Goal: Task Accomplishment & Management: Manage account settings

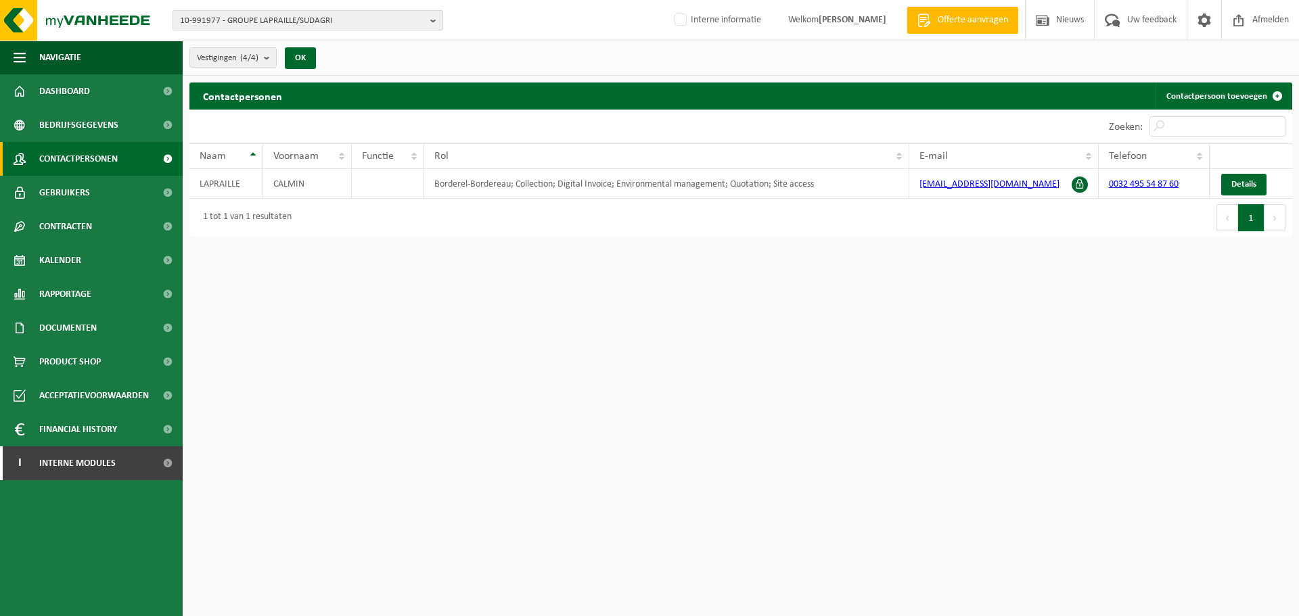
click at [296, 18] on span "10-991977 - GROUPE LAPRAILLE/SUDAGRI" at bounding box center [302, 21] width 245 height 20
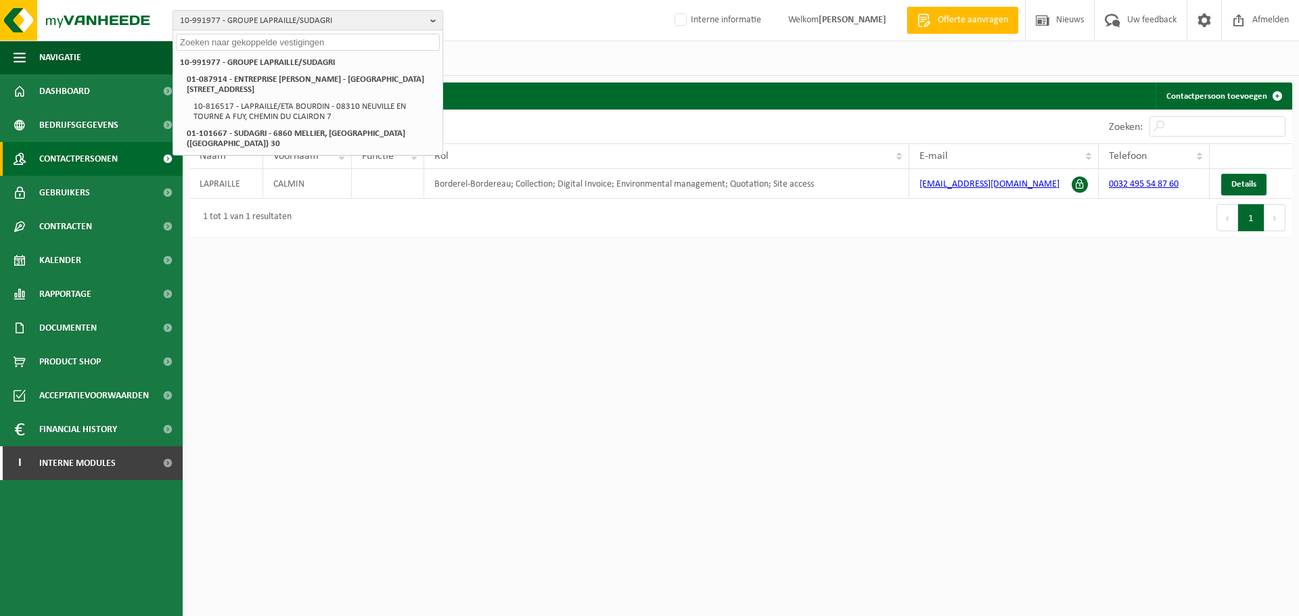
paste input "10-953769"
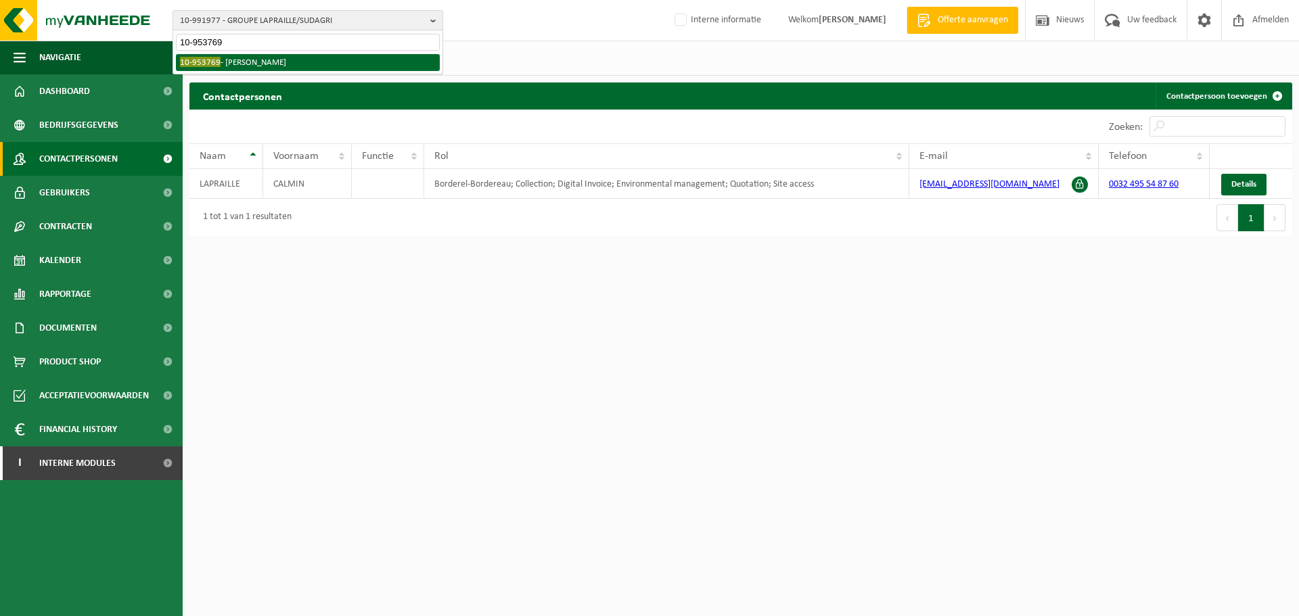
type input "10-953769"
click at [236, 62] on li "10-953769 - MARYSE DUBUCQ" at bounding box center [308, 62] width 264 height 17
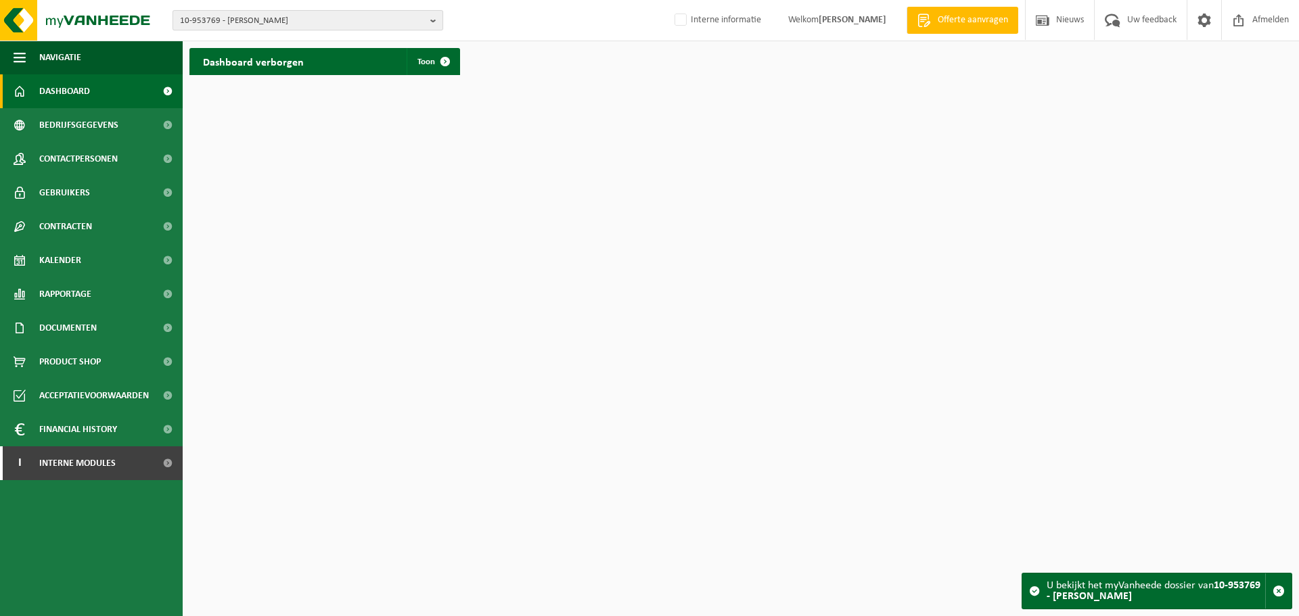
click at [313, 24] on span "10-953769 - [PERSON_NAME]" at bounding box center [302, 21] width 245 height 20
paste input "10-910063"
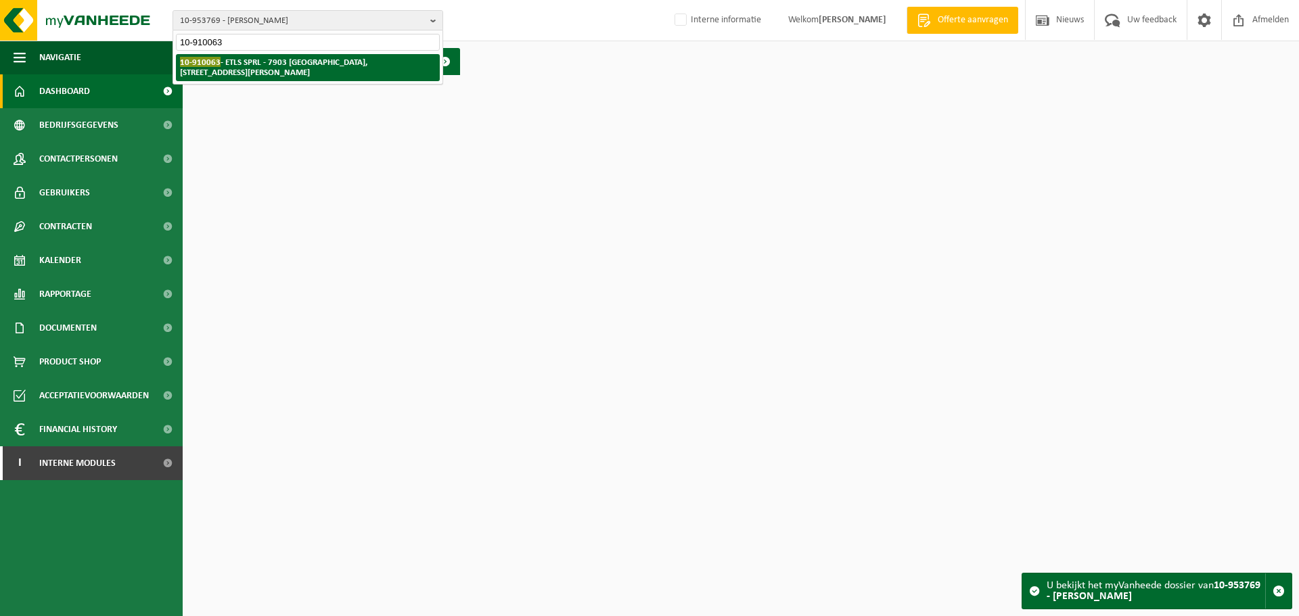
type input "10-910063"
click at [243, 59] on strong "10-910063 - ETLS SPRL - 7903 CHAPELLE-À-WATTINES, RUE HENRI LEMAIRE 11" at bounding box center [273, 67] width 187 height 20
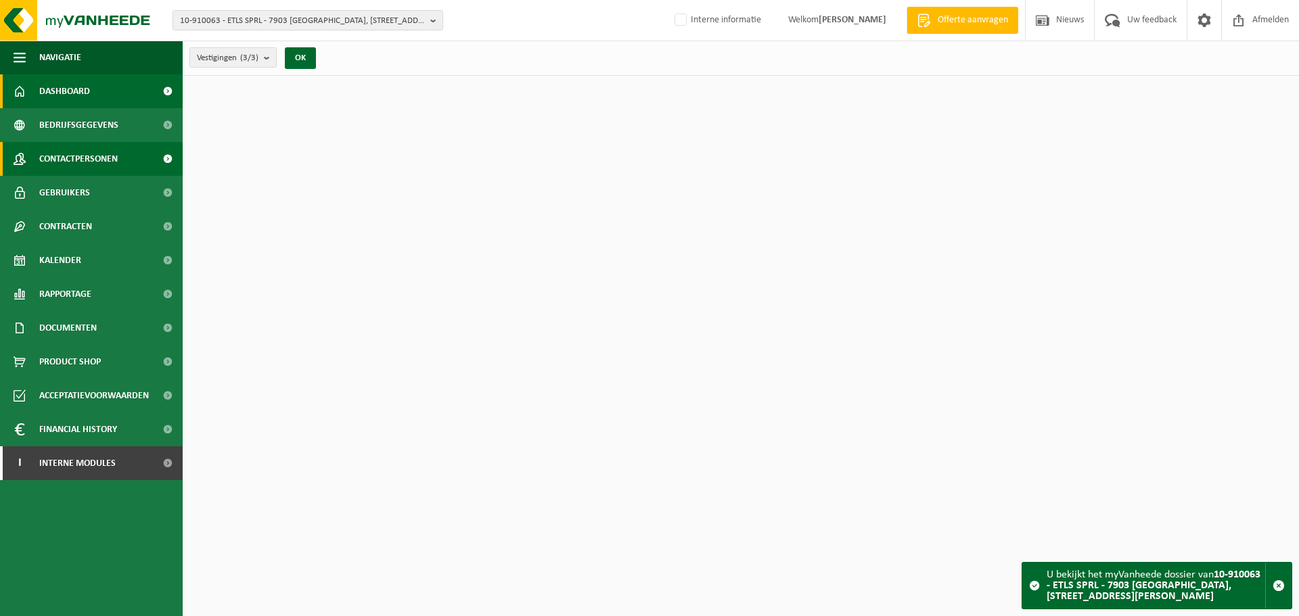
click at [101, 155] on span "Contactpersonen" at bounding box center [78, 159] width 78 height 34
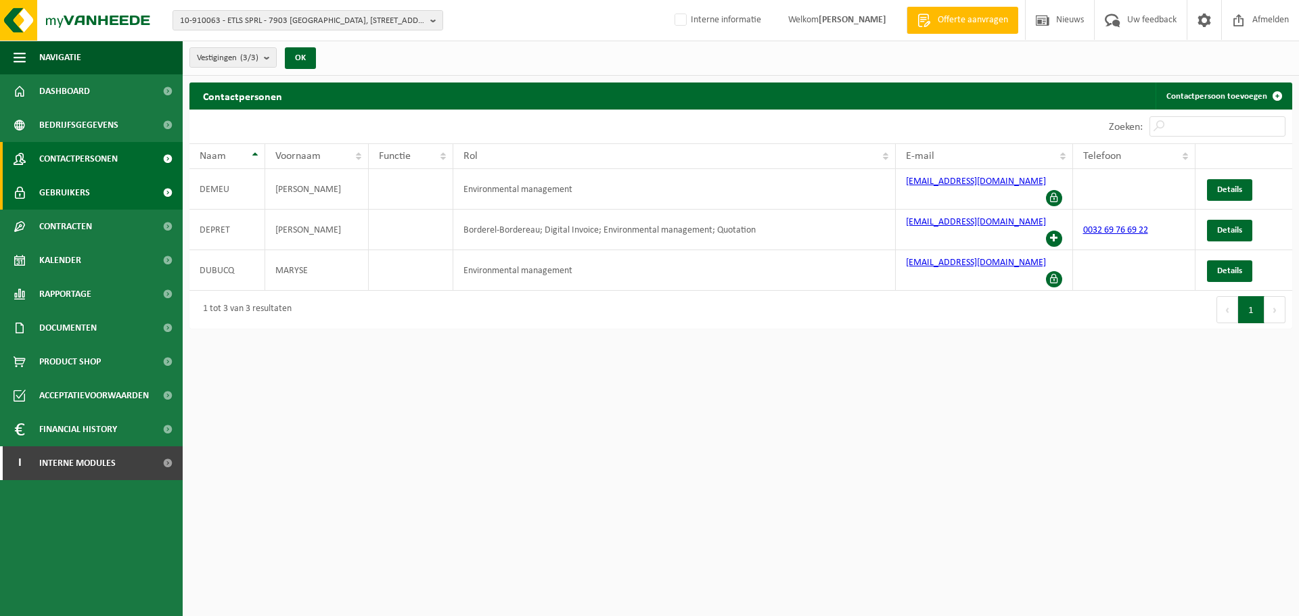
click at [78, 195] on span "Gebruikers" at bounding box center [64, 193] width 51 height 34
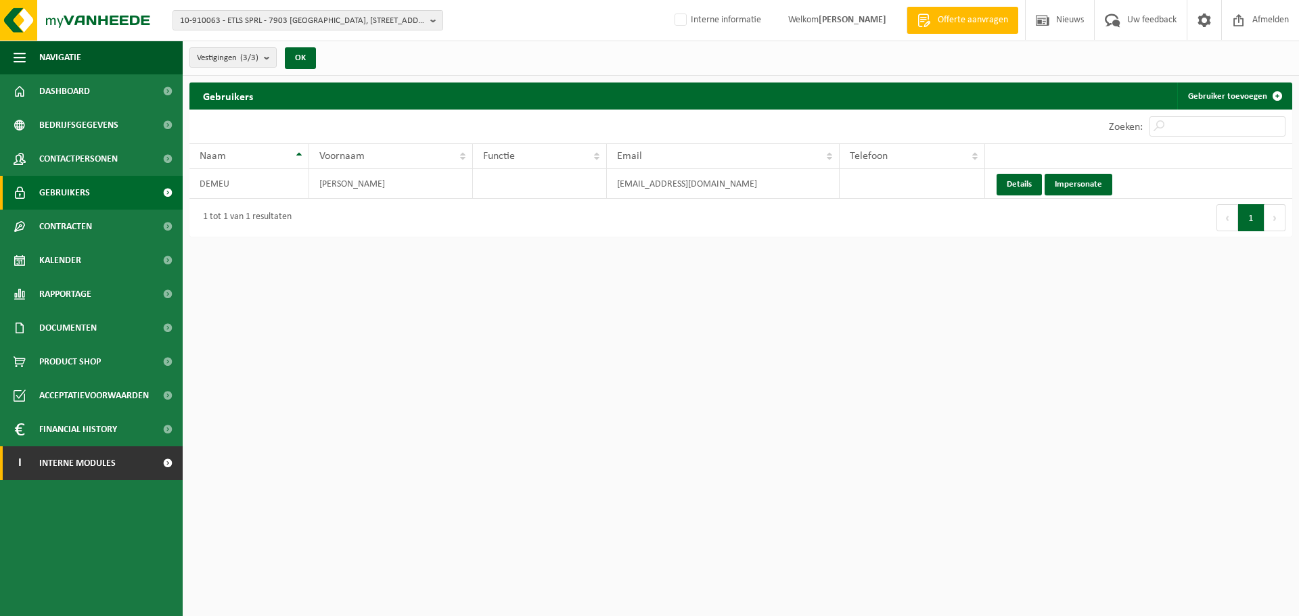
click at [100, 466] on span "Interne modules" at bounding box center [77, 463] width 76 height 34
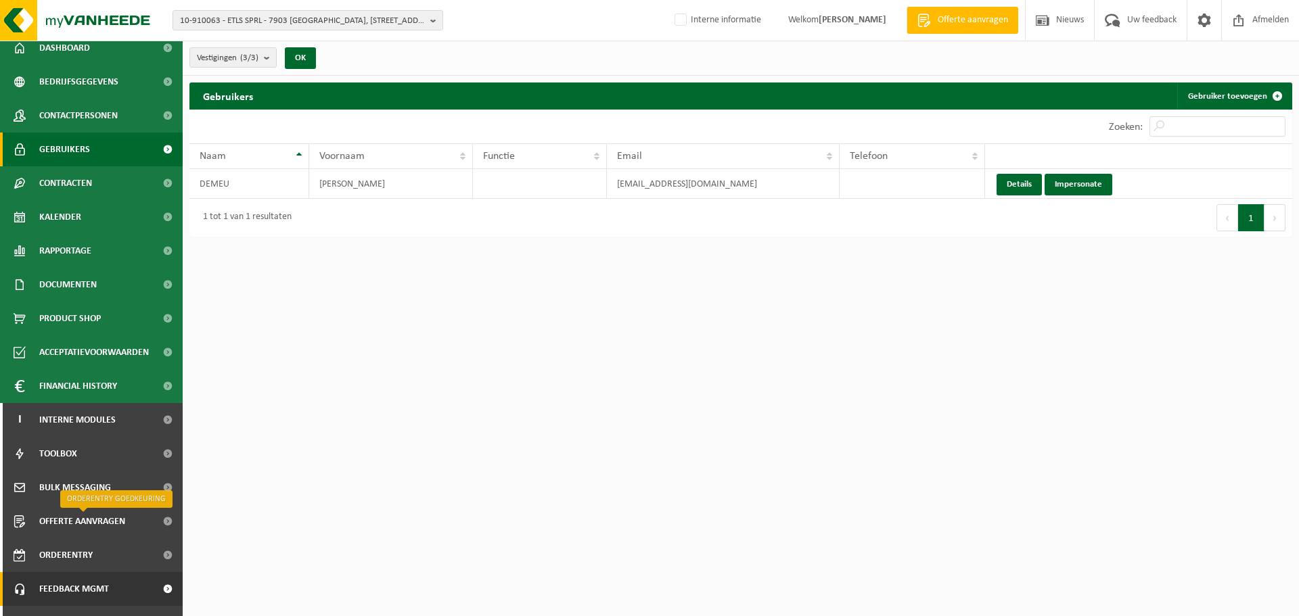
scroll to position [67, 0]
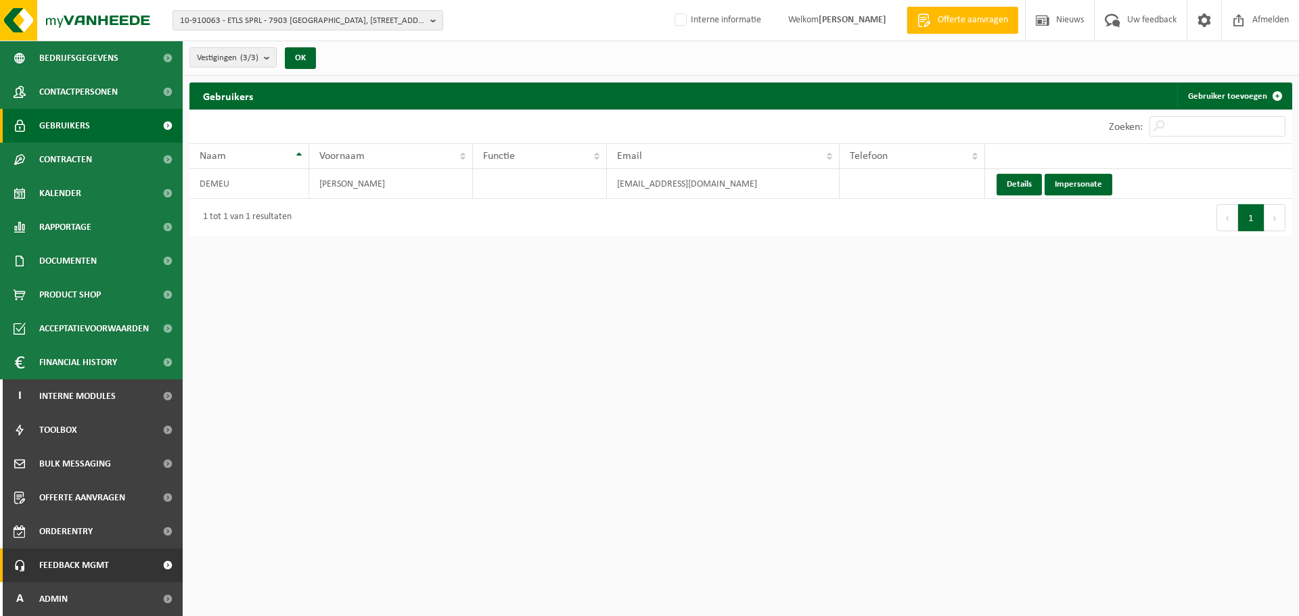
click at [104, 563] on span "Feedback MGMT" at bounding box center [74, 566] width 70 height 34
click at [101, 564] on span "Feedback MGMT" at bounding box center [74, 566] width 70 height 34
click at [70, 597] on link "A Admin" at bounding box center [91, 599] width 183 height 34
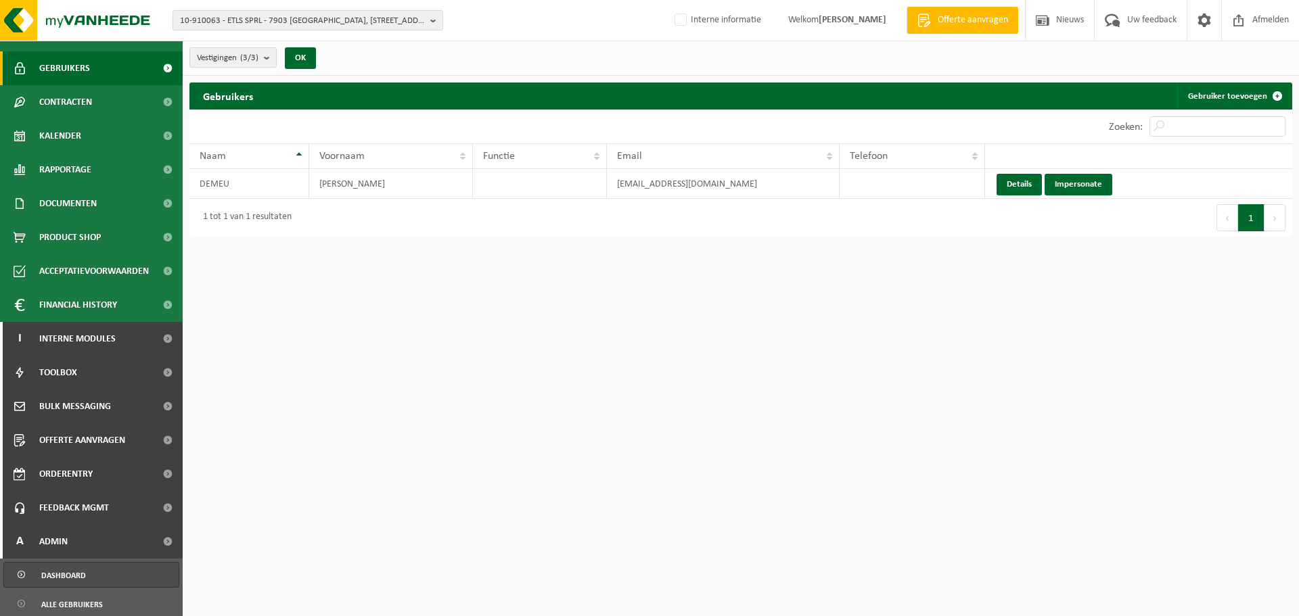
scroll to position [202, 0]
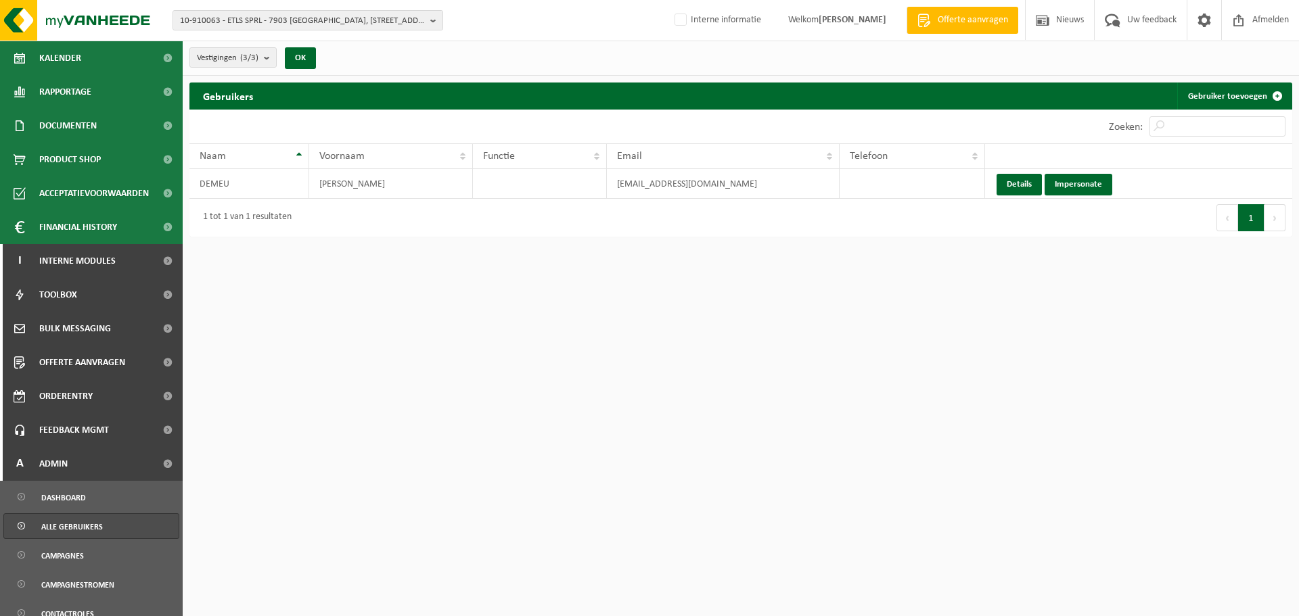
click at [87, 529] on span "Alle gebruikers" at bounding box center [72, 527] width 62 height 26
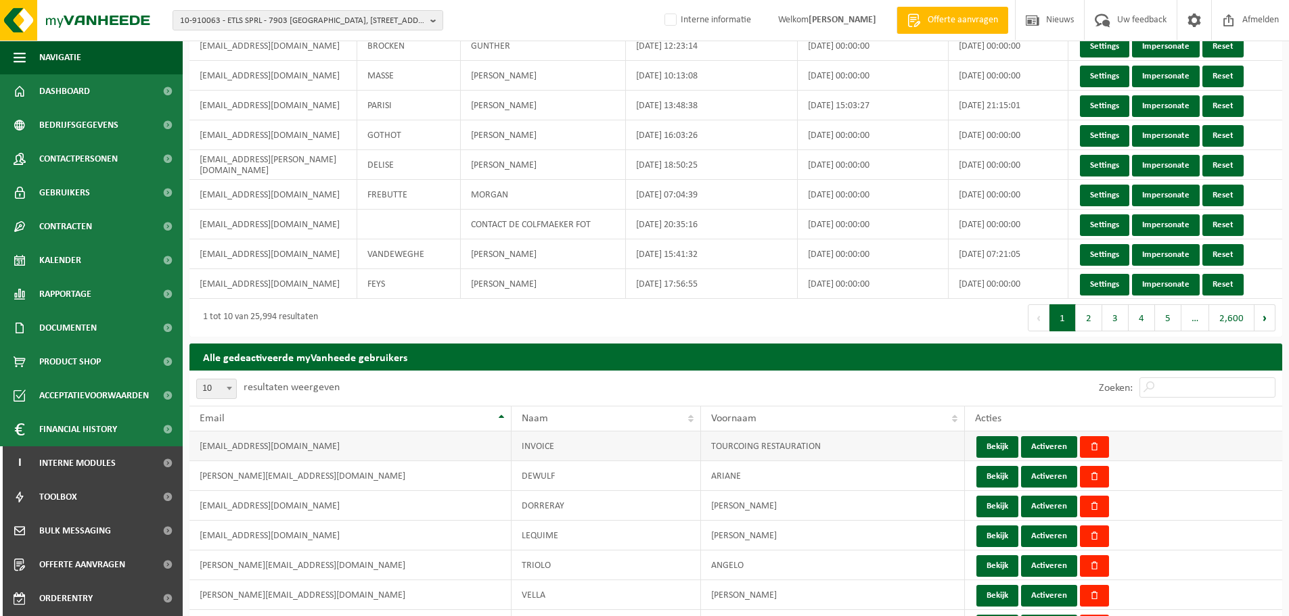
scroll to position [135, 0]
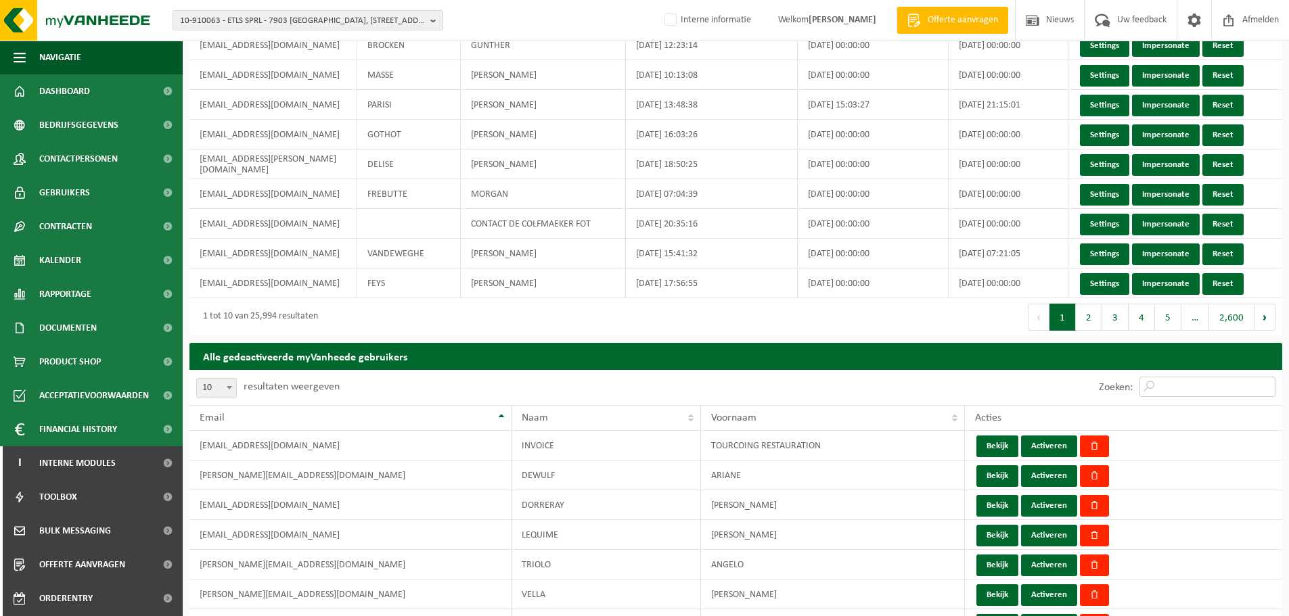
click at [1191, 388] on input "Zoeken:" at bounding box center [1207, 387] width 136 height 20
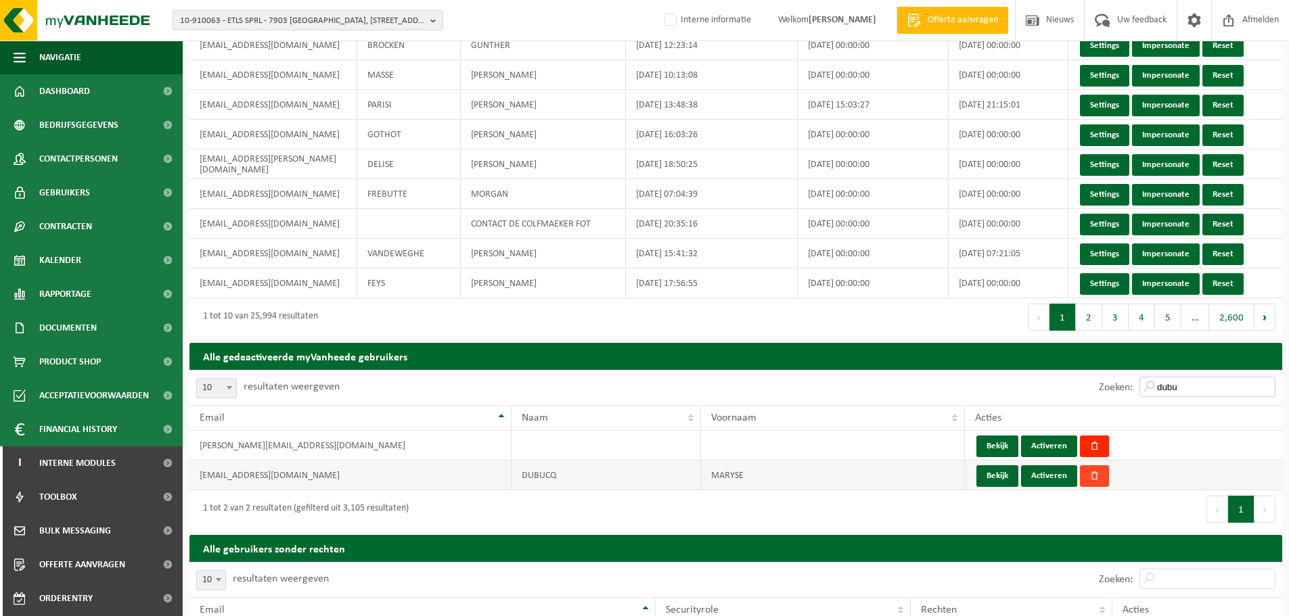
type input "dubu"
click at [1100, 478] on button "button" at bounding box center [1094, 476] width 29 height 22
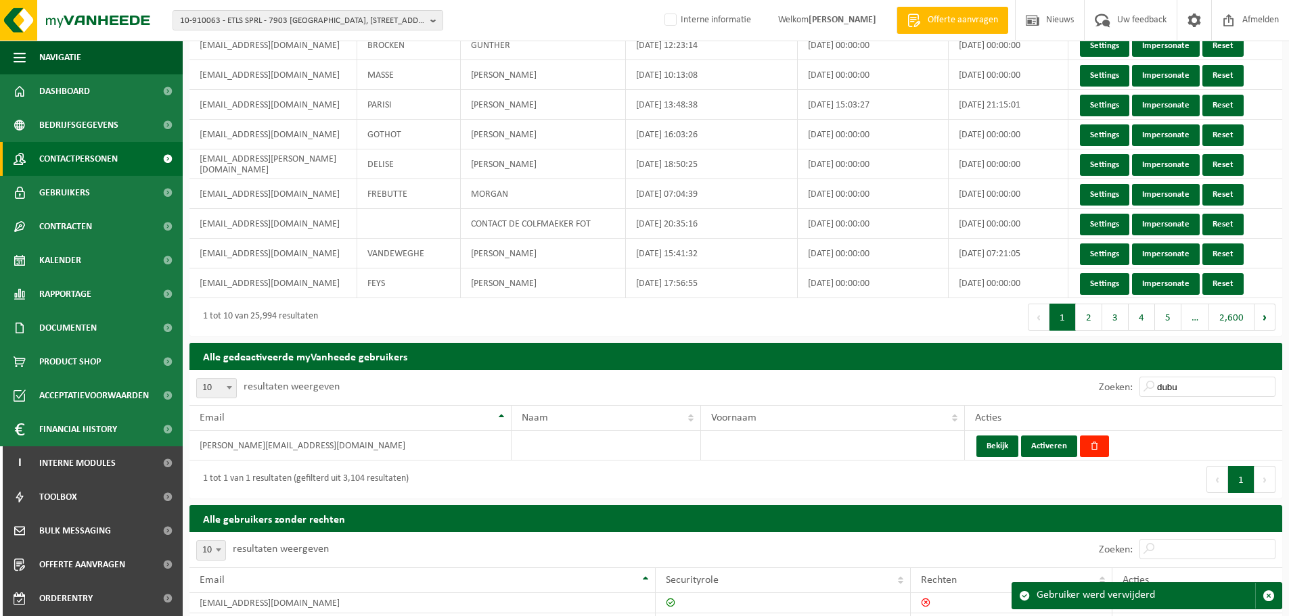
click at [78, 164] on span "Contactpersonen" at bounding box center [78, 159] width 78 height 34
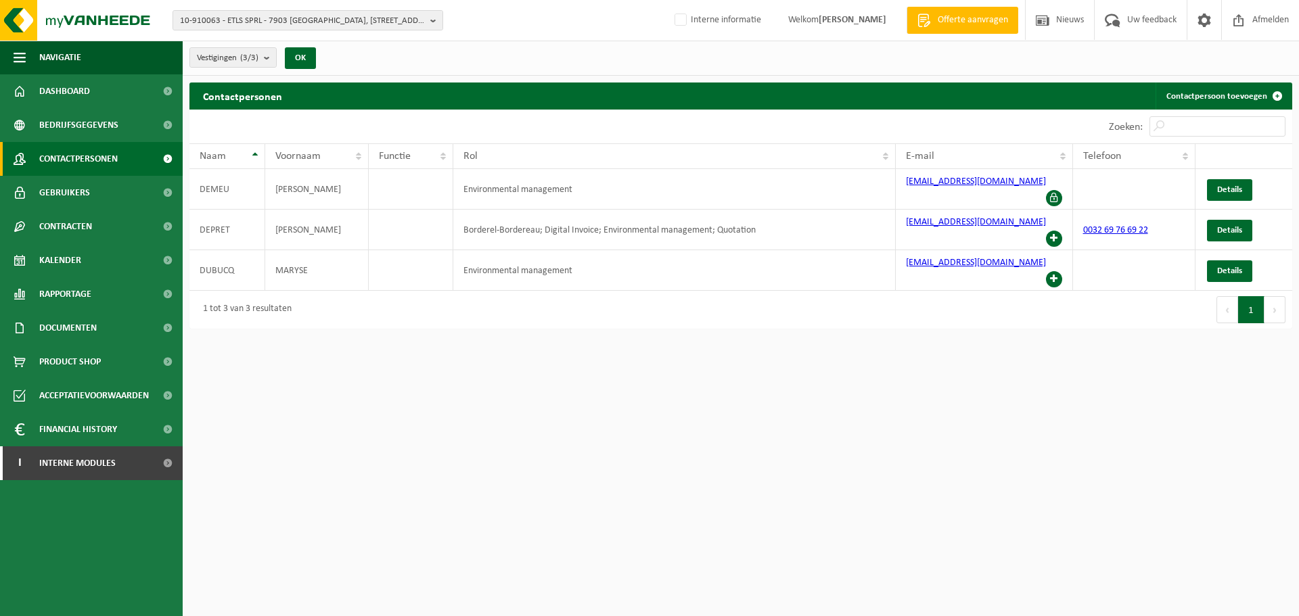
click at [603, 303] on html "10-910063 - ETLS SPRL - 7903 [GEOGRAPHIC_DATA], [GEOGRAPHIC_DATA][PERSON_NAME] …" at bounding box center [649, 308] width 1299 height 616
click at [1054, 271] on span at bounding box center [1054, 279] width 16 height 16
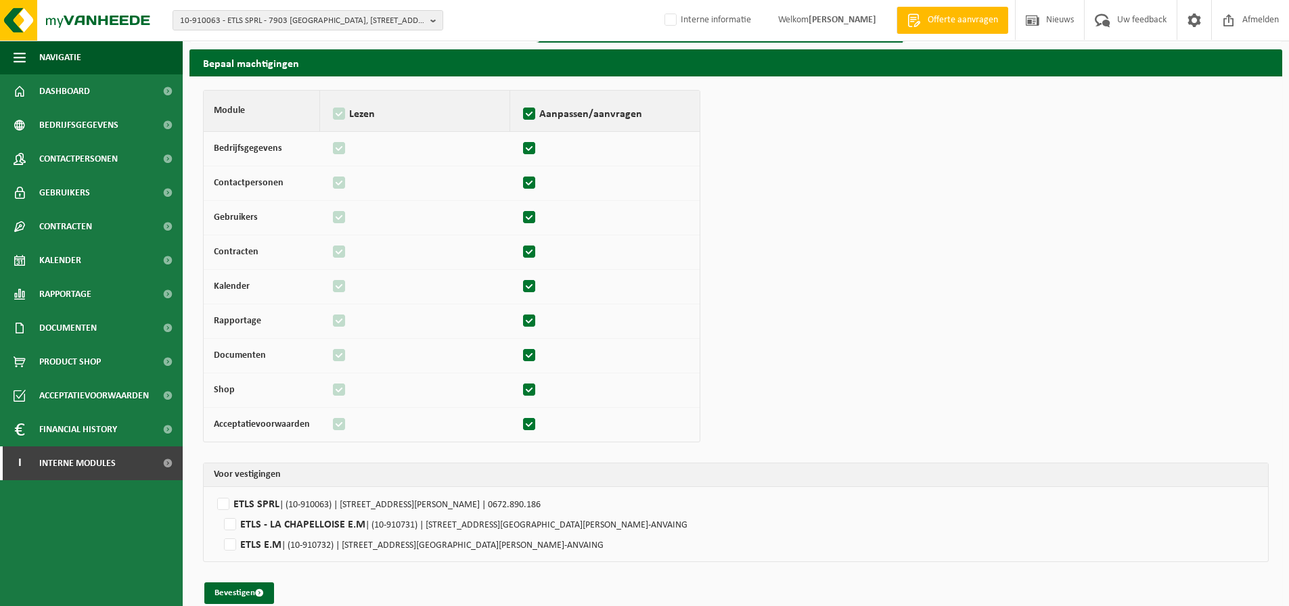
scroll to position [60, 0]
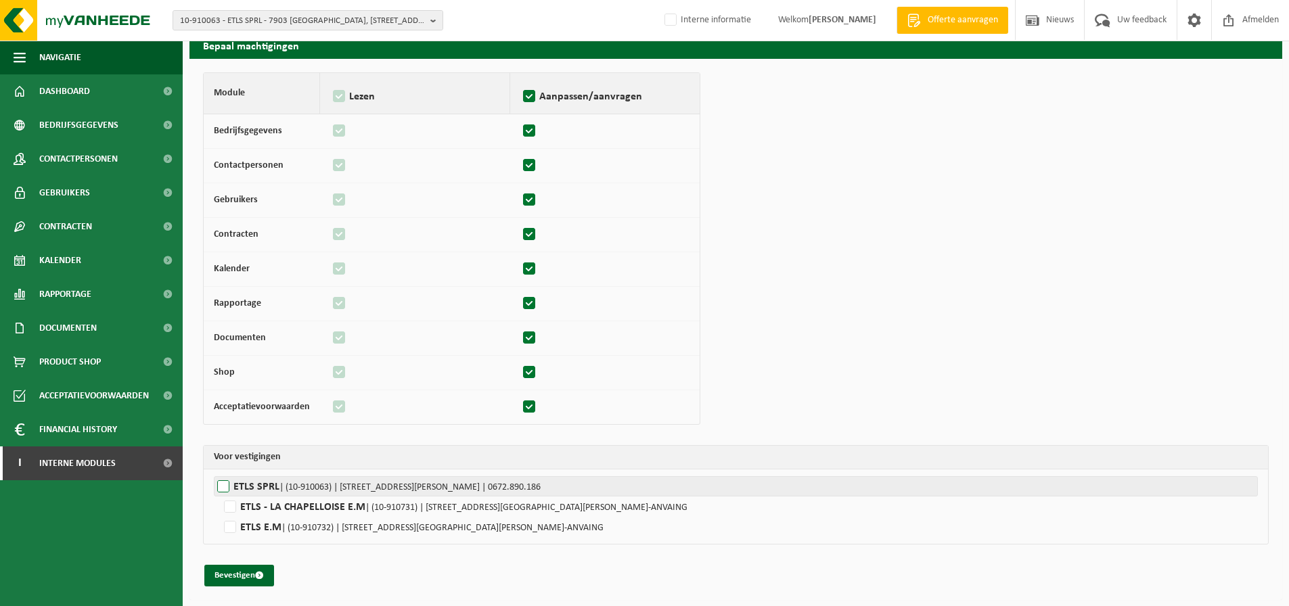
click at [222, 490] on label"] "ETLS SPRL | (10-910063) | RUE HENRI LEMAIRE 11, 7903 CHAPELLE-À-WATTINES | 0672…" at bounding box center [736, 486] width 1044 height 20
click at [222, 490] on input "ETLS SPRL | (10-910063) | RUE HENRI LEMAIRE 11, 7903 CHAPELLE-À-WATTINES | 0672…" at bounding box center [858, 486] width 1289 height 20
checkbox input "true"
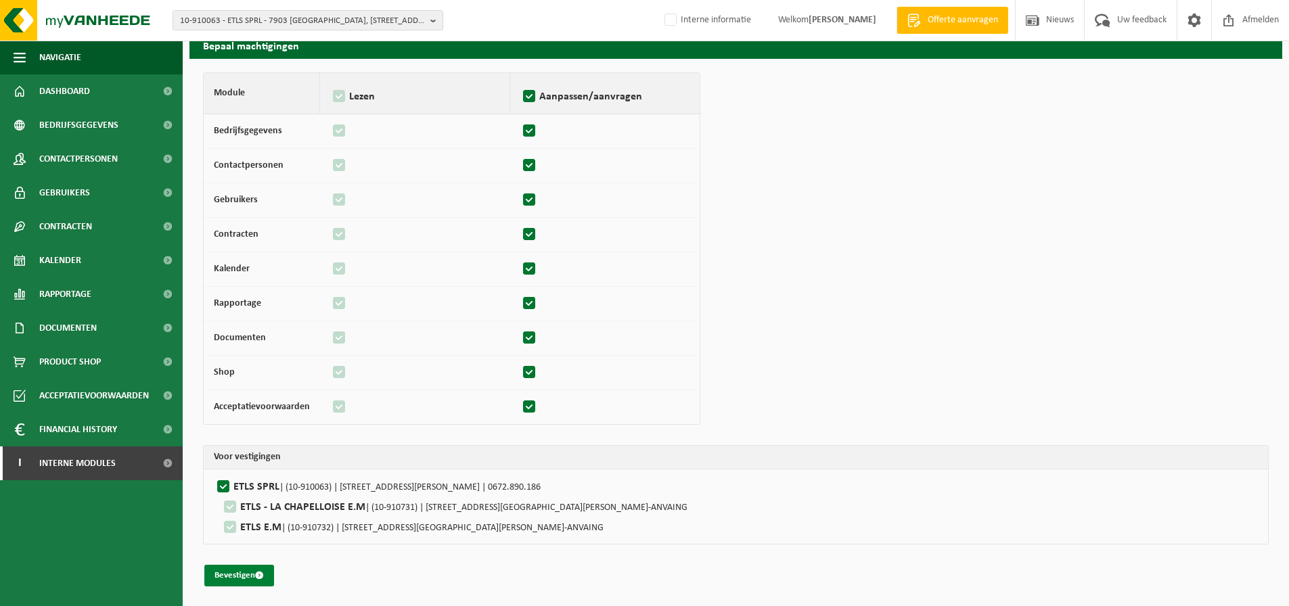
click at [244, 575] on button "Bevestigen" at bounding box center [239, 576] width 70 height 22
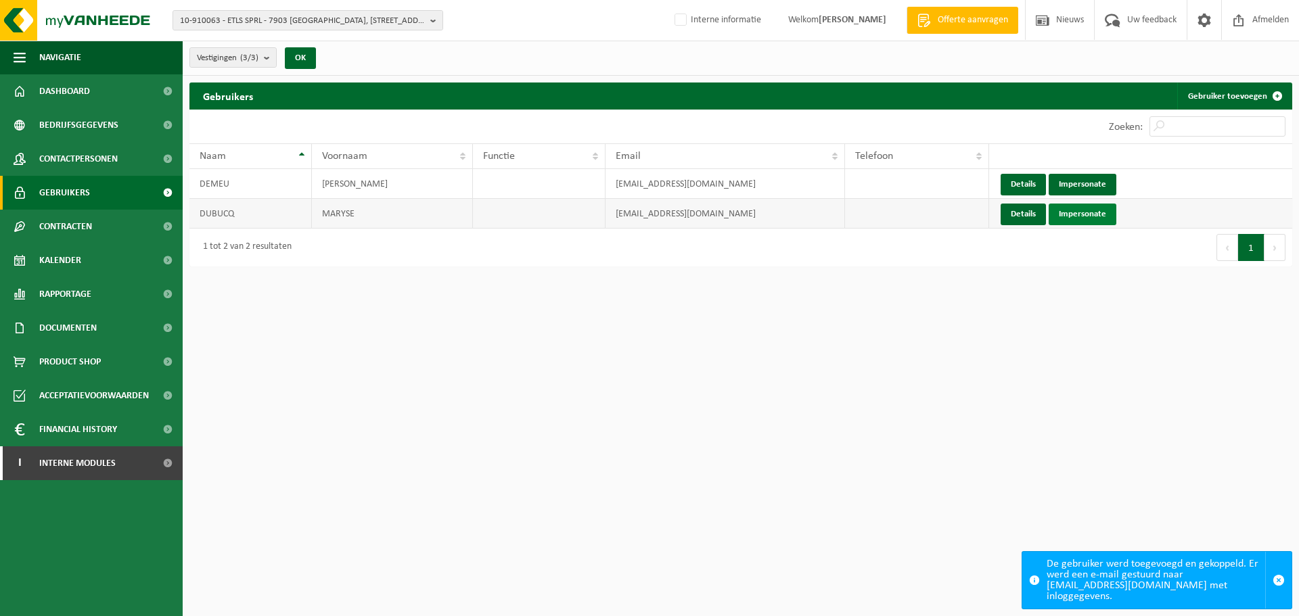
click at [1088, 210] on link "Impersonate" at bounding box center [1083, 215] width 68 height 22
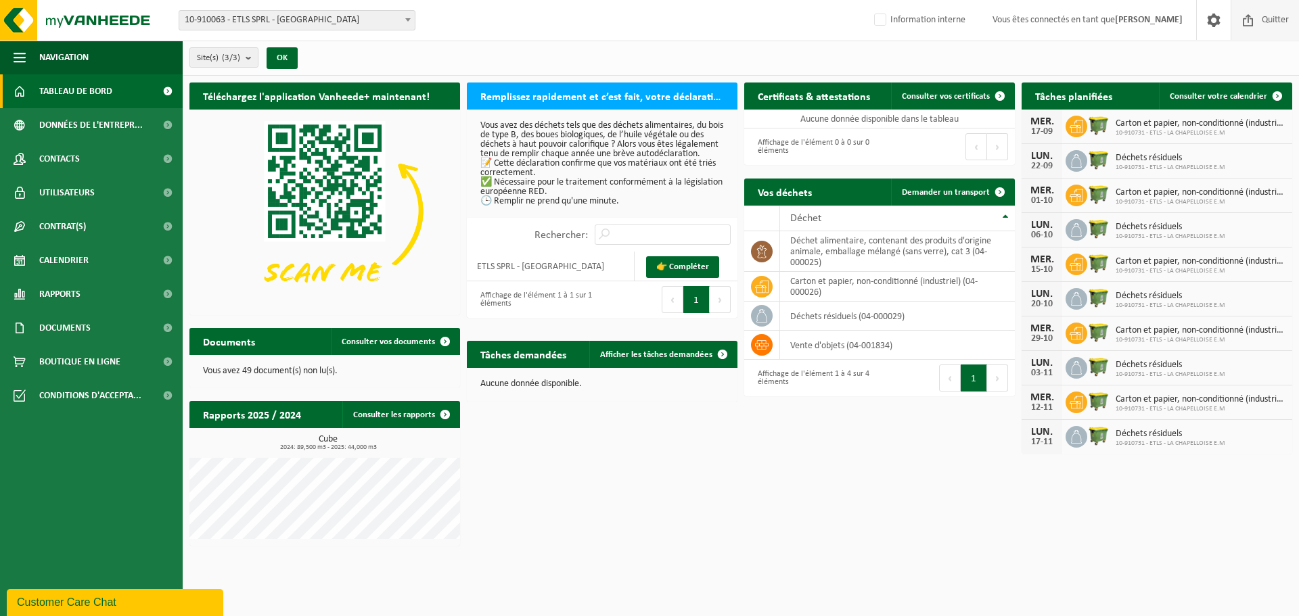
click at [1273, 19] on span "Quitter" at bounding box center [1275, 20] width 34 height 40
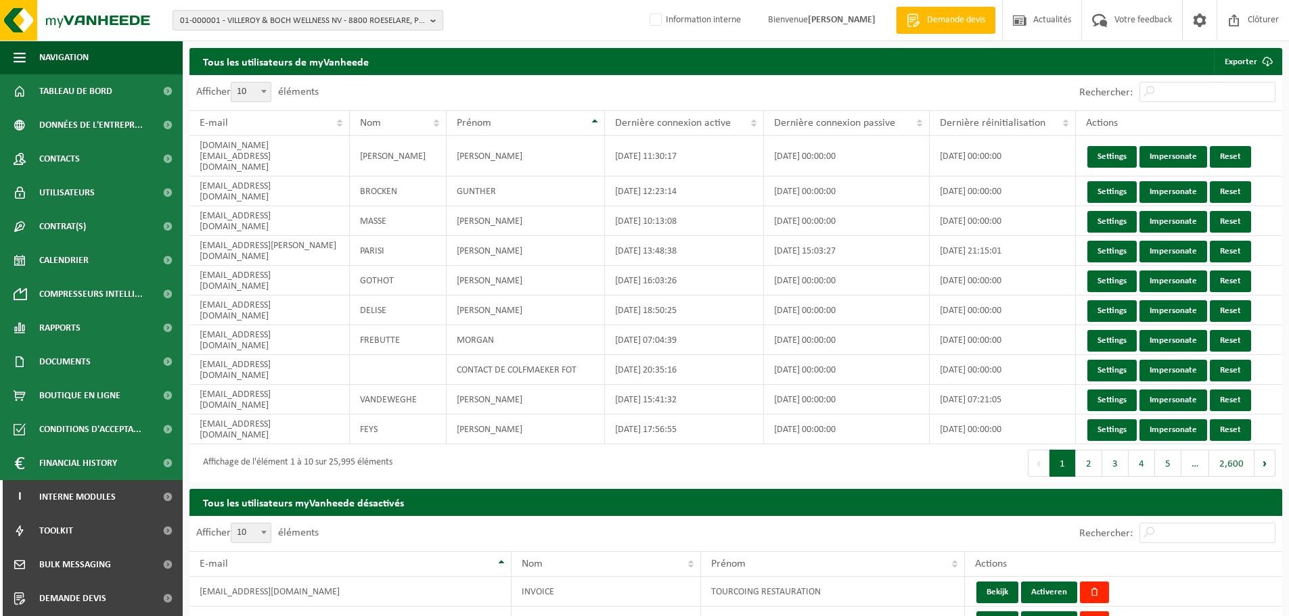
click at [287, 17] on span "01-000001 - VILLEROY & BOCH WELLNESS NV - 8800 ROESELARE, POPULIERSTRAAT 1" at bounding box center [302, 21] width 245 height 20
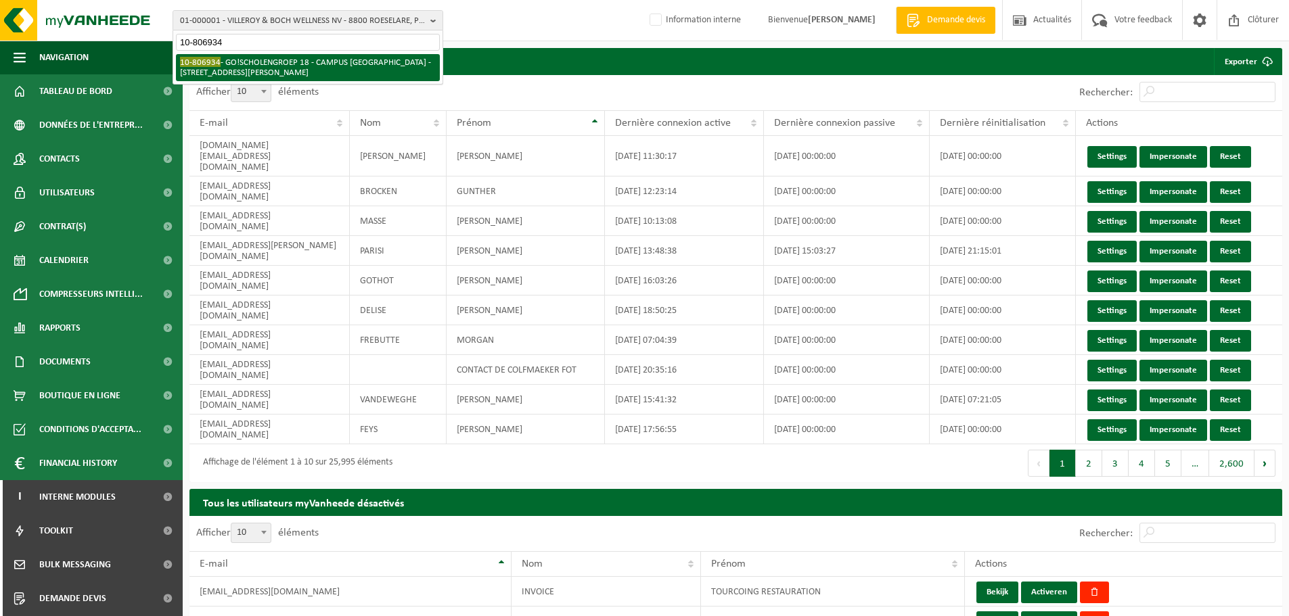
type input "10-806934"
click at [302, 68] on li "10-806934 - GO!SCHOLENGROEP 18 - CAMPUS [GEOGRAPHIC_DATA] - [GEOGRAPHIC_DATA][P…" at bounding box center [308, 67] width 264 height 27
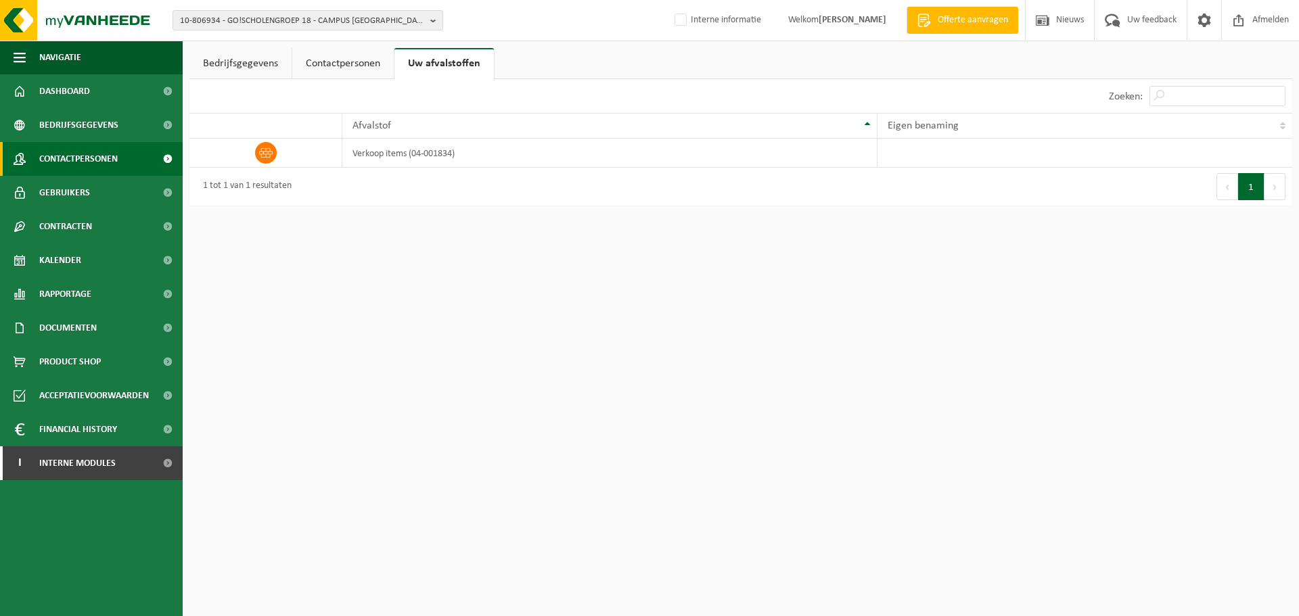
click at [80, 150] on span "Contactpersonen" at bounding box center [78, 159] width 78 height 34
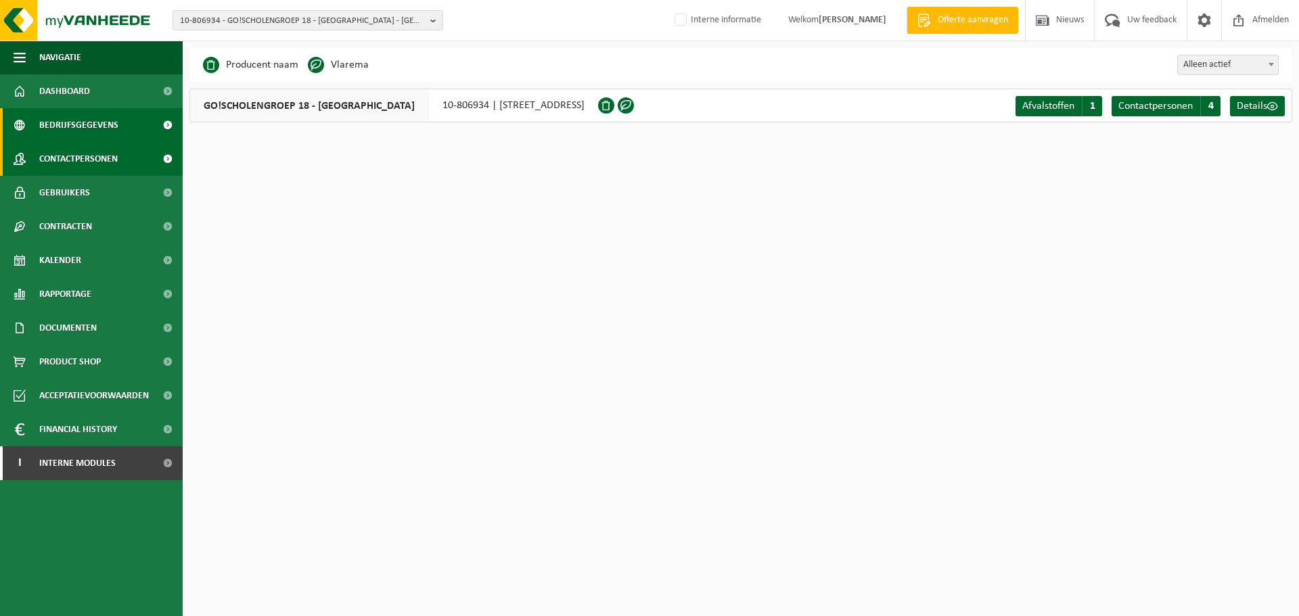
click at [74, 152] on span "Contactpersonen" at bounding box center [78, 159] width 78 height 34
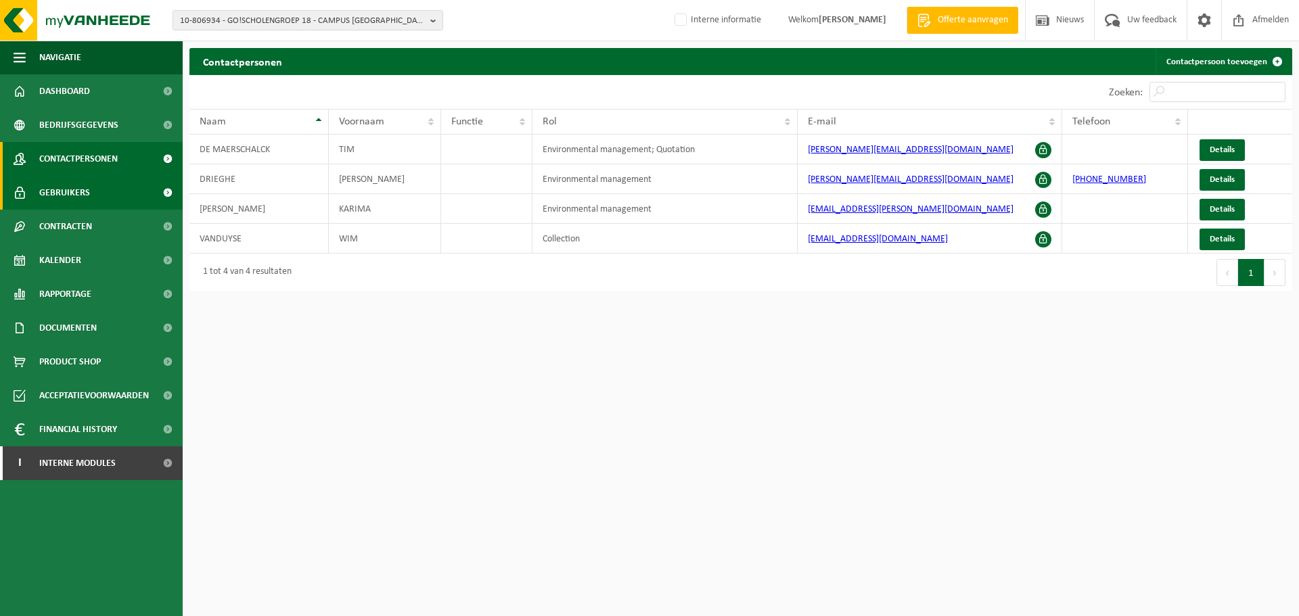
click at [85, 197] on span "Gebruikers" at bounding box center [64, 193] width 51 height 34
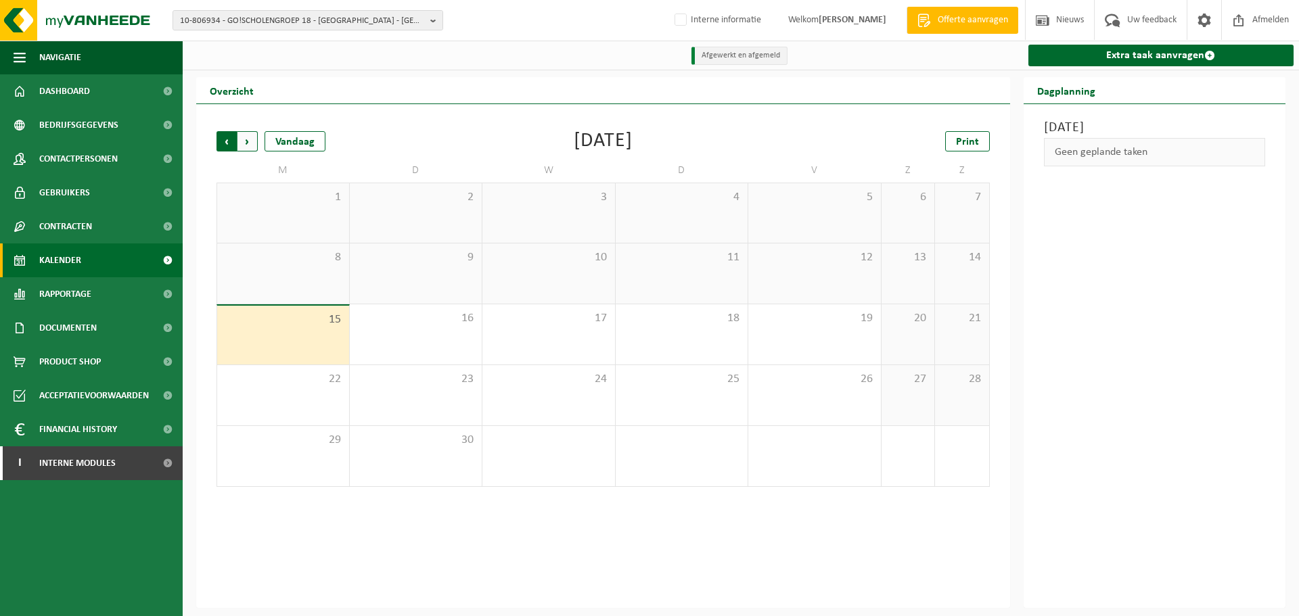
click at [238, 135] on span "Volgende" at bounding box center [247, 141] width 20 height 20
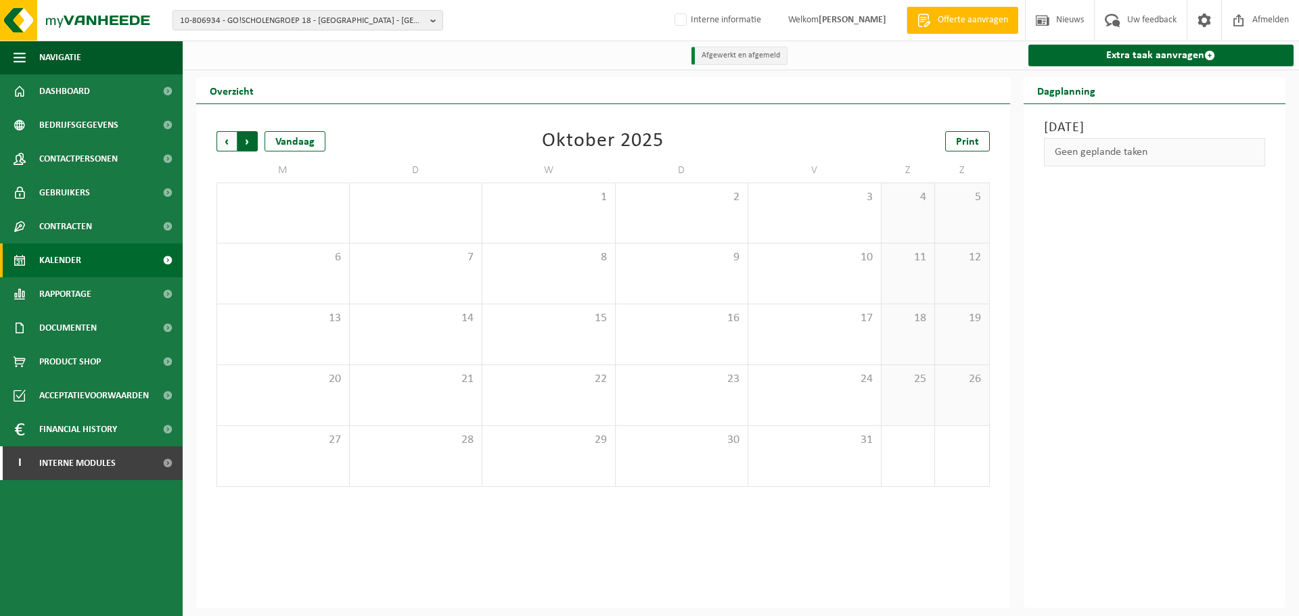
click at [224, 143] on span "Vorige" at bounding box center [226, 141] width 20 height 20
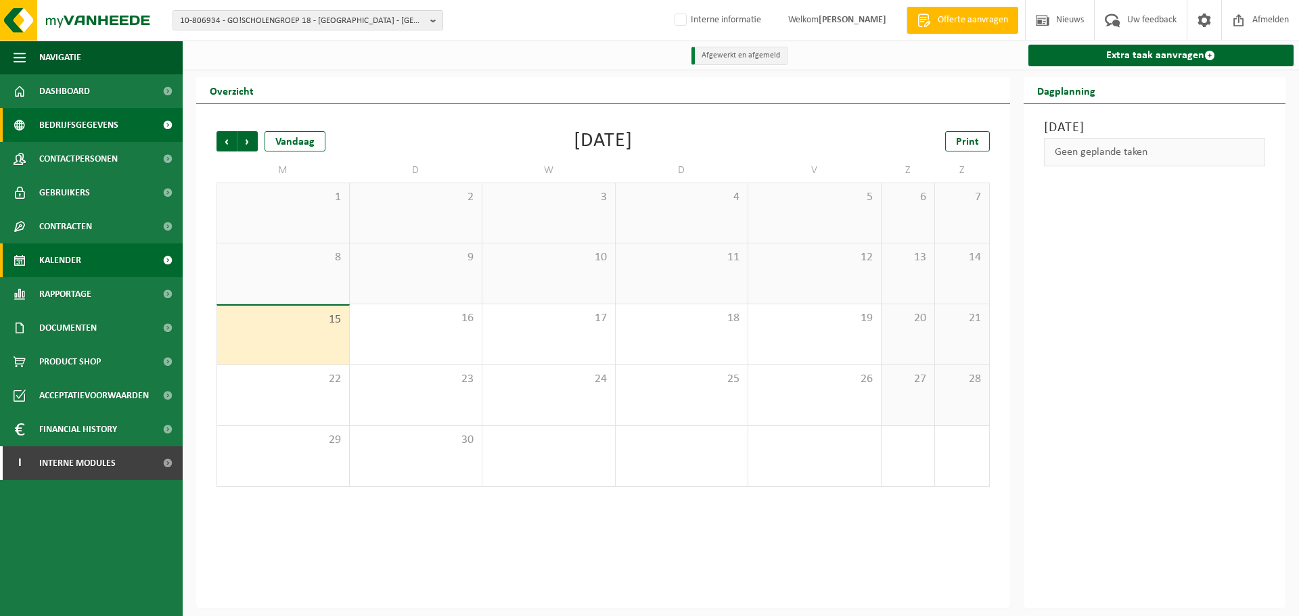
click at [91, 119] on span "Bedrijfsgegevens" at bounding box center [78, 125] width 79 height 34
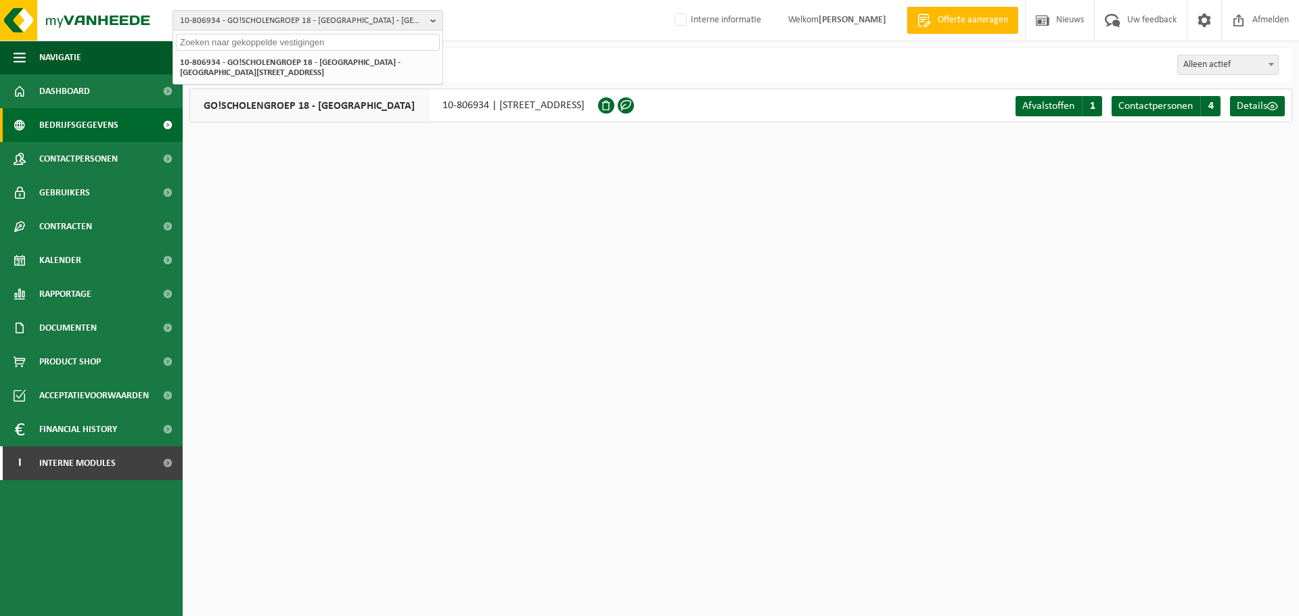
click at [326, 23] on span "10-806934 - GO!SCHOLENGROEP 18 - CAMPUS HAMME - 9220 HAMME, LOYSTRAAT 70" at bounding box center [302, 21] width 245 height 20
click at [173, 10] on button "10-806934 - GO!SCHOLENGROEP 18 - CAMPUS HAMME - 9220 HAMME, LOYSTRAAT 70" at bounding box center [308, 20] width 271 height 20
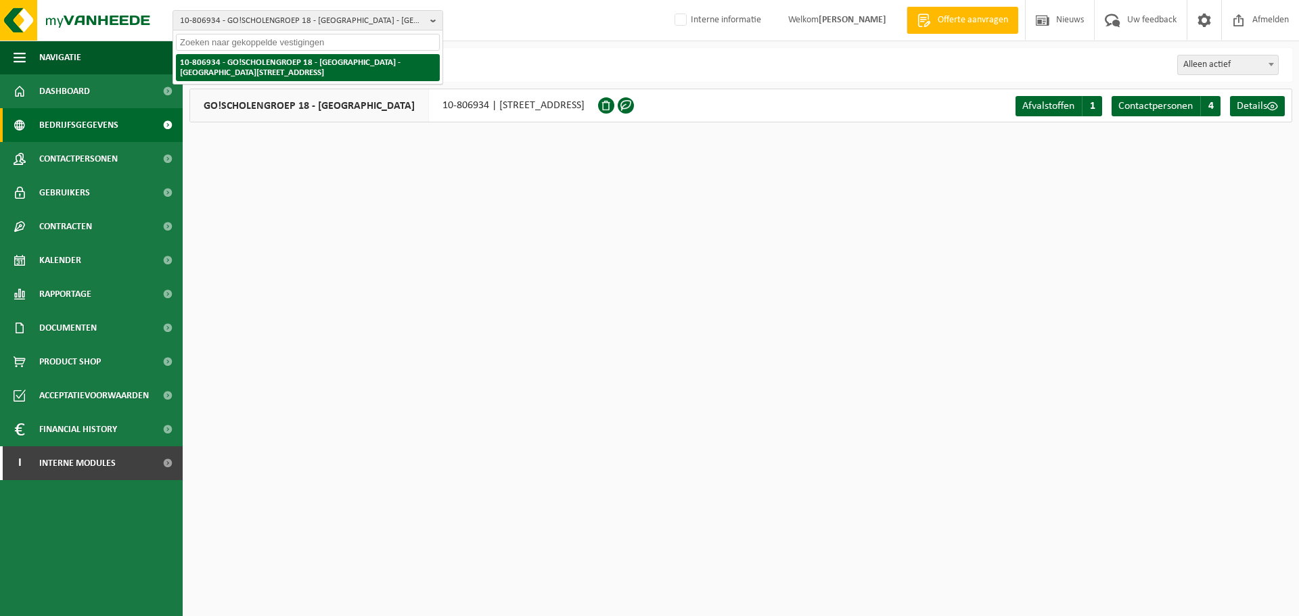
drag, startPoint x: 288, startPoint y: 63, endPoint x: 277, endPoint y: 66, distance: 11.2
click at [288, 64] on li "10-806934 - GO!SCHOLENGROEP 18 - CAMPUS HAMME - 9220 HAMME, LOYSTRAAT 70" at bounding box center [308, 67] width 264 height 27
click at [281, 67] on li "10-806934 - GO!SCHOLENGROEP 18 - CAMPUS HAMME - 9220 HAMME, LOYSTRAAT 70" at bounding box center [308, 67] width 264 height 27
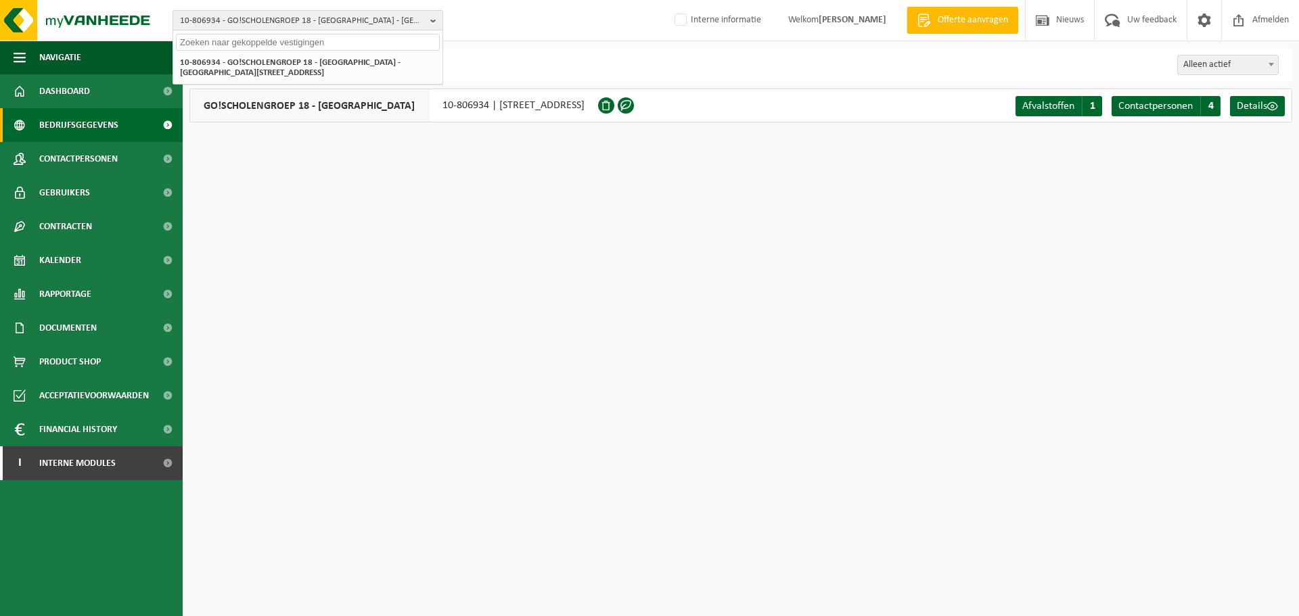
click at [206, 20] on span "10-806934 - GO!SCHOLENGROEP 18 - CAMPUS HAMME - 9220 HAMME, LOYSTRAAT 70" at bounding box center [302, 21] width 245 height 20
click at [214, 20] on span "10-806934 - GO!SCHOLENGROEP 18 - CAMPUS HAMME - 9220 HAMME, LOYSTRAAT 70" at bounding box center [302, 21] width 245 height 20
paste input "10-867909"
type input "10-867909"
click at [239, 58] on strong "10-867909 - CASARO - 8020 OOSTKAMP, BOUDEWIJNLAAN 50" at bounding box center [255, 62] width 150 height 10
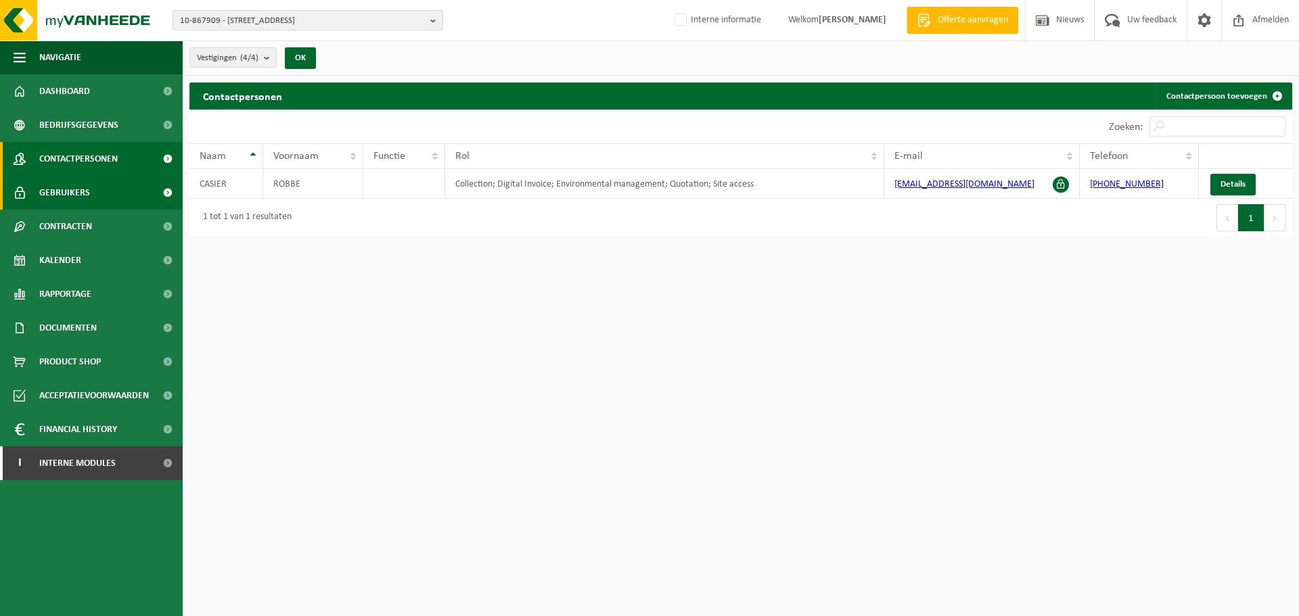
click at [79, 192] on span "Gebruikers" at bounding box center [64, 193] width 51 height 34
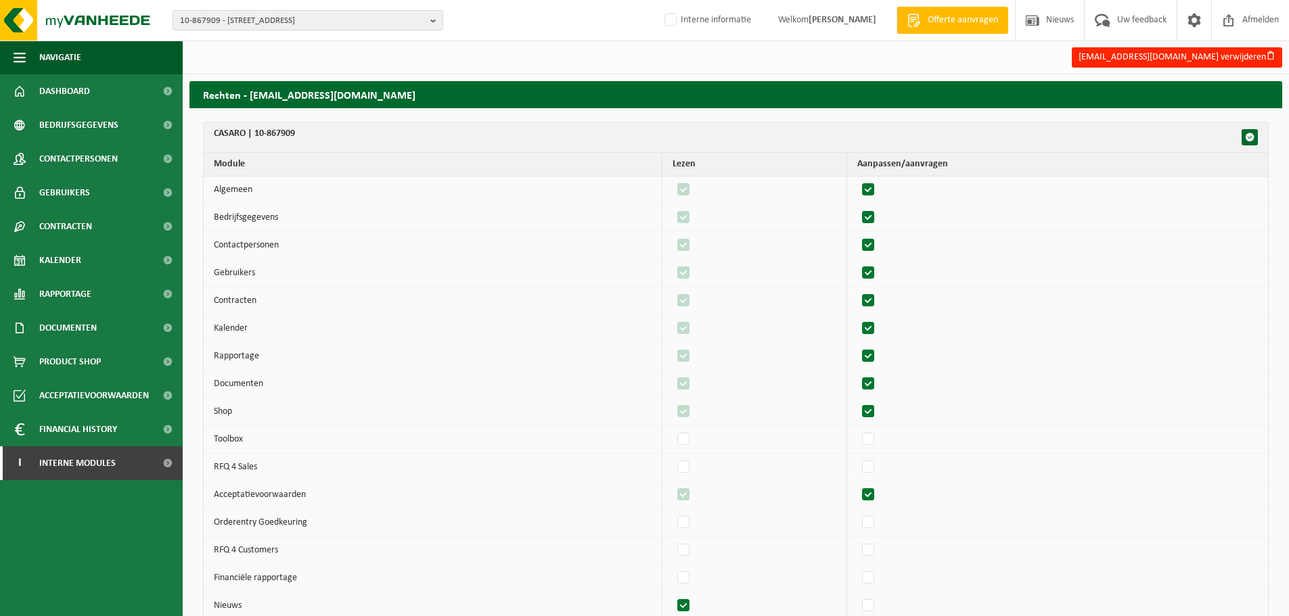
scroll to position [1353, 0]
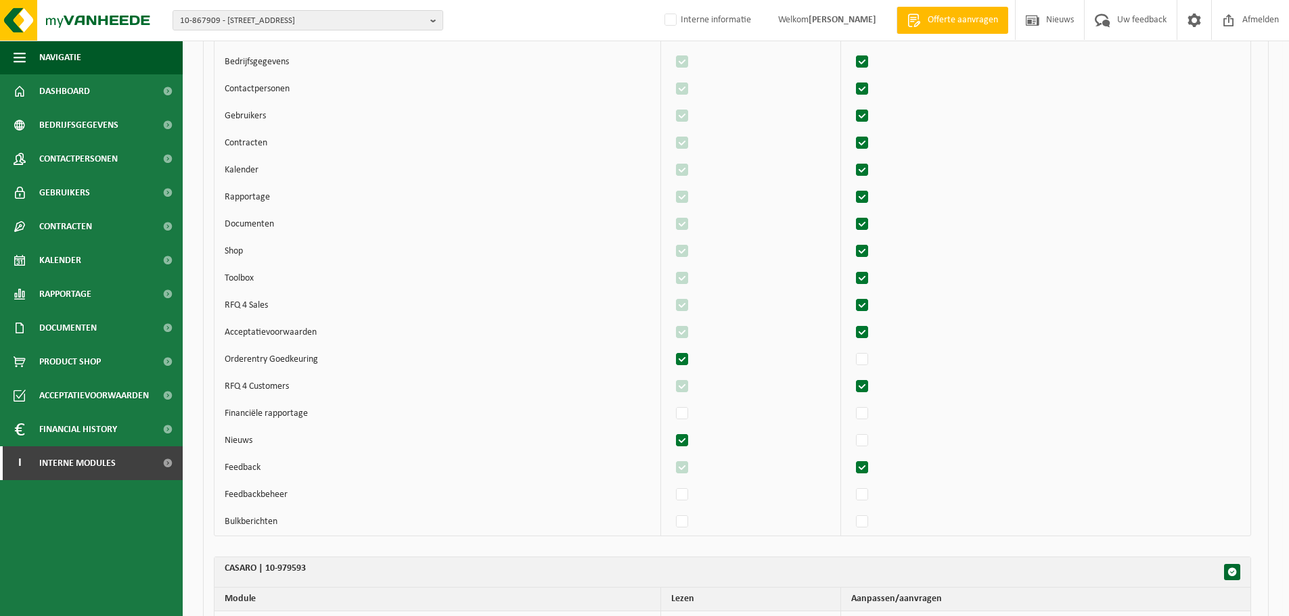
click at [692, 358] on label"] at bounding box center [682, 360] width 19 height 20
click at [671, 350] on input "checkbox" at bounding box center [670, 349] width 1 height 1
checkbox input "false"
click at [869, 306] on label"] at bounding box center [862, 306] width 19 height 20
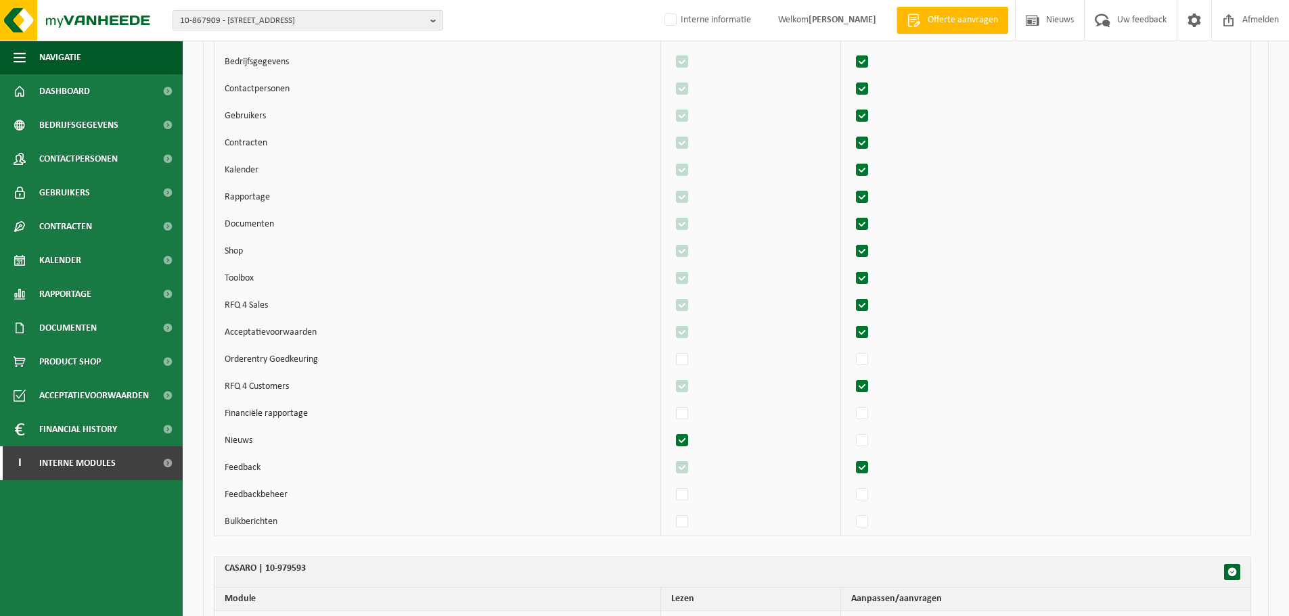
click at [851, 296] on input "checkbox" at bounding box center [850, 295] width 1 height 1
checkbox input "false"
drag, startPoint x: 685, startPoint y: 308, endPoint x: 813, endPoint y: 294, distance: 128.6
click at [686, 308] on label"] at bounding box center [682, 306] width 19 height 20
click at [671, 296] on input "checkbox" at bounding box center [670, 295] width 1 height 1
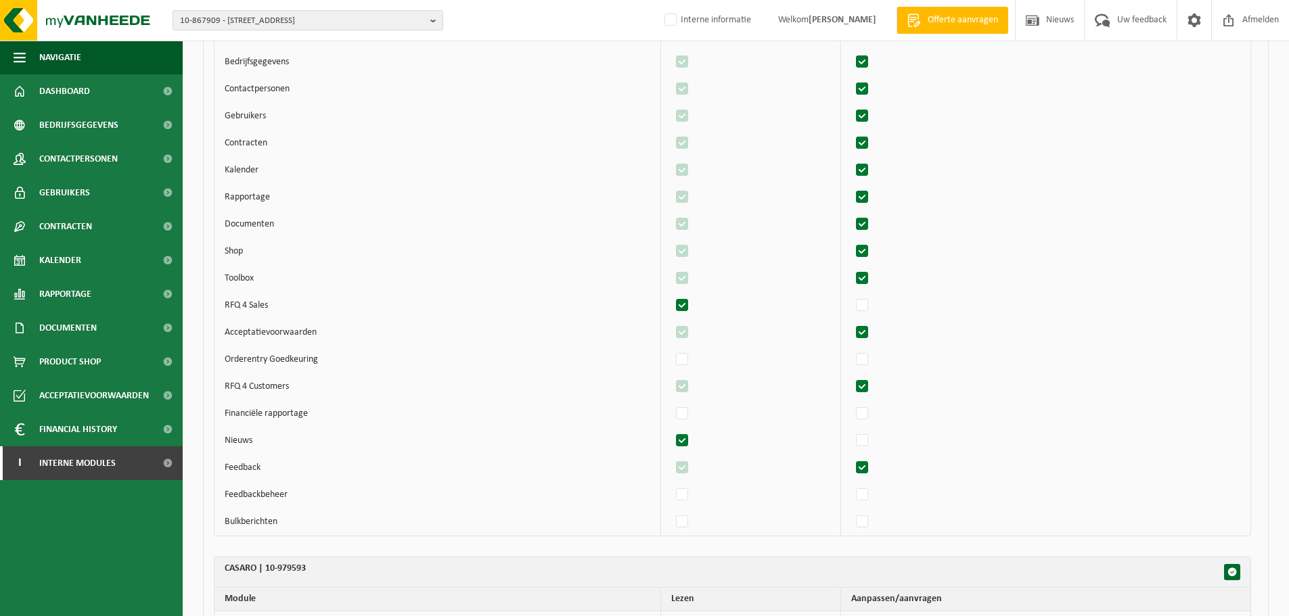
checkbox input "false"
click at [872, 277] on label"] at bounding box center [862, 279] width 19 height 20
click at [851, 269] on input "checkbox" at bounding box center [850, 268] width 1 height 1
checkbox input "false"
click at [691, 277] on label"] at bounding box center [682, 279] width 19 height 20
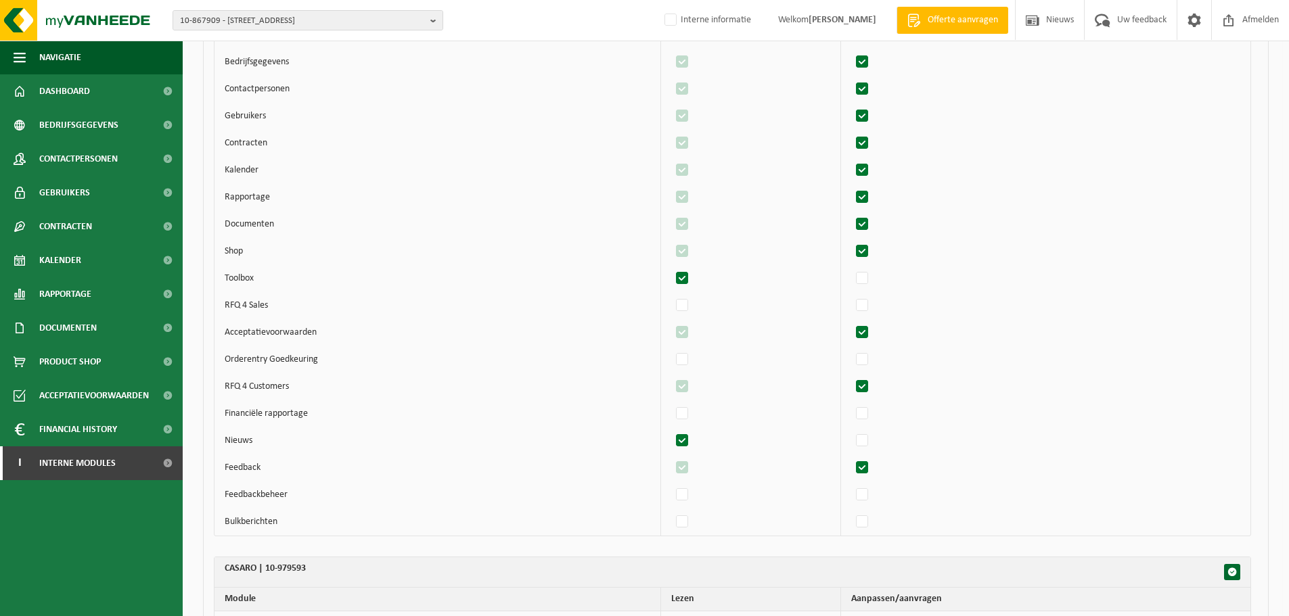
click at [671, 269] on input "checkbox" at bounding box center [670, 268] width 1 height 1
checkbox input "false"
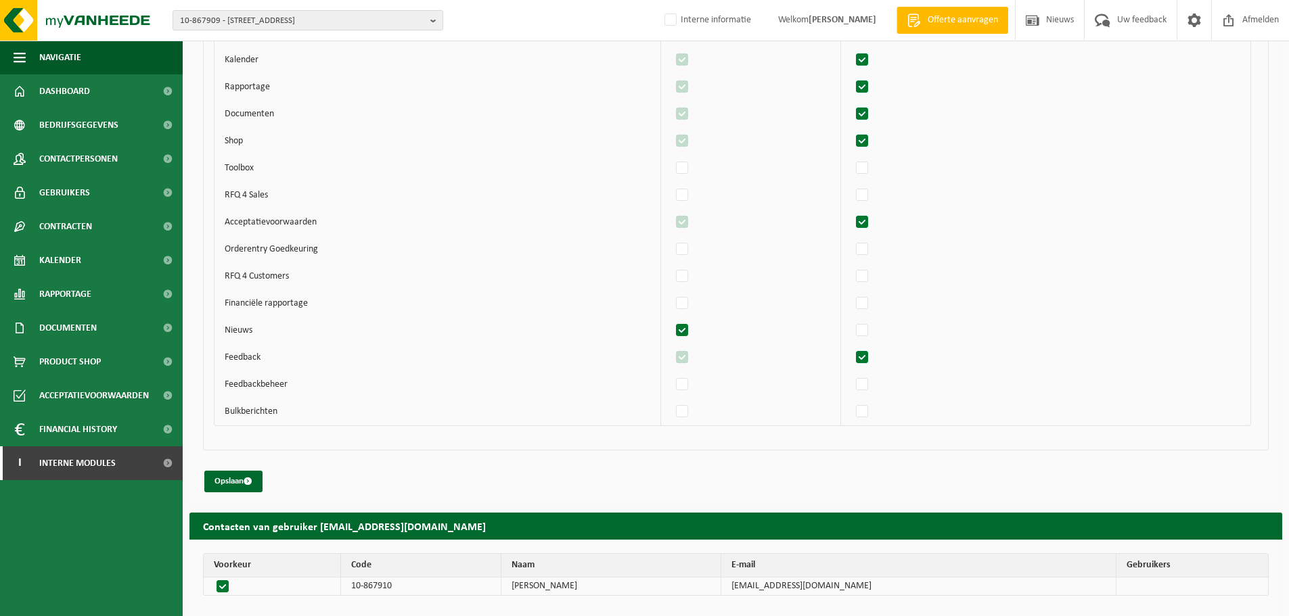
scroll to position [2073, 0]
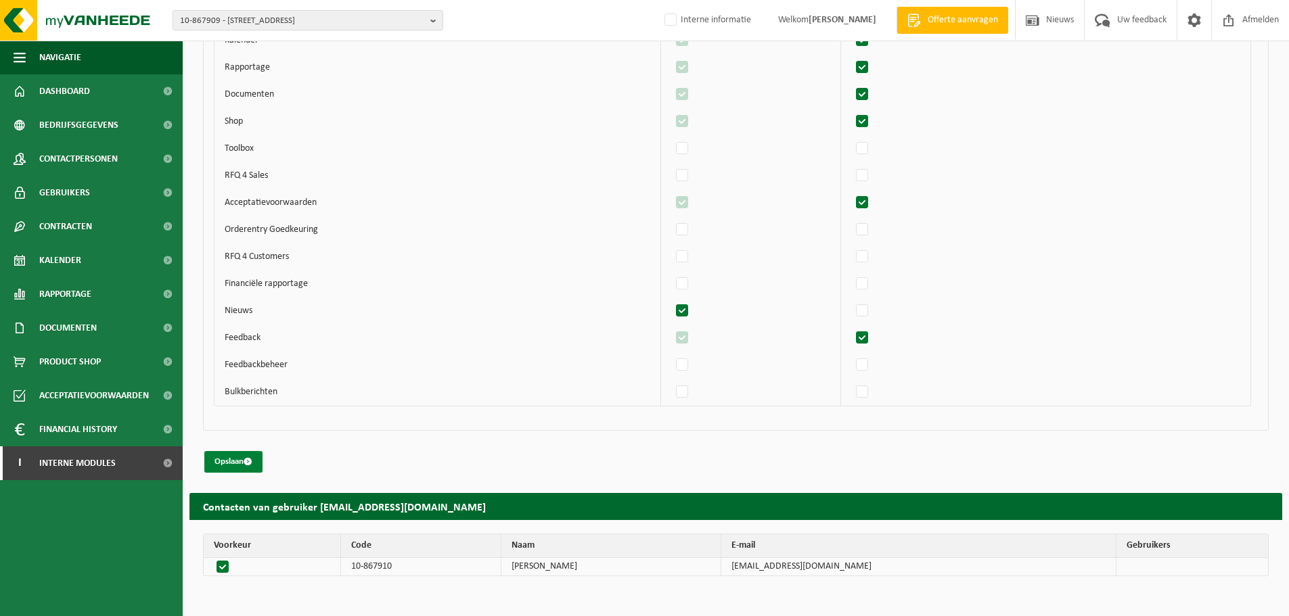
click at [221, 459] on button "Opslaan" at bounding box center [233, 462] width 58 height 22
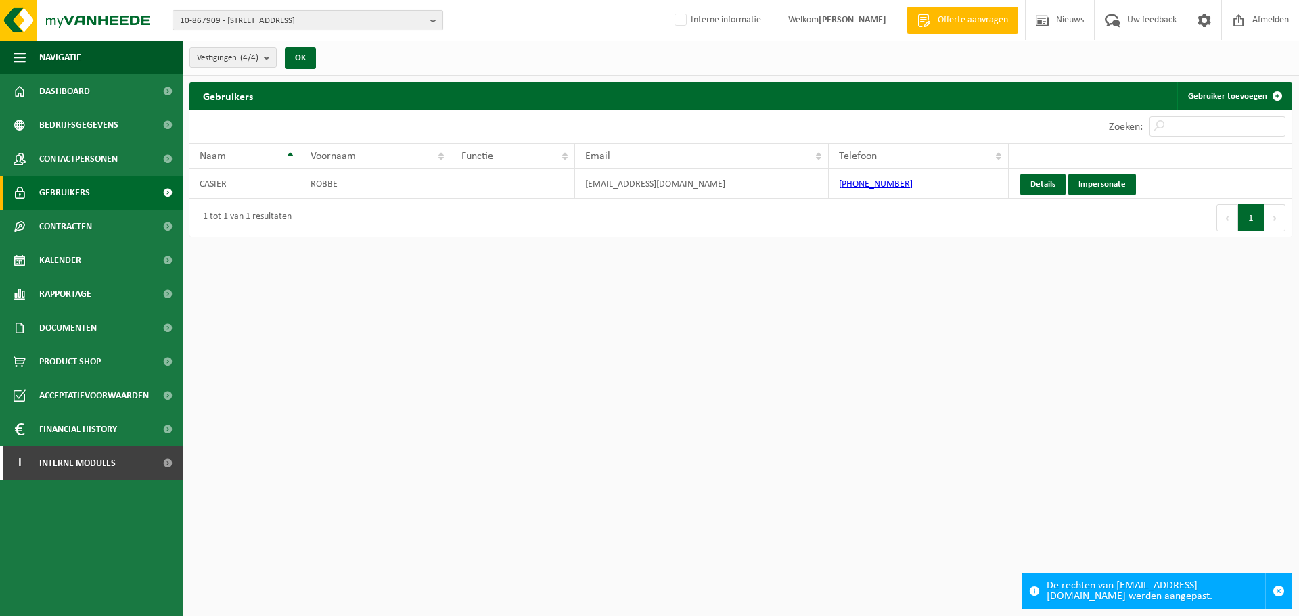
click at [294, 20] on span "10-867909 - CASARO - 8020 OOSTKAMP, BOUDEWIJNLAAN 50" at bounding box center [302, 21] width 245 height 20
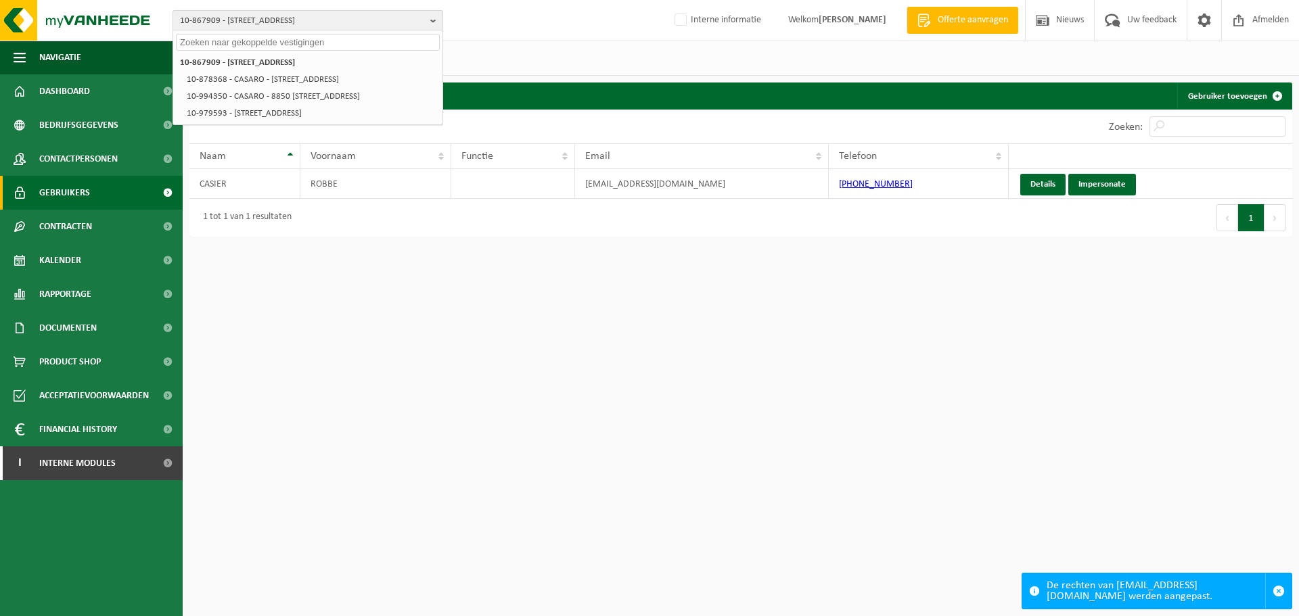
paste input "01-065912"
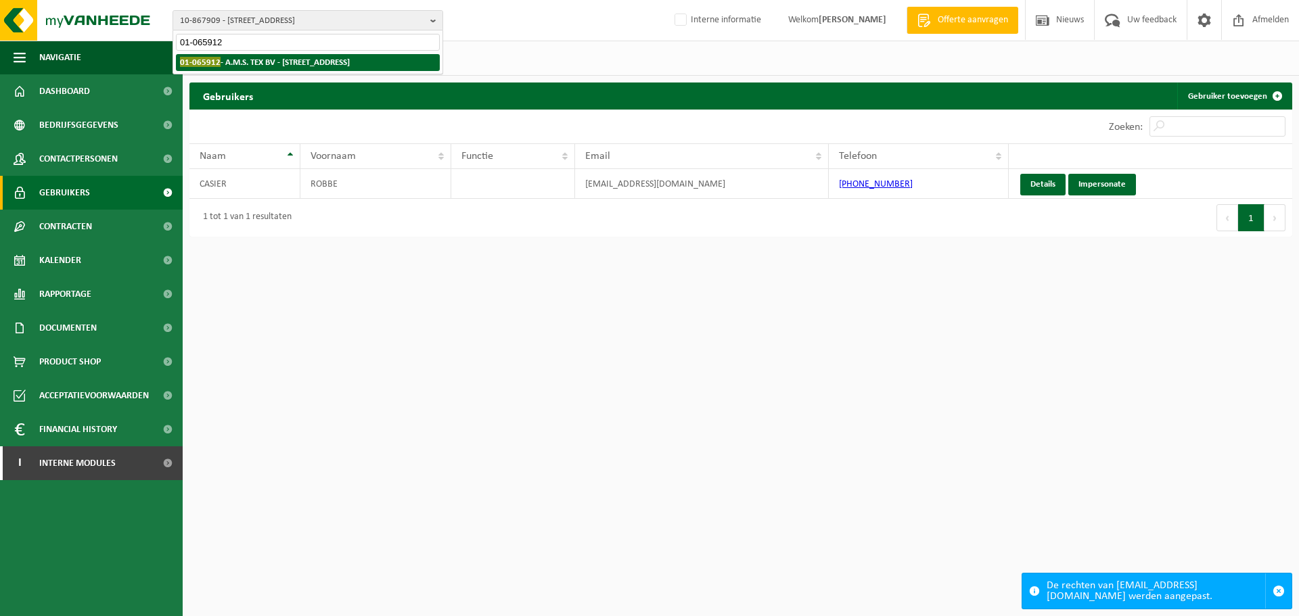
type input "01-065912"
click at [254, 66] on strong "01-065912 - A.M.S. TEX BV - 9240 ZELE, LINDESTRAAT 3" at bounding box center [265, 62] width 170 height 10
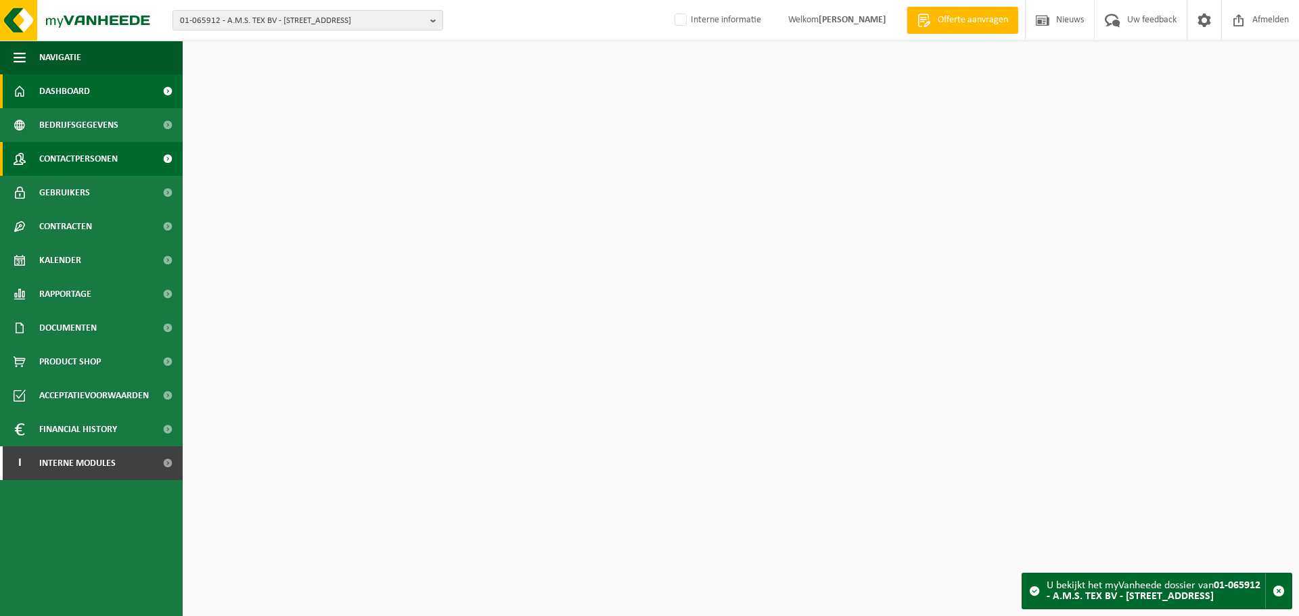
click at [98, 160] on span "Contactpersonen" at bounding box center [78, 159] width 78 height 34
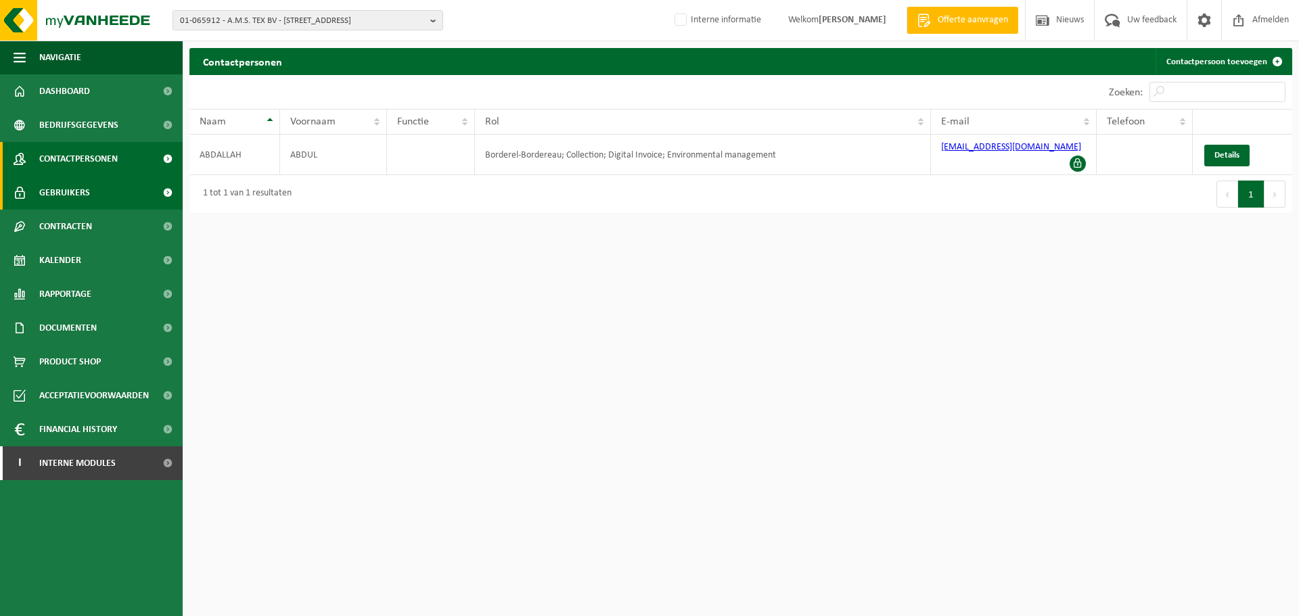
click at [91, 191] on link "Gebruikers" at bounding box center [91, 193] width 183 height 34
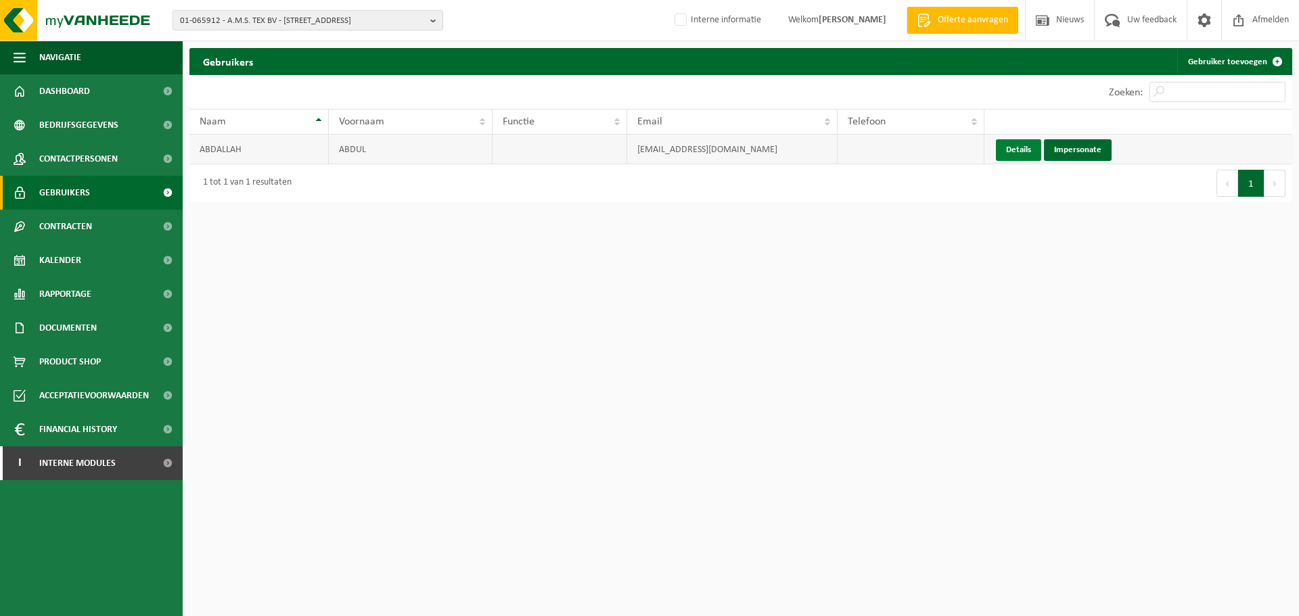
click at [1013, 147] on link "Details" at bounding box center [1018, 150] width 45 height 22
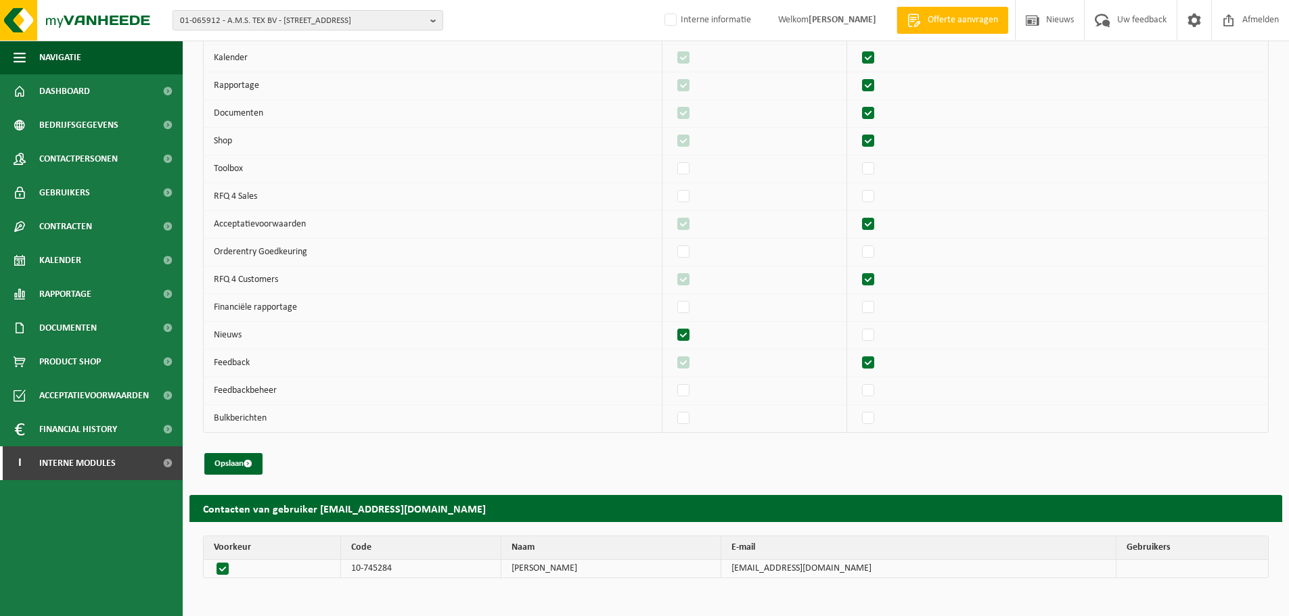
scroll to position [273, 0]
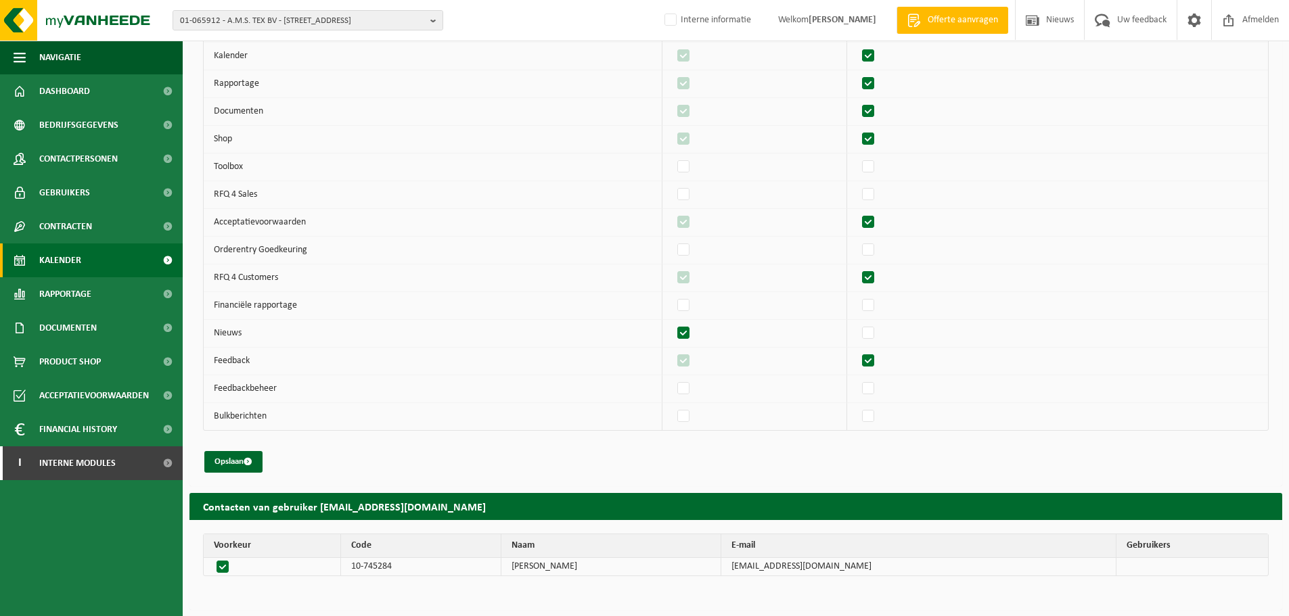
click at [76, 255] on span "Kalender" at bounding box center [60, 261] width 42 height 34
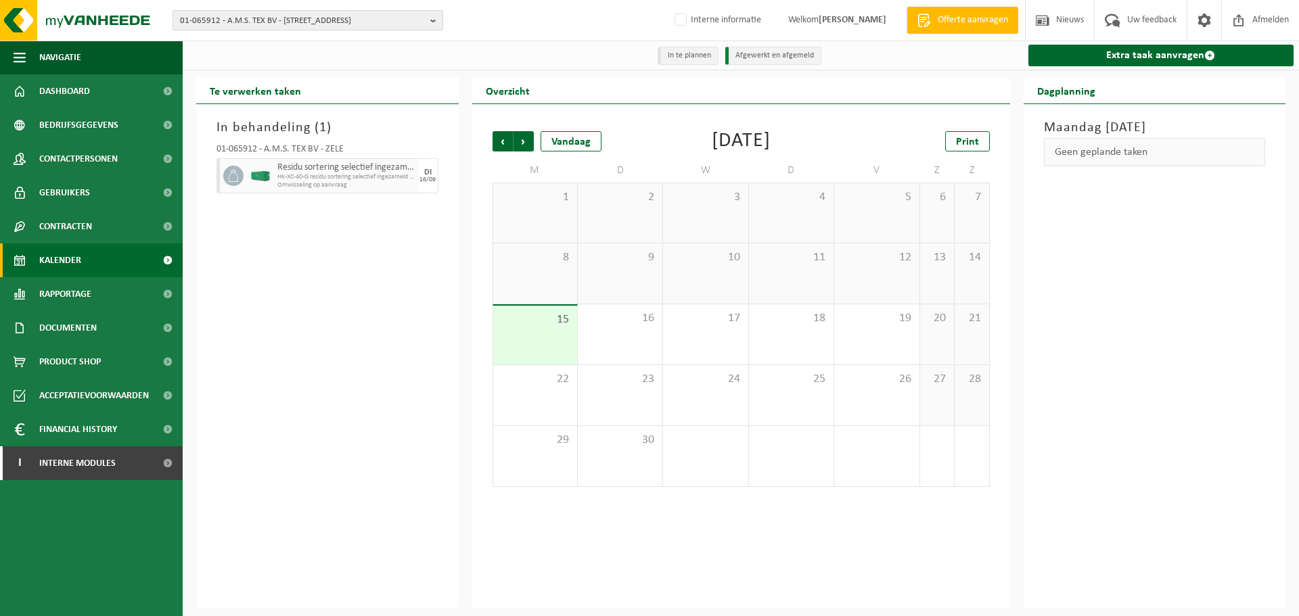
click at [267, 18] on span "01-065912 - A.M.S. TEX BV - 9240 ZELE, LINDESTRAAT 3" at bounding box center [302, 21] width 245 height 20
paste input "10-858230"
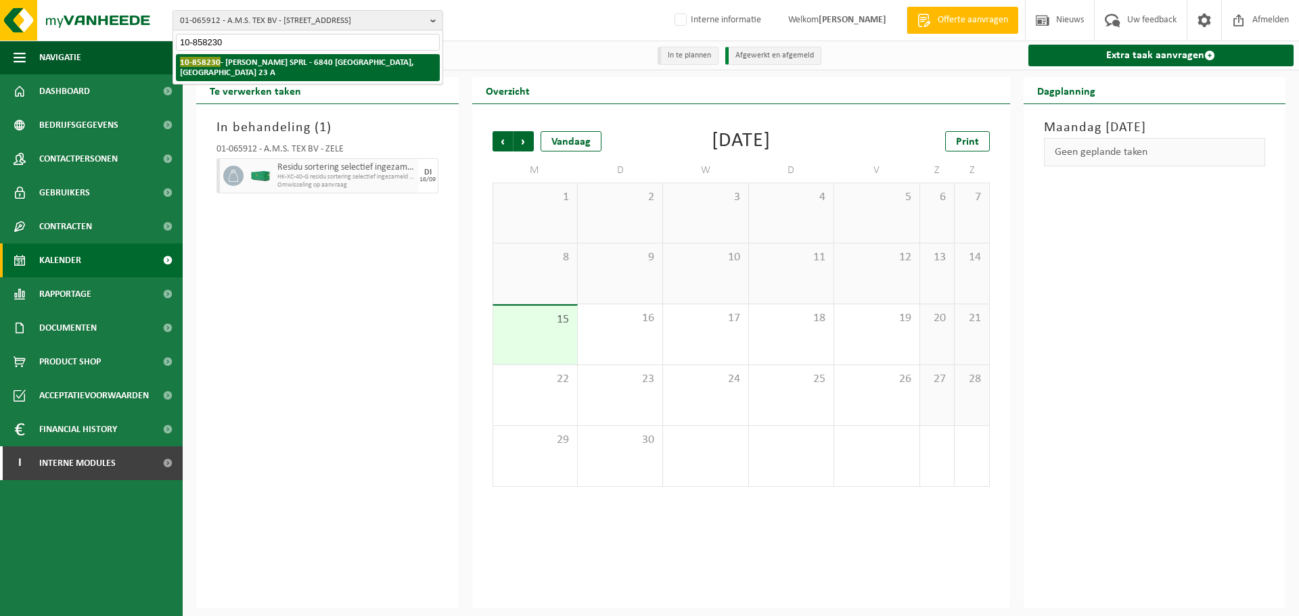
type input "10-858230"
click at [260, 61] on strong "10-858230 - JOHN DRIEGE SPRL - 6840 NEUFCHÂTEAU, ROUTE DE LA CROIX 23 A" at bounding box center [296, 67] width 233 height 20
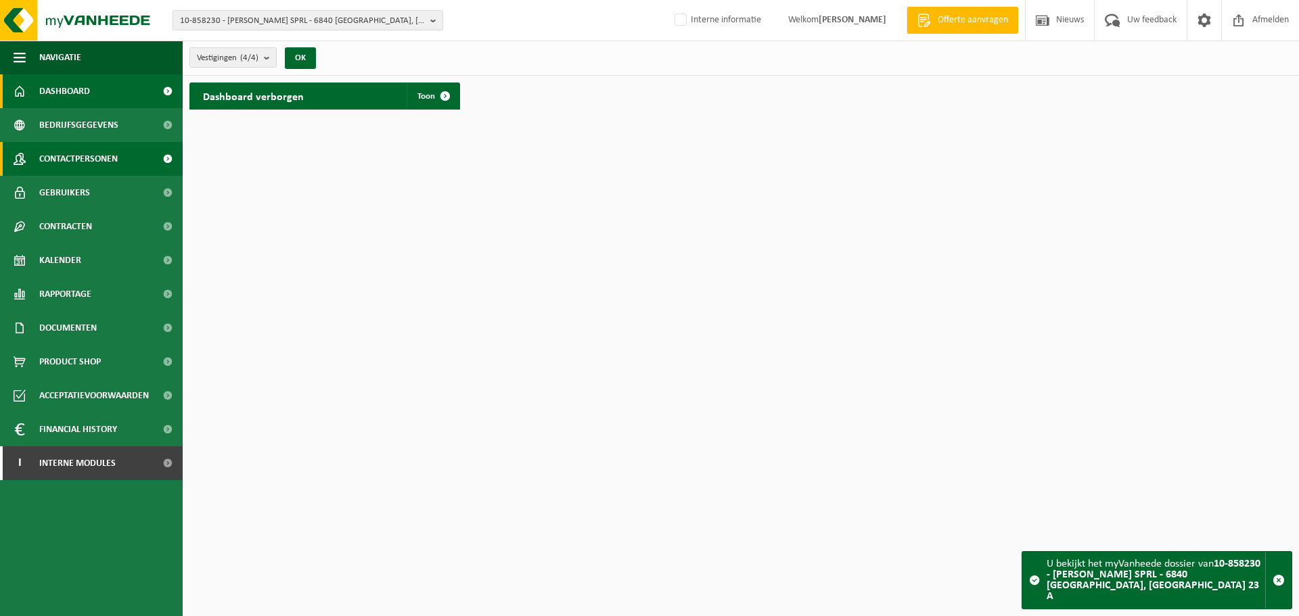
click at [95, 156] on span "Contactpersonen" at bounding box center [78, 159] width 78 height 34
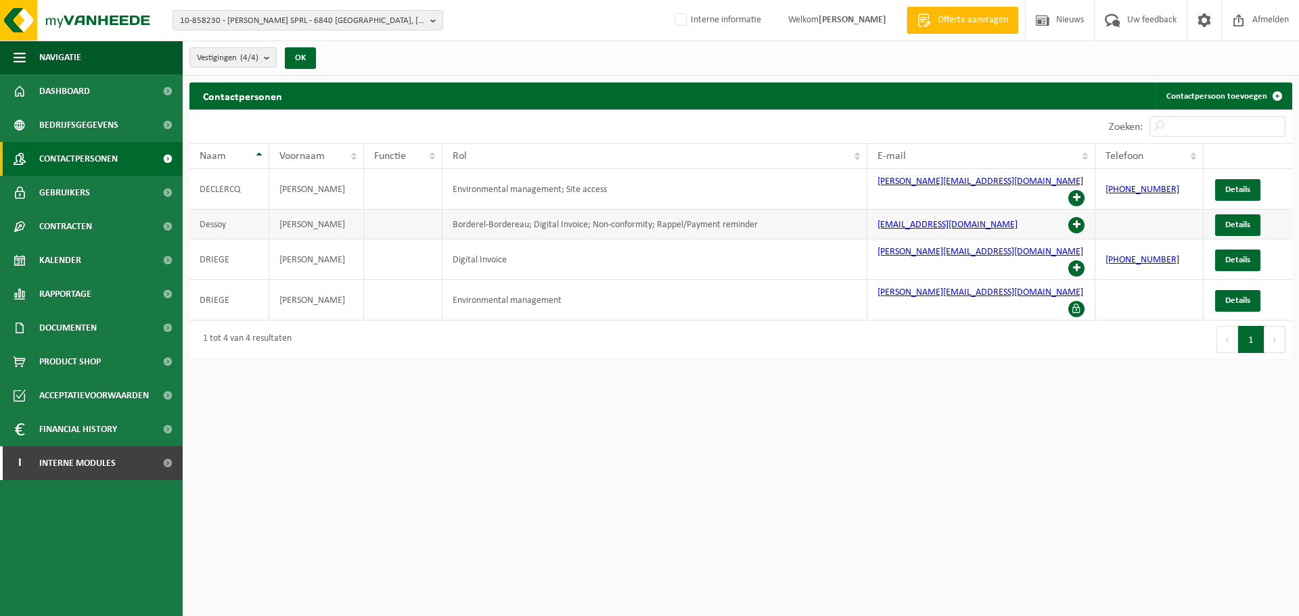
click at [1078, 217] on span at bounding box center [1076, 225] width 16 height 16
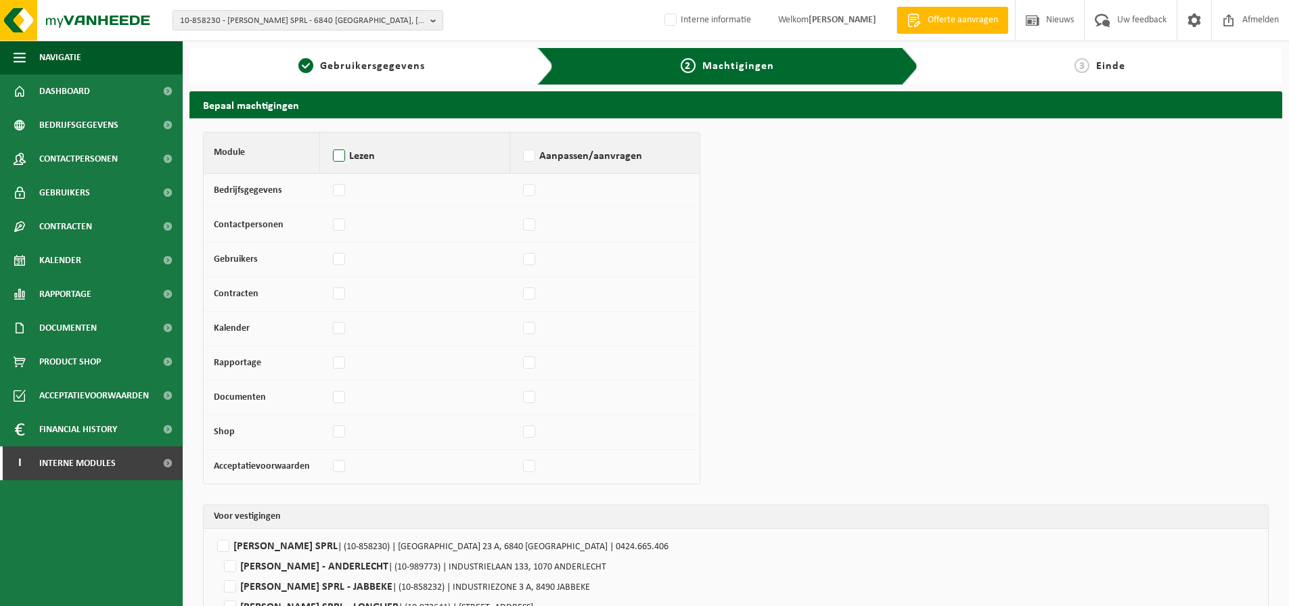
click at [338, 156] on label "Lezen" at bounding box center [414, 156] width 169 height 20
click at [330, 139] on input "Lezen" at bounding box center [329, 139] width 1 height 1
checkbox input "true"
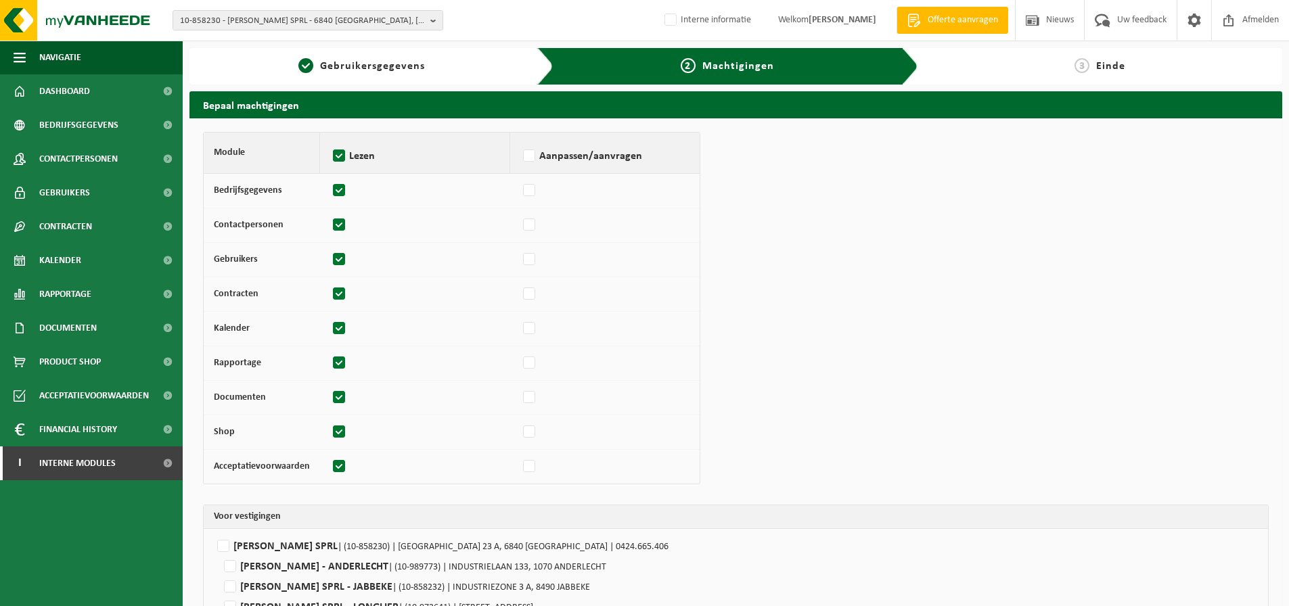
checkbox input "true"
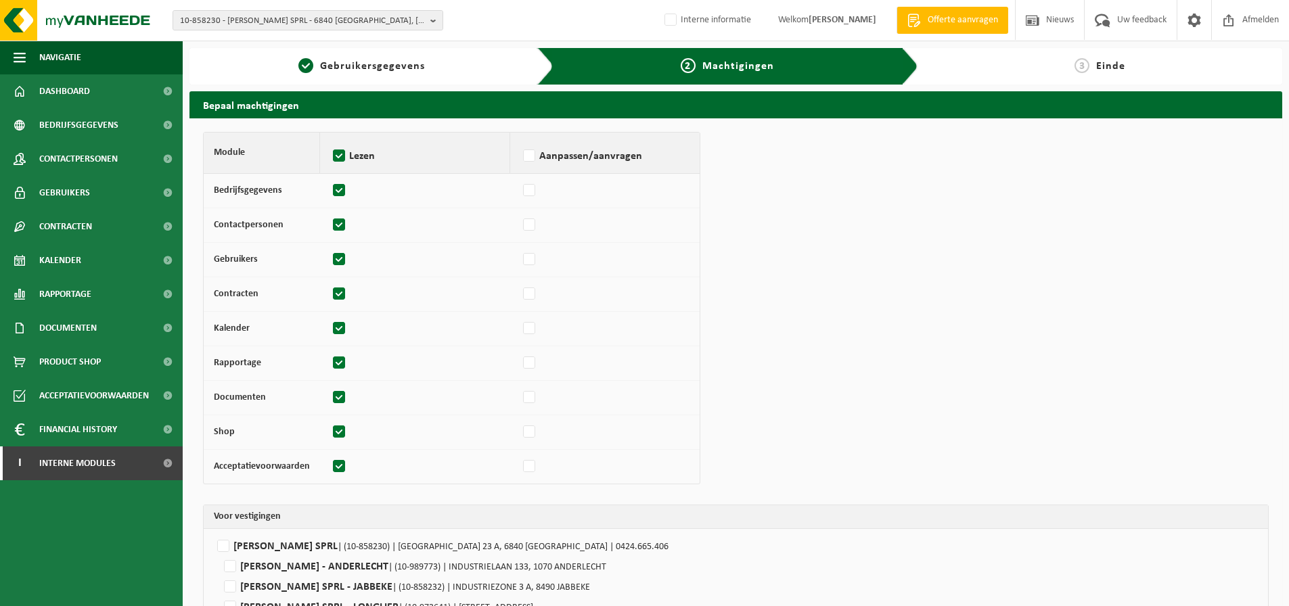
checkbox input "true"
click at [528, 153] on label "Aanpassen/aanvragen" at bounding box center [604, 156] width 169 height 20
click at [520, 139] on input "Aanpassen/aanvragen" at bounding box center [520, 139] width 1 height 1
checkbox input "true"
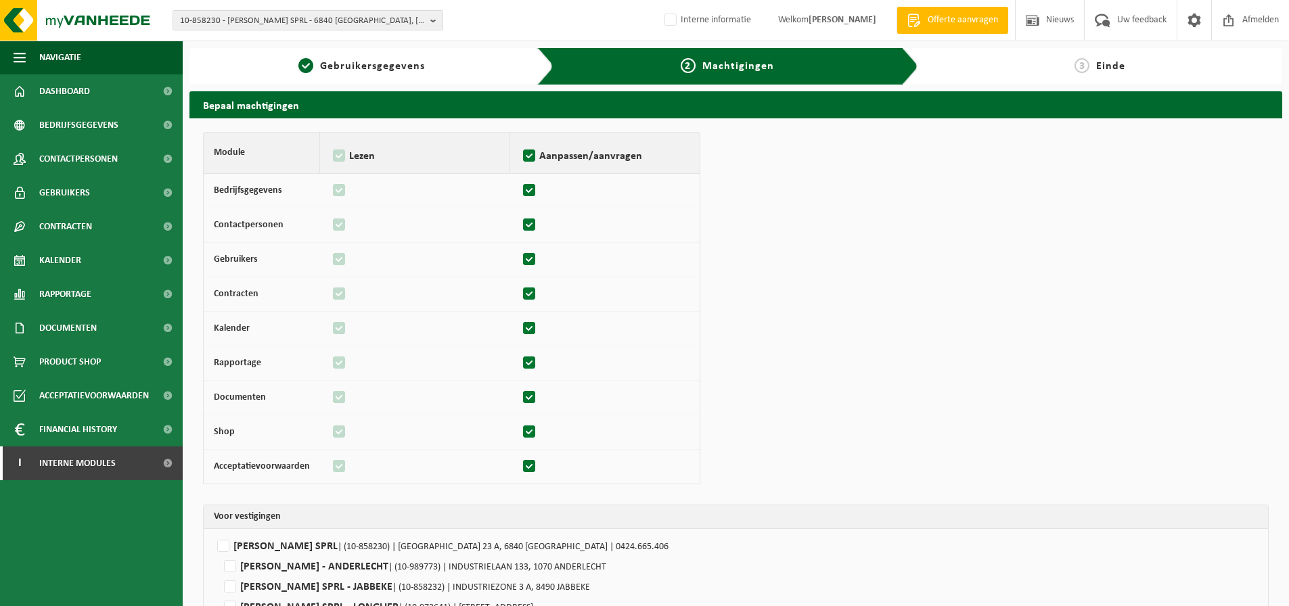
checkbox input "true"
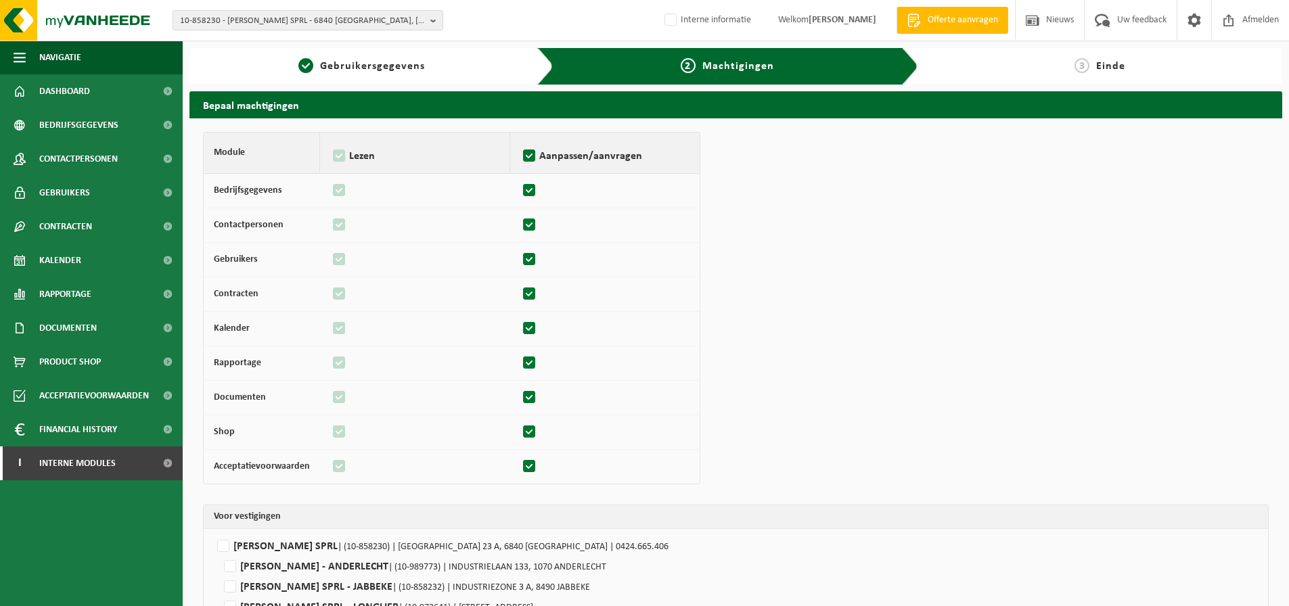
checkbox input "true"
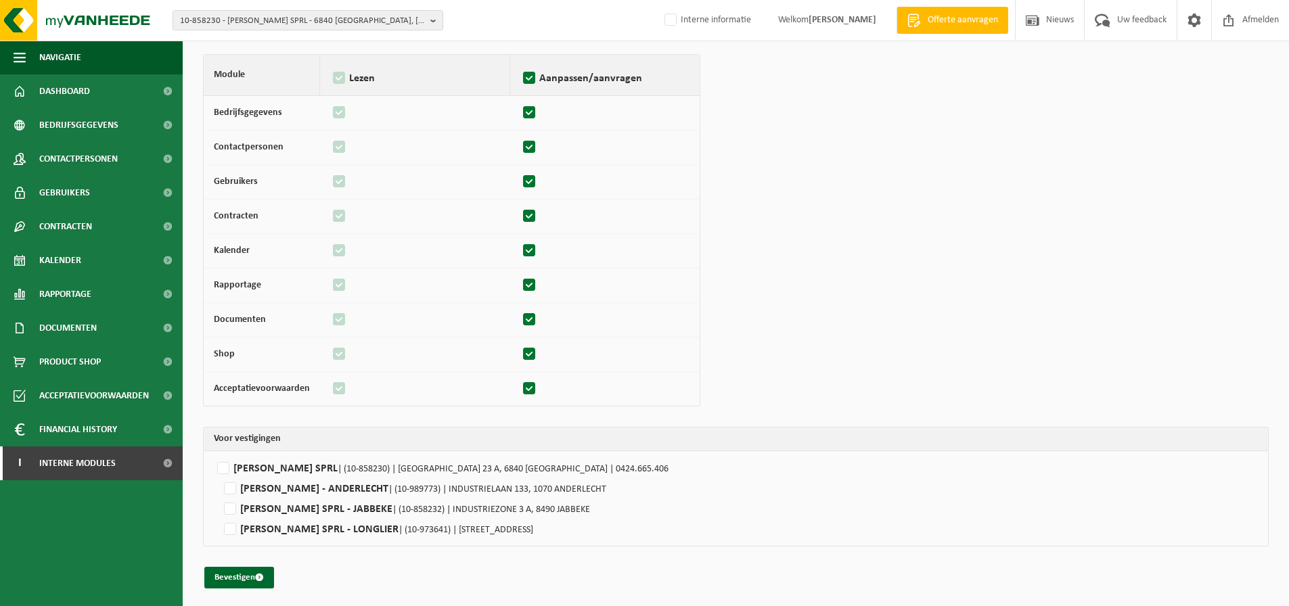
scroll to position [80, 0]
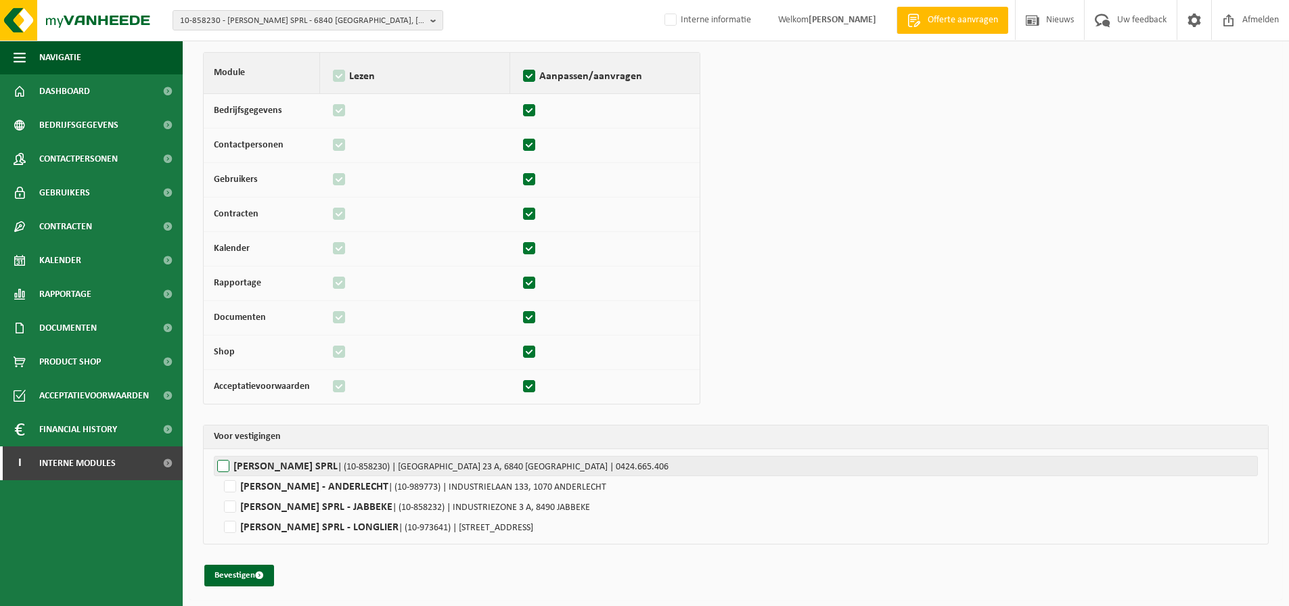
click at [221, 465] on label"] "JOHN DRIEGE SPRL | (10-858230) | ROUTE DE LA CROIX 23 A, 6840 NEUFCHÂTEAU | 042…" at bounding box center [736, 466] width 1044 height 20
click at [221, 465] on input "JOHN DRIEGE SPRL | (10-858230) | ROUTE DE LA CROIX 23 A, 6840 NEUFCHÂTEAU | 042…" at bounding box center [858, 466] width 1289 height 20
checkbox input "true"
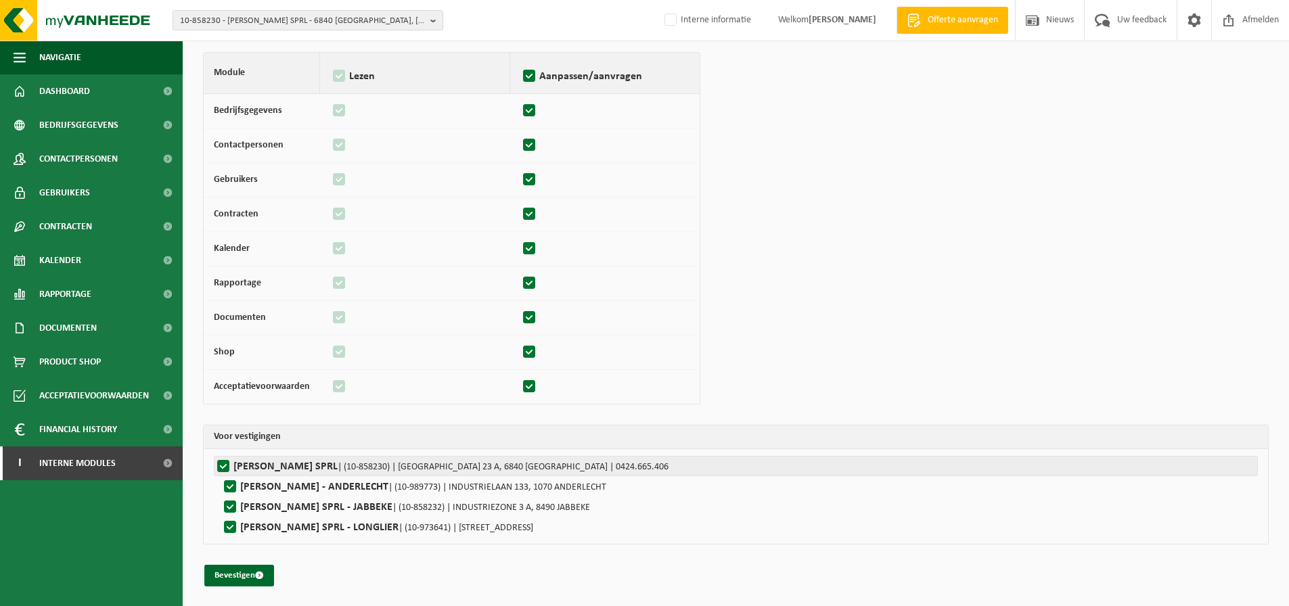
checkbox input "true"
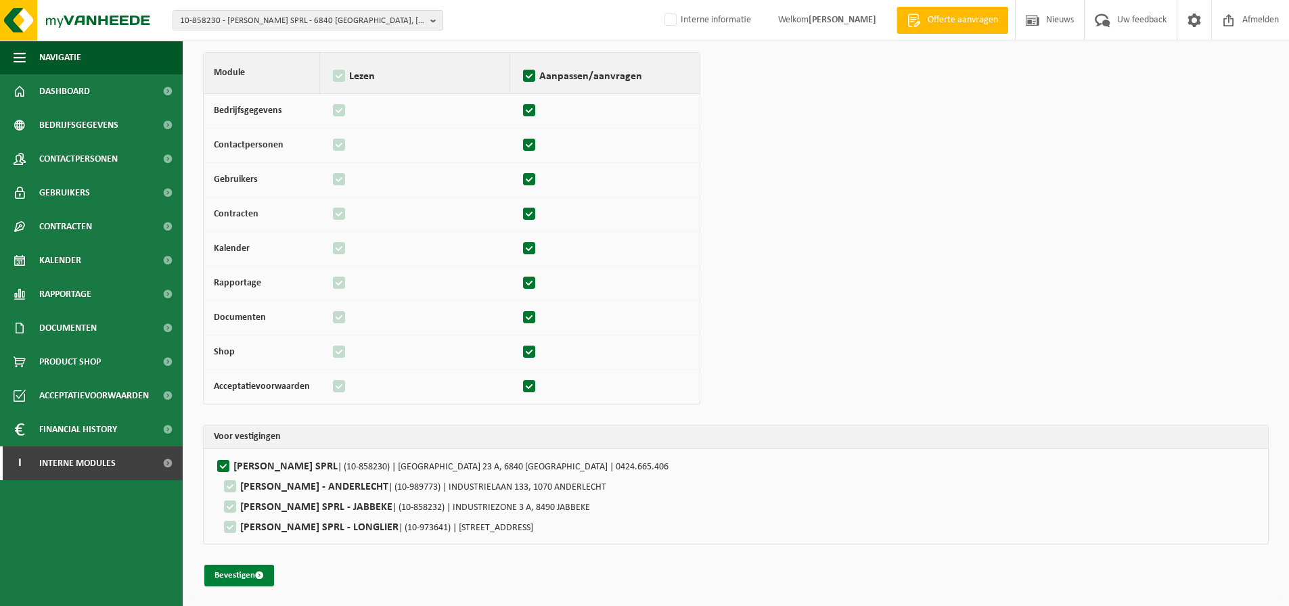
click at [229, 578] on button "Bevestigen" at bounding box center [239, 576] width 70 height 22
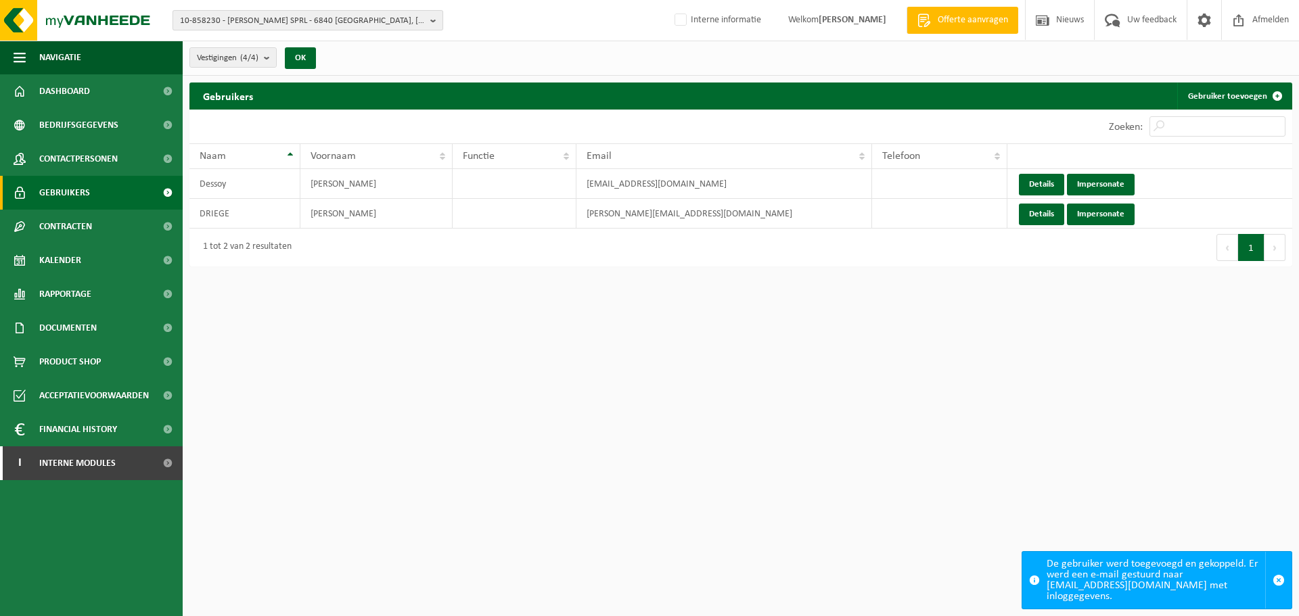
click at [296, 18] on span "10-858230 - [PERSON_NAME] SPRL - 6840 [GEOGRAPHIC_DATA], [GEOGRAPHIC_DATA] 23 A" at bounding box center [302, 21] width 245 height 20
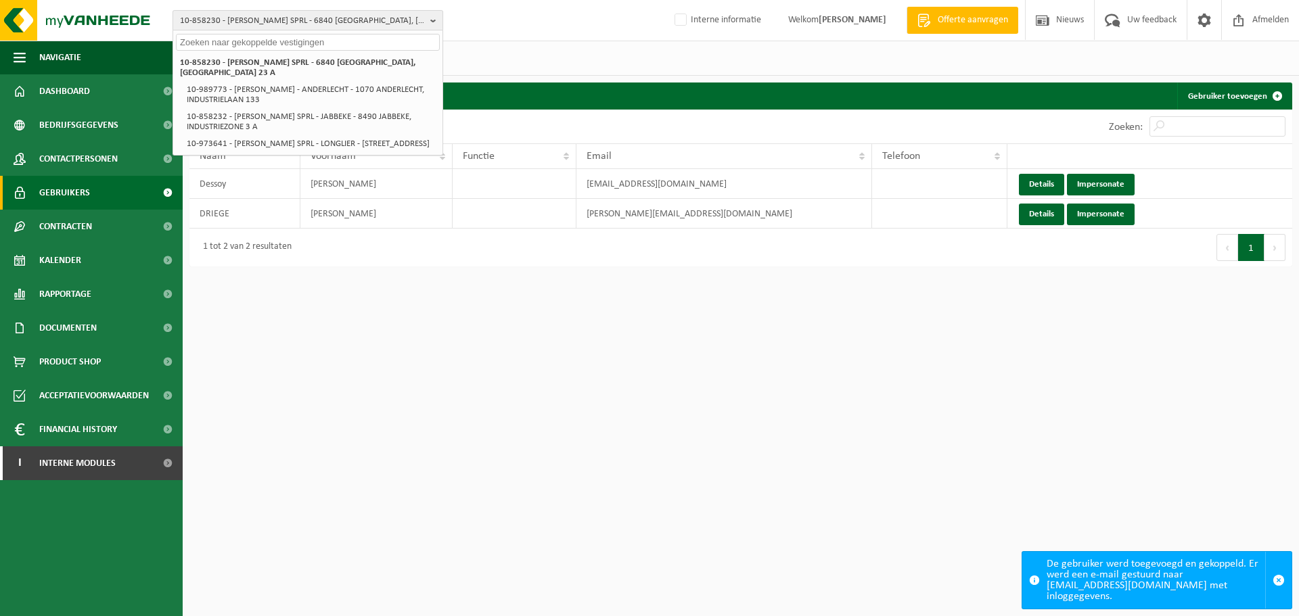
paste input "10-971722"
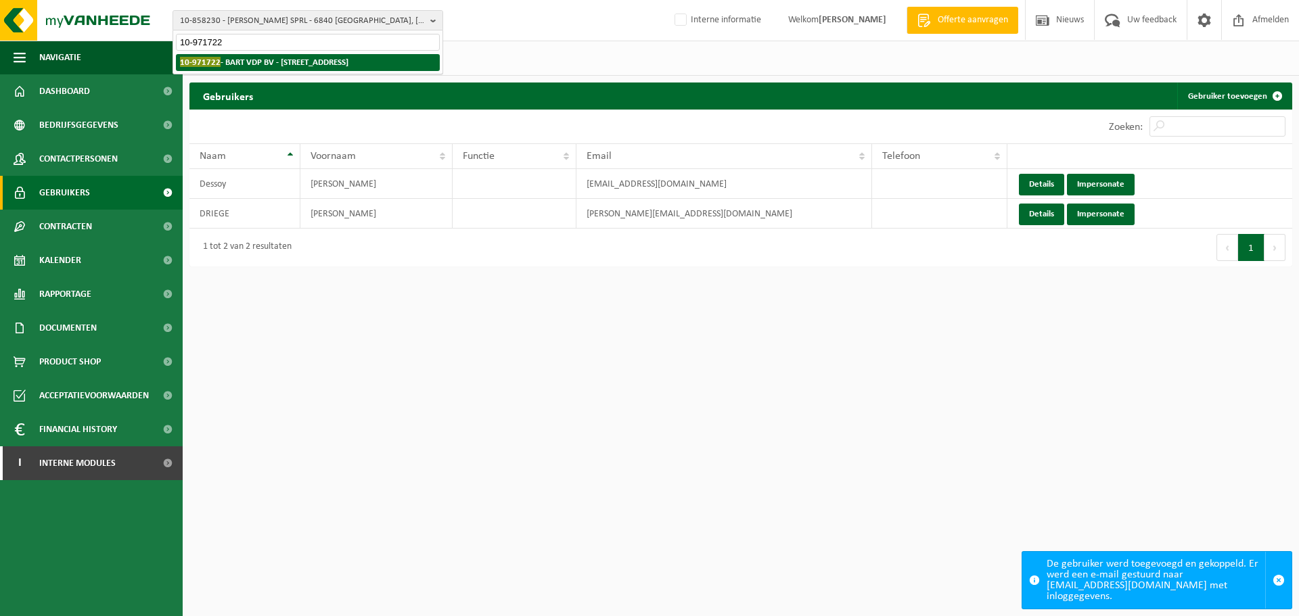
type input "10-971722"
click at [277, 66] on strong "10-971722 - BART VDP BV - 9810 NAZARETH, BOSSTRAAT 172" at bounding box center [264, 62] width 168 height 10
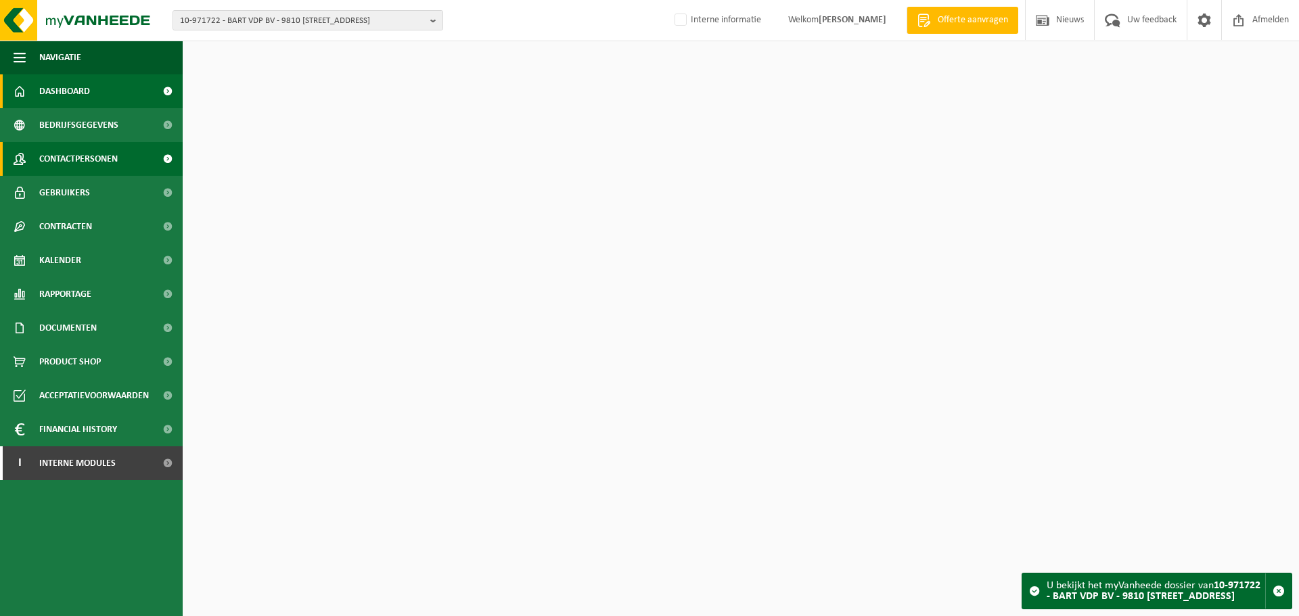
click at [87, 158] on span "Contactpersonen" at bounding box center [78, 159] width 78 height 34
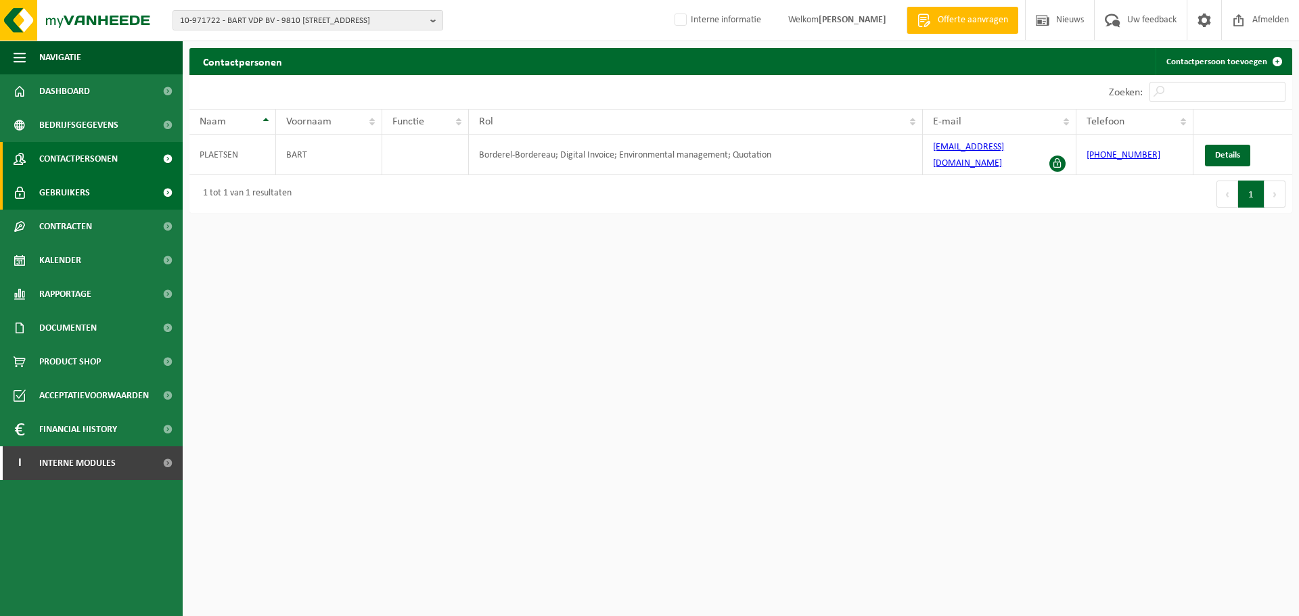
click at [79, 197] on span "Gebruikers" at bounding box center [64, 193] width 51 height 34
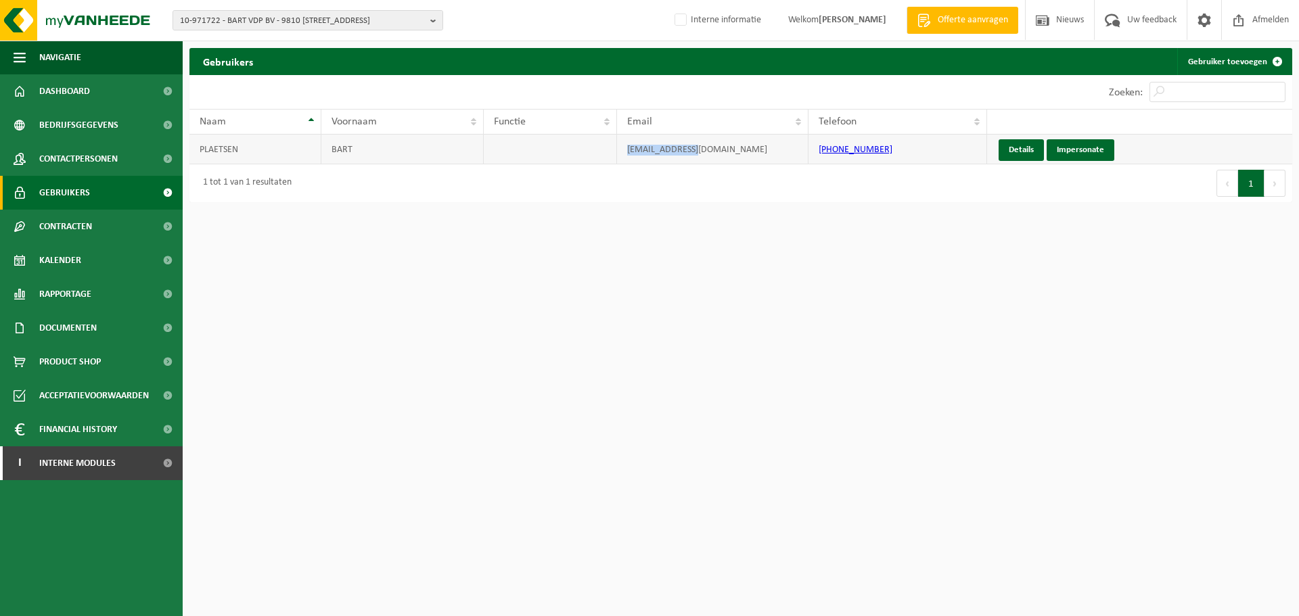
drag, startPoint x: 735, startPoint y: 153, endPoint x: 610, endPoint y: 146, distance: 125.3
click at [610, 146] on tr "PLAETSEN BART info@bartvdp.be +32 495531783 Details Impersonate" at bounding box center [740, 150] width 1103 height 30
copy tr "[EMAIL_ADDRESS][DOMAIN_NAME]"
drag, startPoint x: 865, startPoint y: 279, endPoint x: 856, endPoint y: 271, distance: 12.0
click at [863, 279] on html "10-971722 - BART VDP BV - 9810 NAZARETH, BOSSTRAAT 172 10-971722 - BART VDP BV …" at bounding box center [649, 308] width 1299 height 616
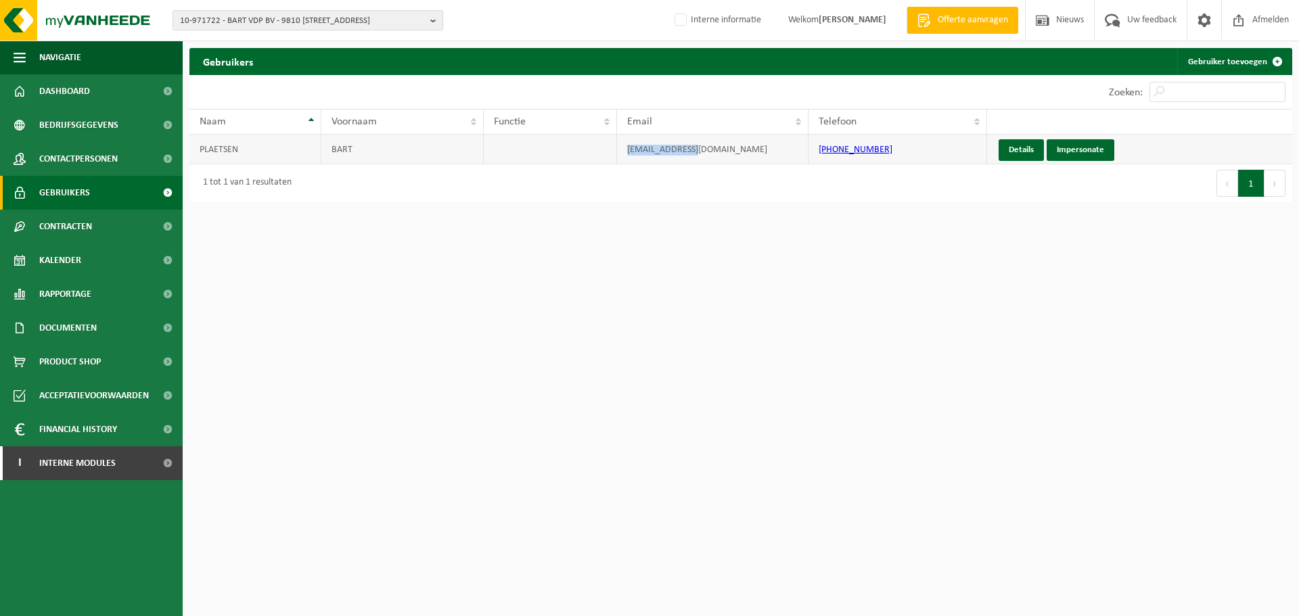
drag, startPoint x: 724, startPoint y: 158, endPoint x: 616, endPoint y: 155, distance: 107.6
click at [616, 155] on tr "PLAETSEN BART info@bartvdp.be +32 495531783 Details Impersonate" at bounding box center [740, 150] width 1103 height 30
copy tr "[EMAIL_ADDRESS][DOMAIN_NAME]"
click at [288, 20] on span "10-971722 - BART VDP BV - 9810 [STREET_ADDRESS]" at bounding box center [302, 21] width 245 height 20
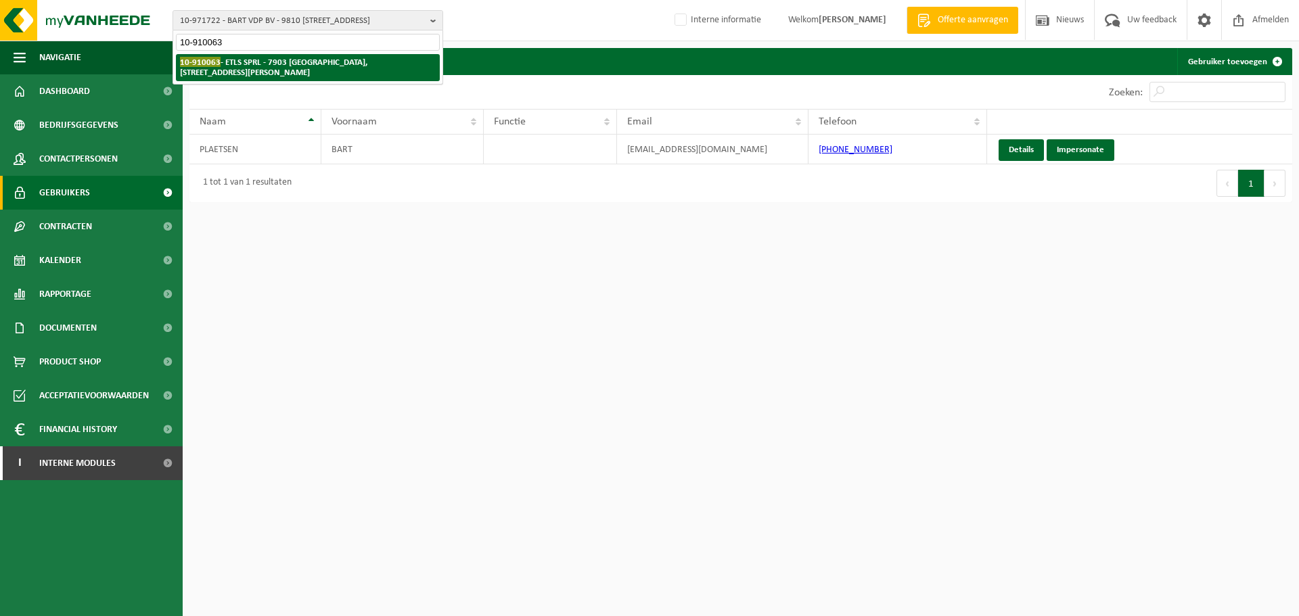
type input "10-910063"
click at [258, 68] on li "10-910063 - ETLS SPRL - 7903 CHAPELLE-À-WATTINES, RUE HENRI LEMAIRE 11" at bounding box center [308, 67] width 264 height 27
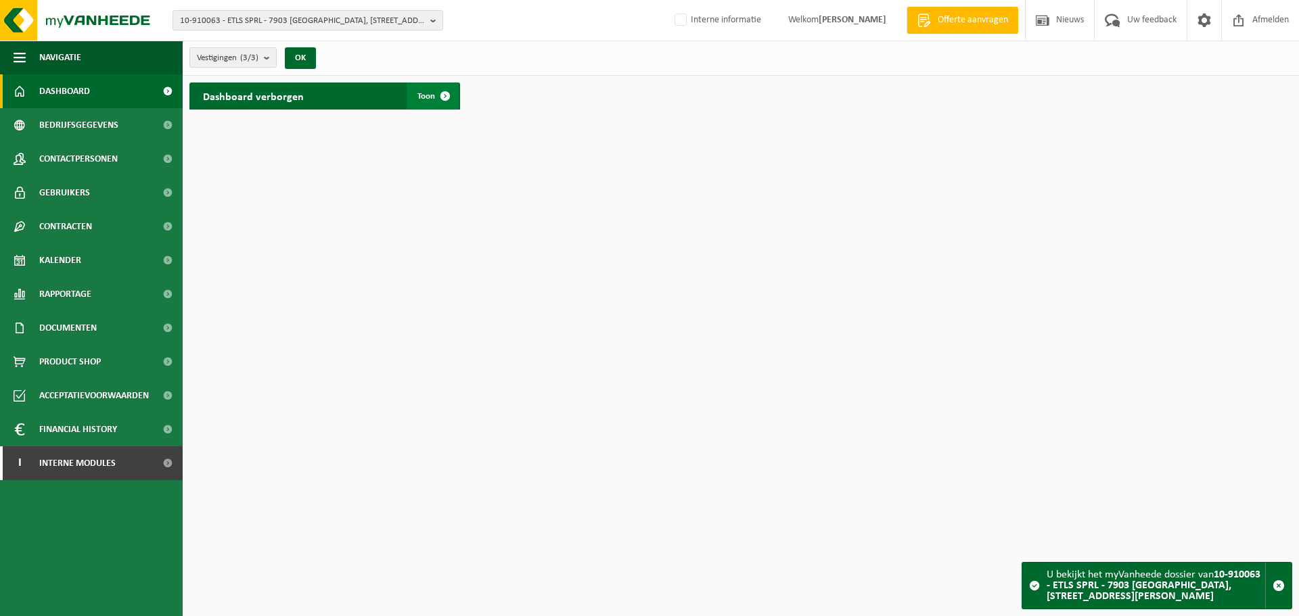
click at [431, 95] on span "Toon" at bounding box center [426, 96] width 18 height 9
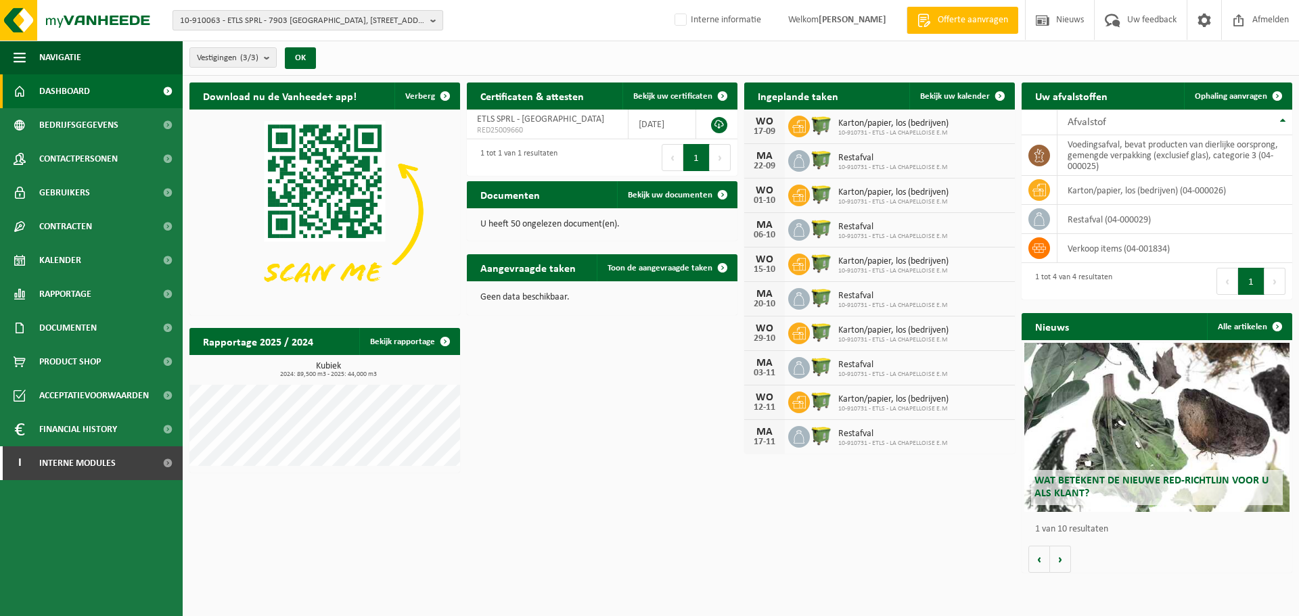
click at [248, 17] on span "10-910063 - ETLS SPRL - 7903 CHAPELLE-À-WATTINES, RUE HENRI LEMAIRE 11" at bounding box center [302, 21] width 245 height 20
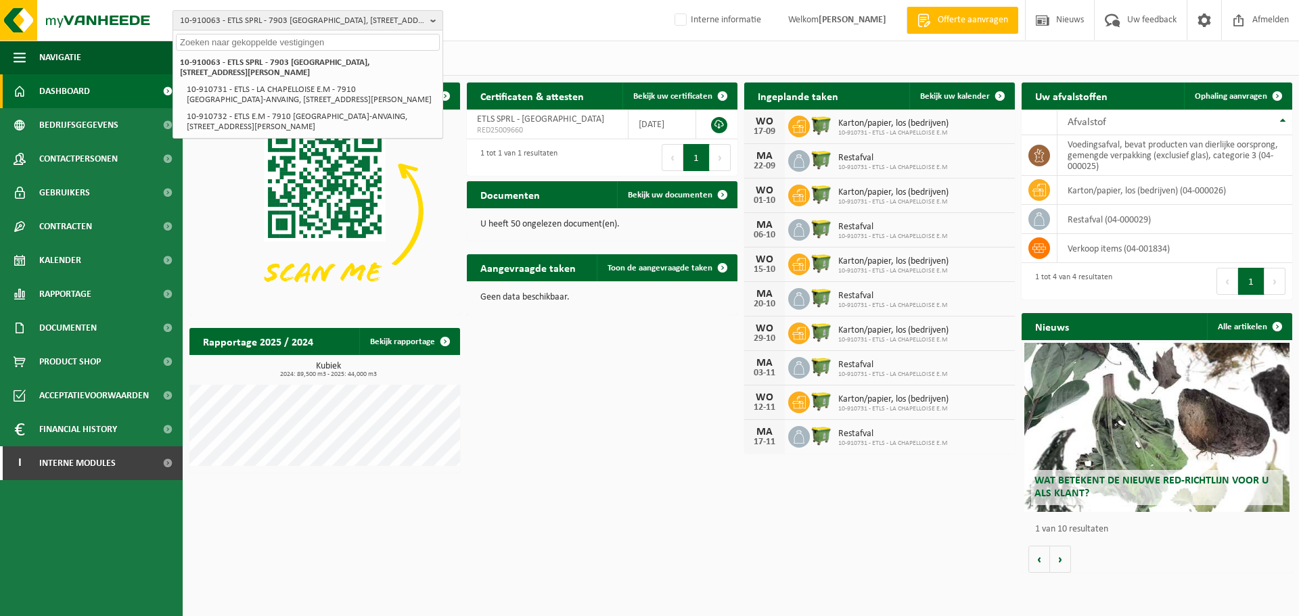
paste input "SIA GRIND GRUPA"
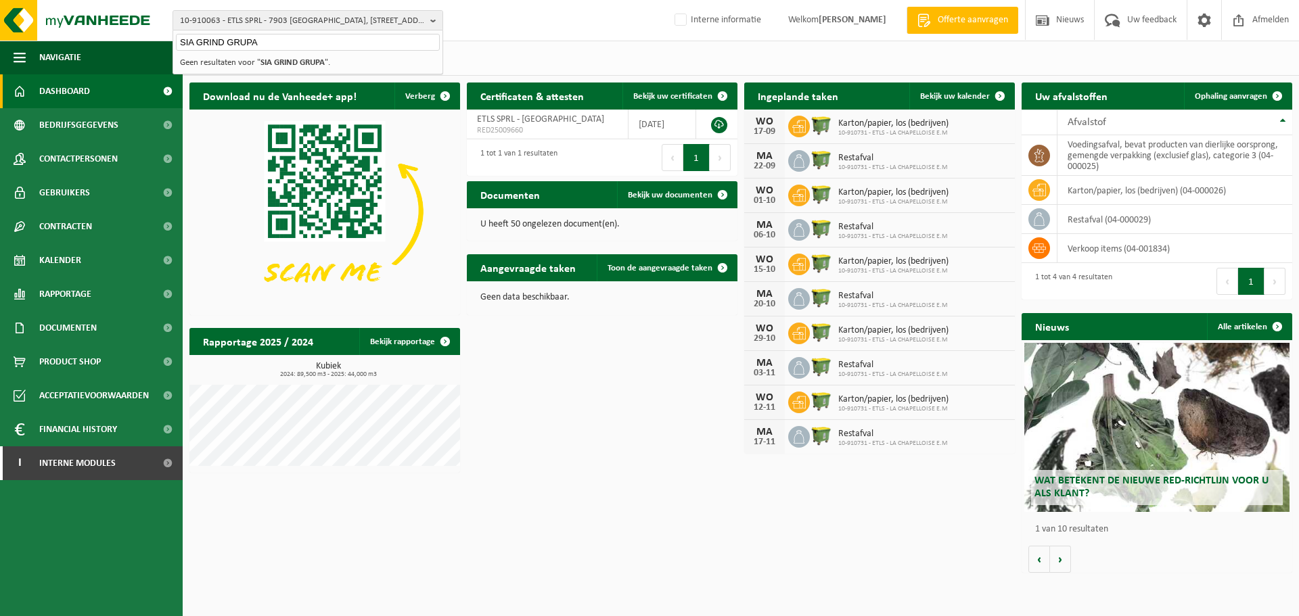
type input "SIA GRIND GRUPA"
click at [263, 66] on strong "SIA GRIND GRUPA" at bounding box center [292, 62] width 64 height 9
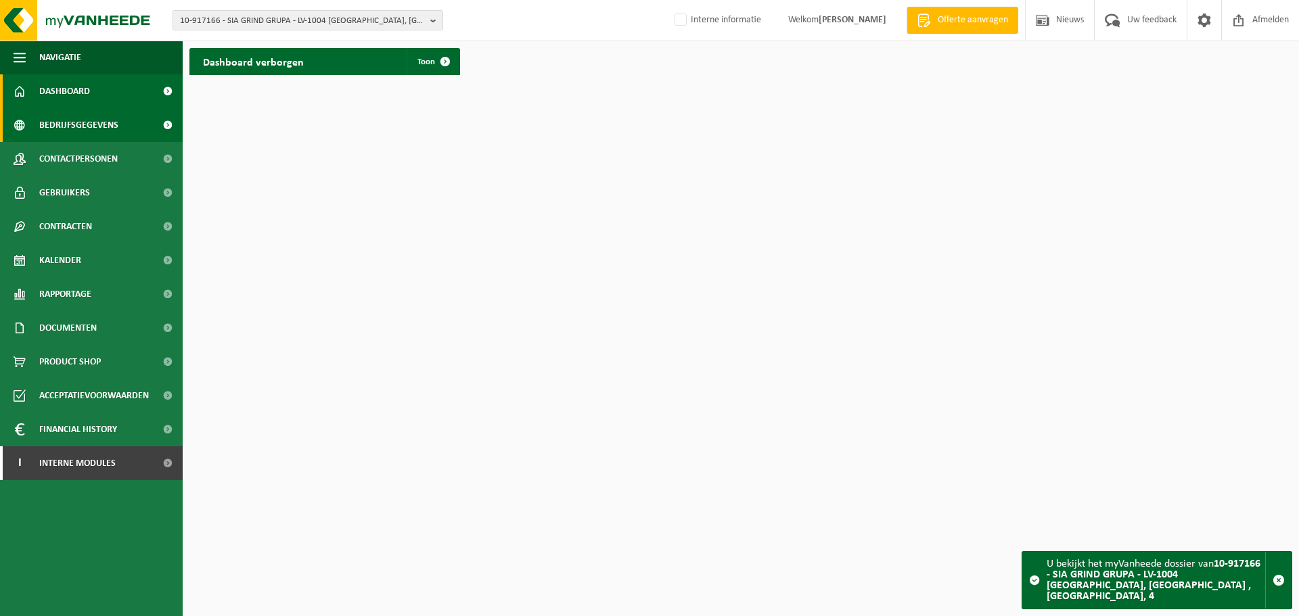
click at [93, 129] on span "Bedrijfsgegevens" at bounding box center [78, 125] width 79 height 34
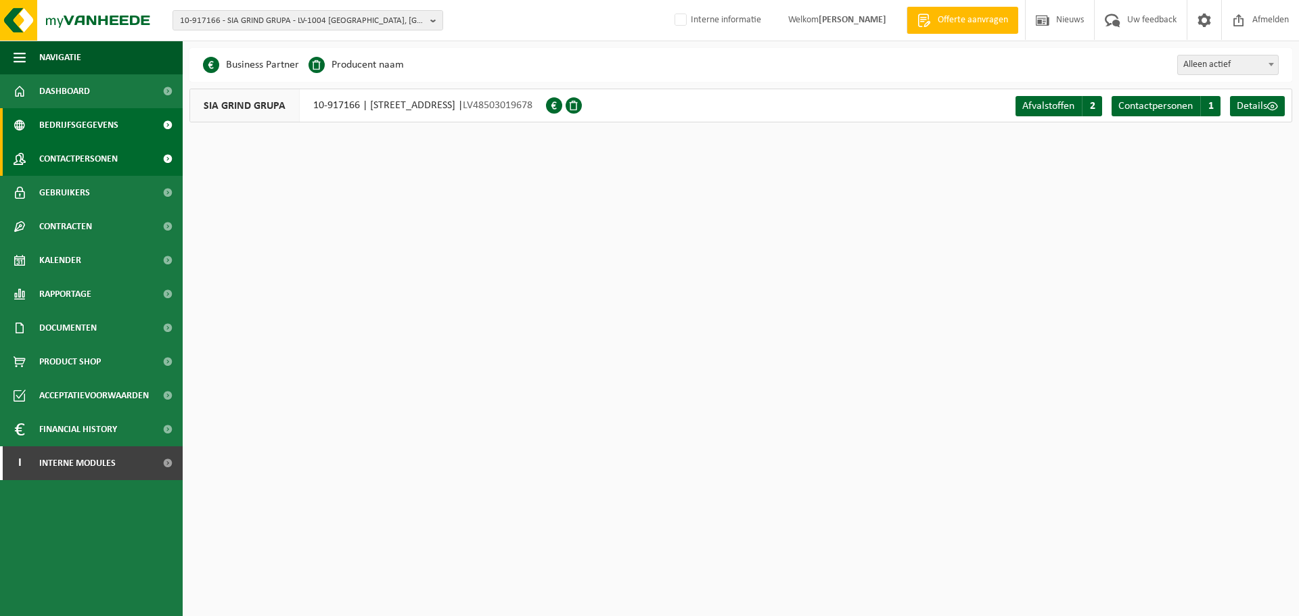
click at [93, 155] on span "Contactpersonen" at bounding box center [78, 159] width 78 height 34
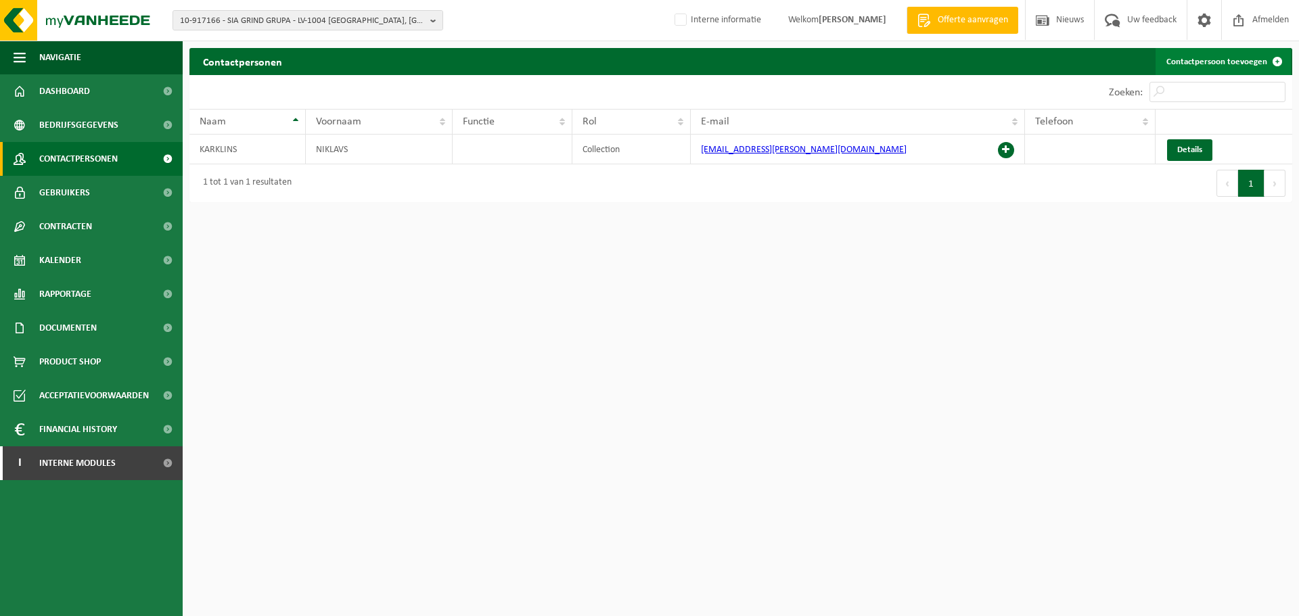
click at [1190, 58] on link "Contactpersoon toevoegen" at bounding box center [1222, 61] width 135 height 27
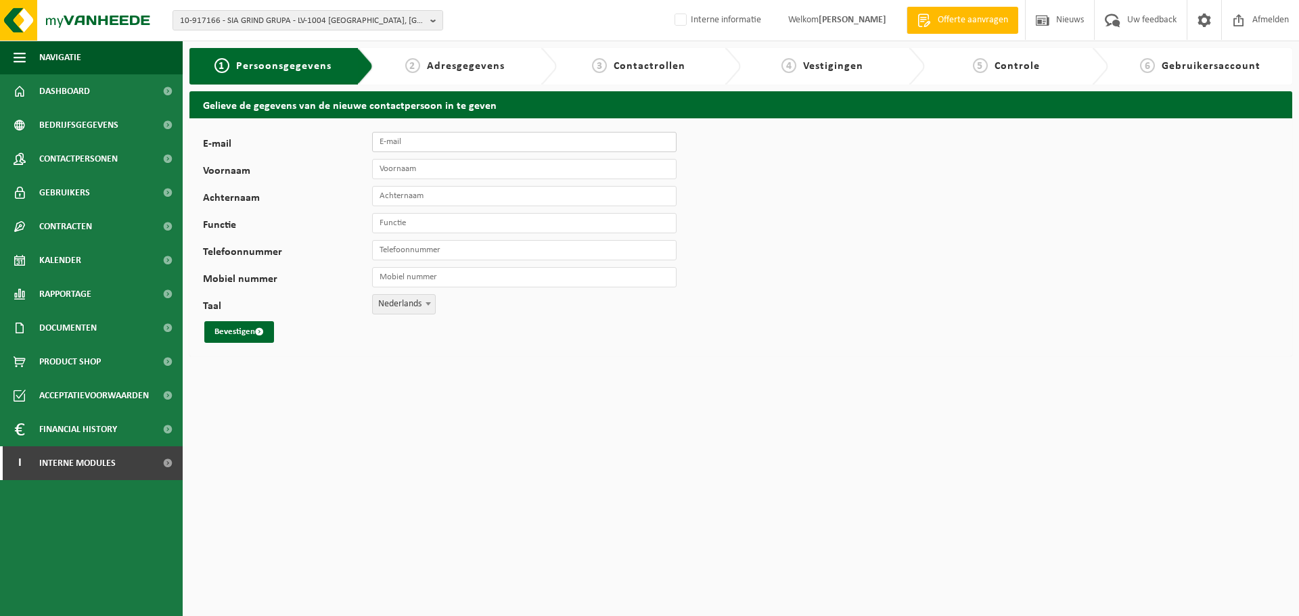
click at [413, 140] on input "E-mail" at bounding box center [524, 142] width 304 height 20
paste input "[PERSON_NAME]"
drag, startPoint x: 467, startPoint y: 147, endPoint x: 347, endPoint y: 149, distance: 120.4
click at [348, 147] on div "E-mail [PERSON_NAME]" at bounding box center [446, 142] width 487 height 20
type input "[PERSON_NAME]"
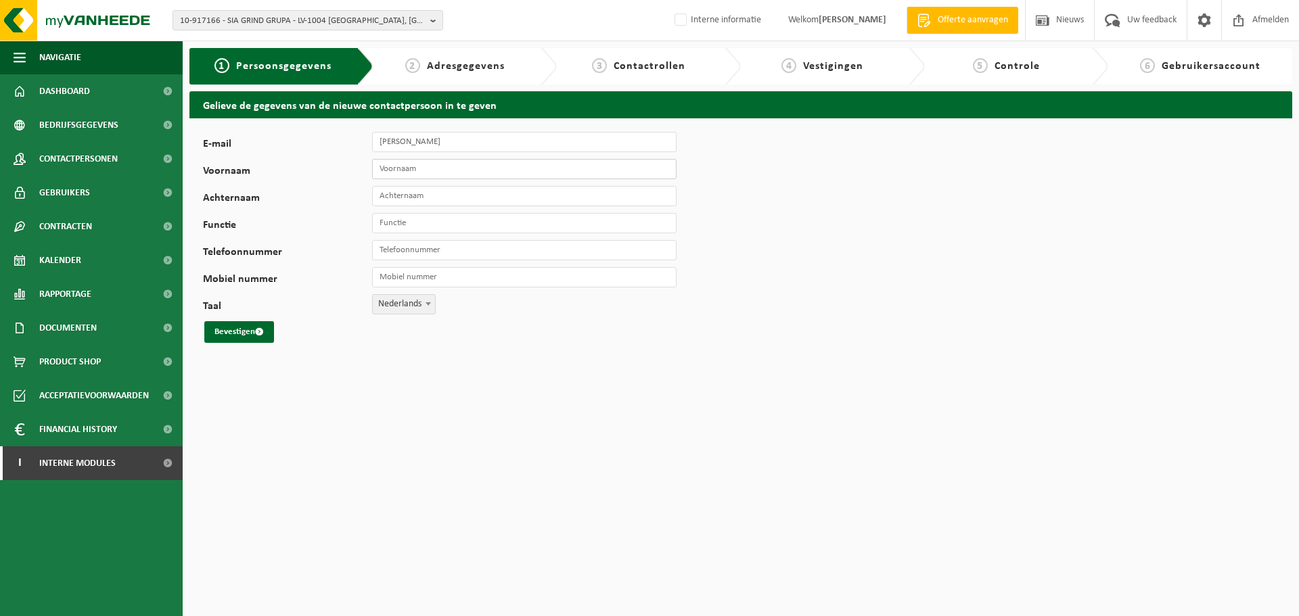
drag, startPoint x: 394, startPoint y: 167, endPoint x: 406, endPoint y: 167, distance: 11.5
click at [395, 167] on input "Voornaam" at bounding box center [524, 169] width 304 height 20
paste input "[PERSON_NAME]"
type input "Matīss"
click at [422, 201] on input "Achternaam" at bounding box center [524, 196] width 304 height 20
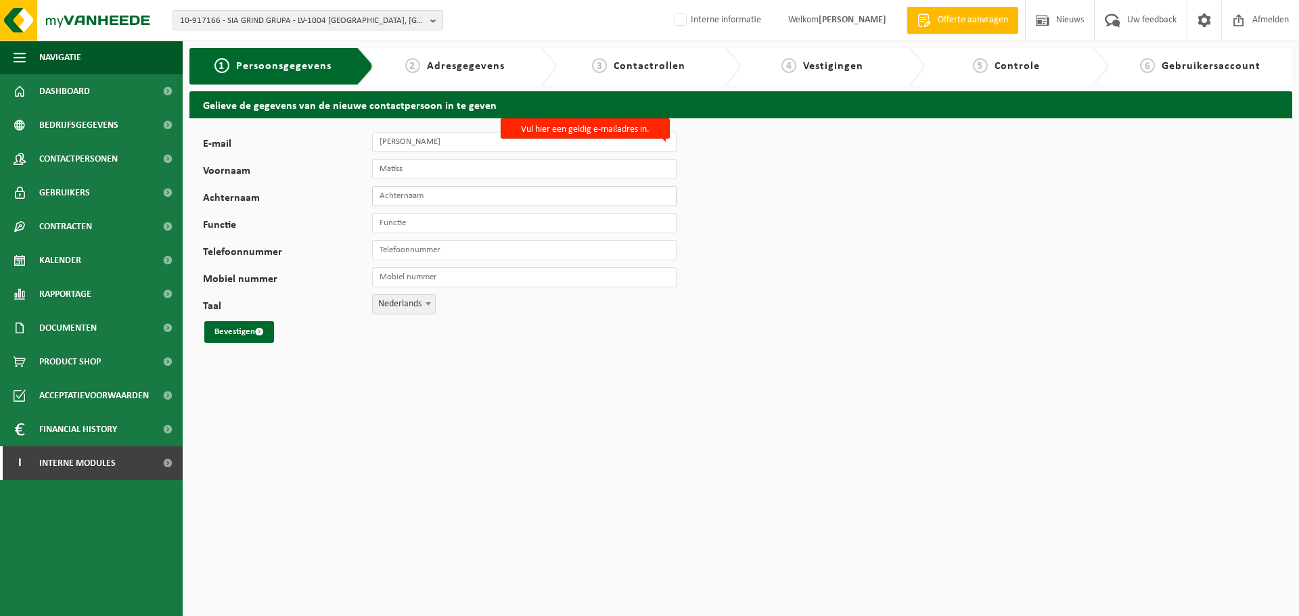
paste input "[PERSON_NAME]"
click at [379, 173] on input "Matīss" at bounding box center [524, 169] width 304 height 20
click at [399, 198] on input "[PERSON_NAME]" at bounding box center [524, 196] width 304 height 20
click at [407, 200] on input "[PERSON_NAME]" at bounding box center [524, 196] width 304 height 20
type input "Eglītis"
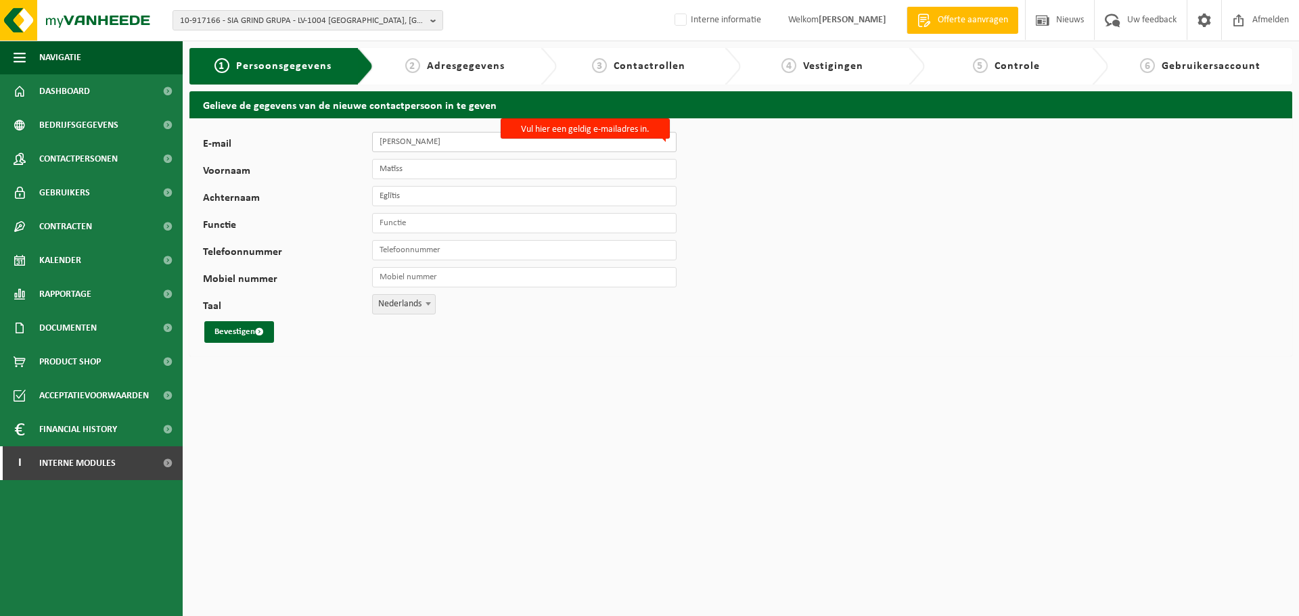
click at [451, 141] on input "[PERSON_NAME]" at bounding box center [524, 142] width 304 height 20
drag, startPoint x: 476, startPoint y: 147, endPoint x: 299, endPoint y: 145, distance: 177.3
click at [299, 145] on div "E-mail [PERSON_NAME] Vul hier een geldig e-mailadres in." at bounding box center [446, 142] width 487 height 20
paste input "[EMAIL_ADDRESS][DOMAIN_NAME]"
click at [380, 139] on input "[EMAIL_ADDRESS][DOMAIN_NAME]" at bounding box center [524, 142] width 304 height 20
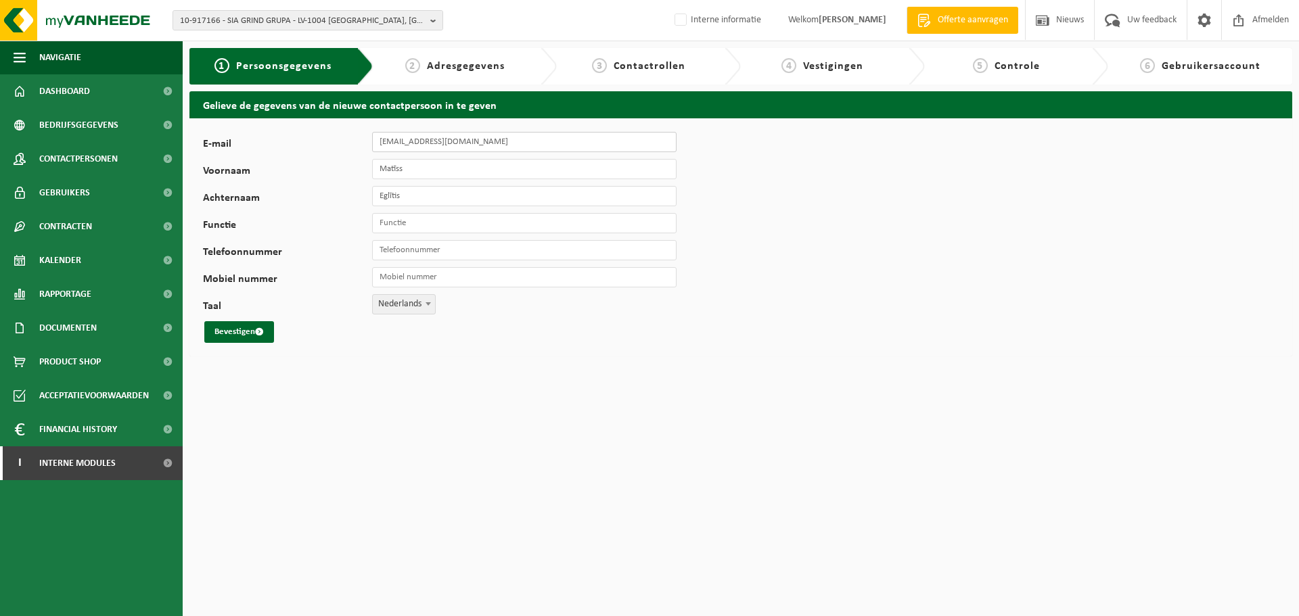
type input "[EMAIL_ADDRESS][DOMAIN_NAME]"
click at [438, 224] on input "Functie" at bounding box center [524, 223] width 304 height 20
click at [399, 307] on span "Nederlands" at bounding box center [404, 304] width 62 height 19
select select "2"
click at [423, 346] on div "E-mail [EMAIL_ADDRESS][DOMAIN_NAME] Voornaam Matīss Achternaam Eglītis Functie …" at bounding box center [740, 237] width 1103 height 238
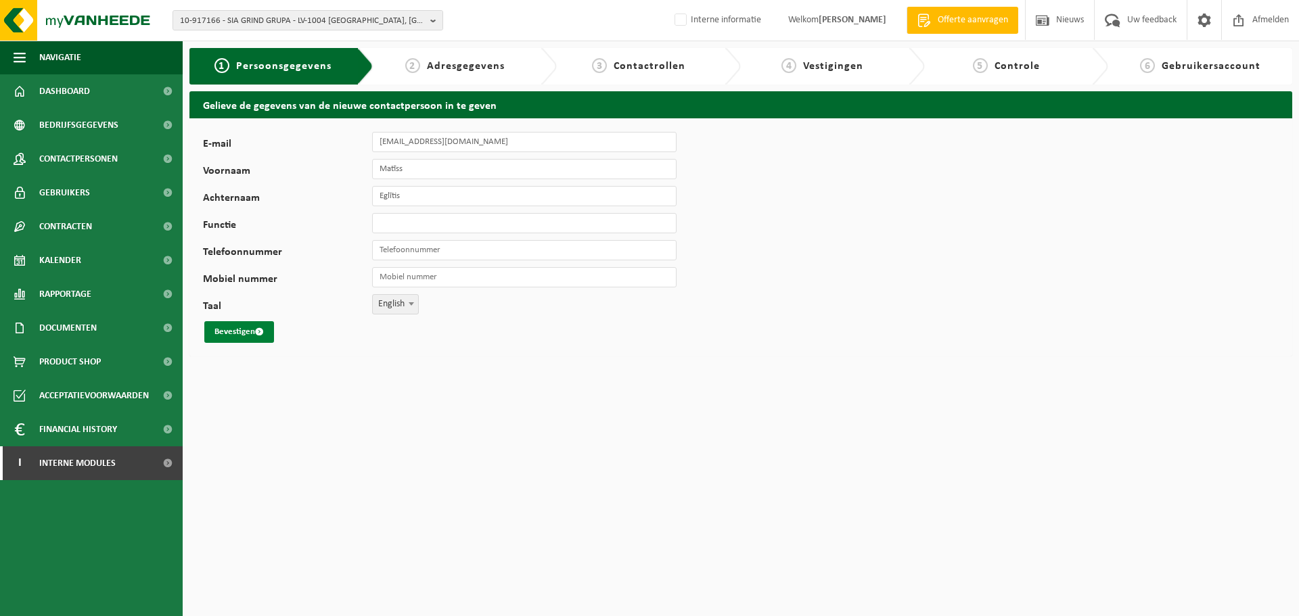
click at [226, 333] on button "Bevestigen" at bounding box center [239, 332] width 70 height 22
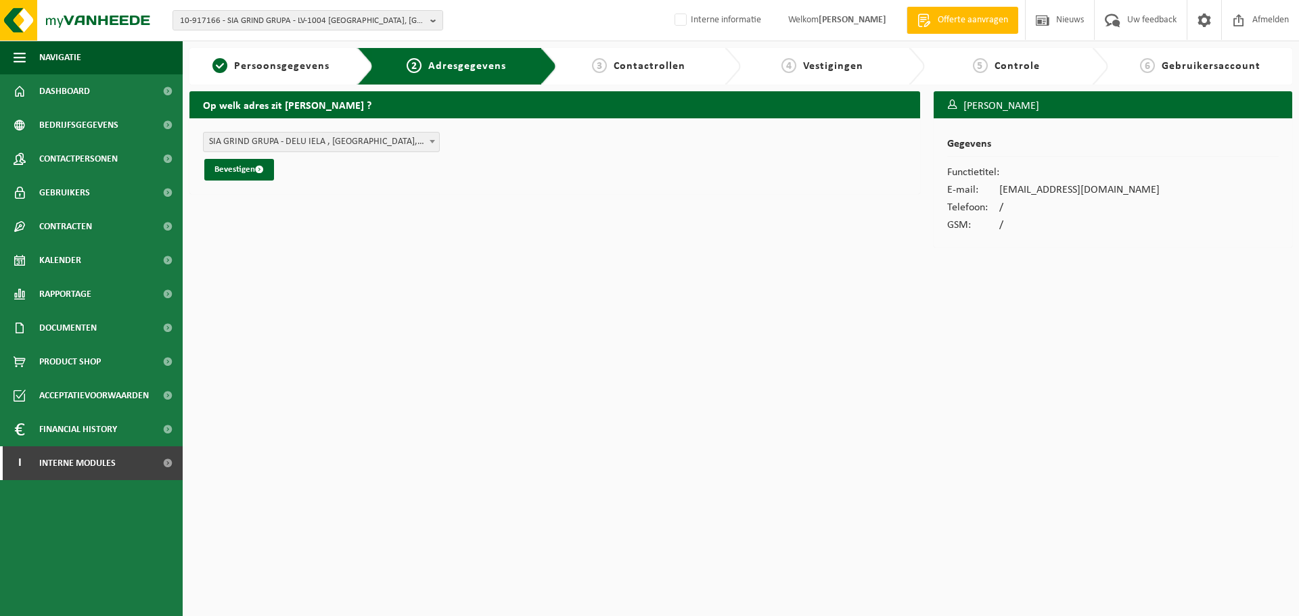
click at [244, 141] on span "SIA GRIND GRUPA - DELU IELA , RIGA, 4 , LV-1004 RIGA LV (10-917166/BUS)" at bounding box center [321, 142] width 235 height 19
click at [239, 176] on button "Bevestigen" at bounding box center [239, 170] width 70 height 22
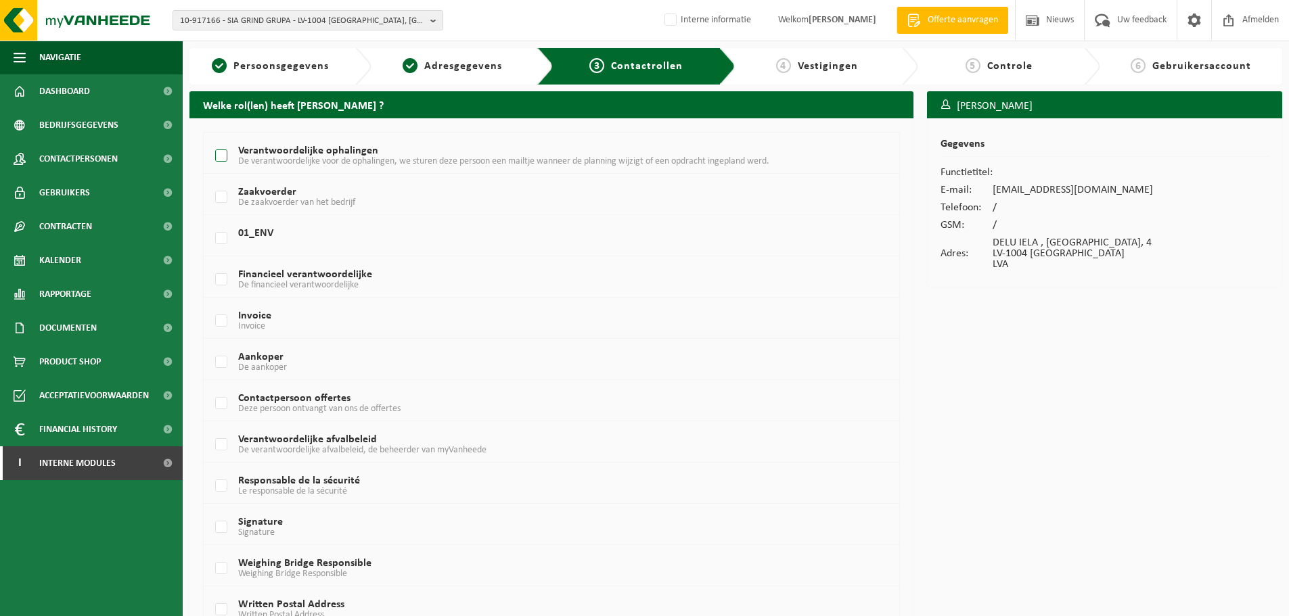
click at [225, 157] on label "Verantwoordelijke ophalingen De verantwoordelijke voor de ophalingen, we sturen…" at bounding box center [522, 156] width 620 height 20
click at [210, 139] on input "Verantwoordelijke ophalingen De verantwoordelijke voor de ophalingen, we sturen…" at bounding box center [210, 139] width 1 height 1
checkbox input "true"
click at [224, 449] on label "Verantwoordelijke afvalbeleid De verantwoordelijke afvalbeleid, de beheerder va…" at bounding box center [522, 445] width 620 height 20
click at [210, 428] on input "Verantwoordelijke afvalbeleid De verantwoordelijke afvalbeleid, de beheerder va…" at bounding box center [210, 428] width 1 height 1
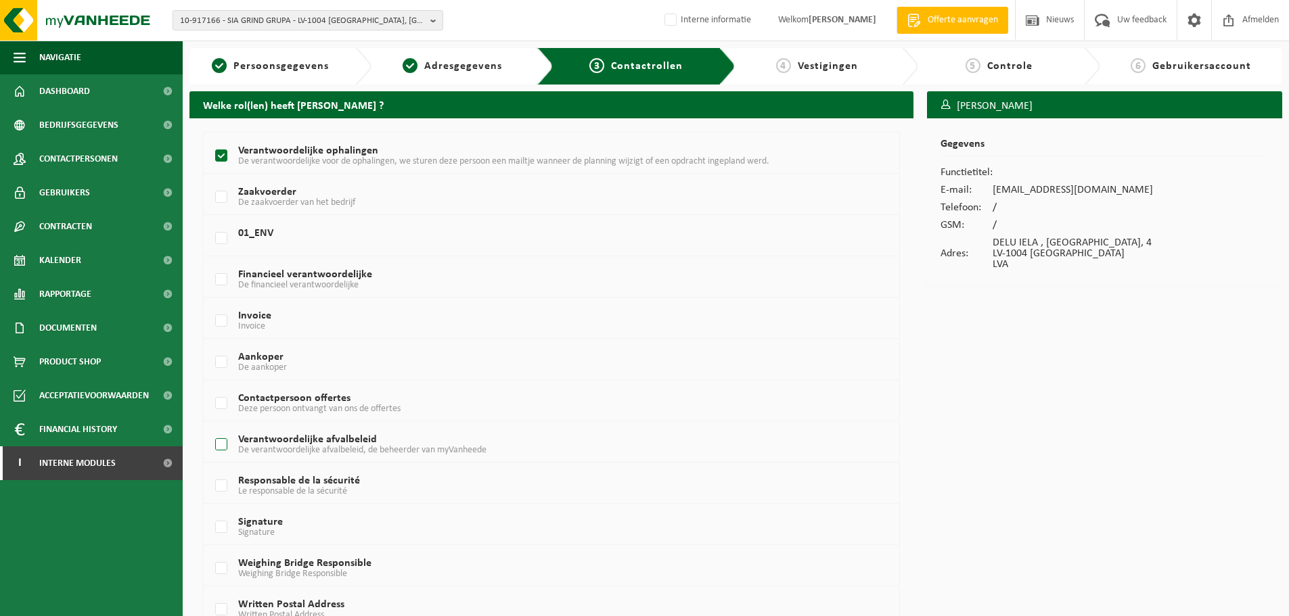
checkbox input "true"
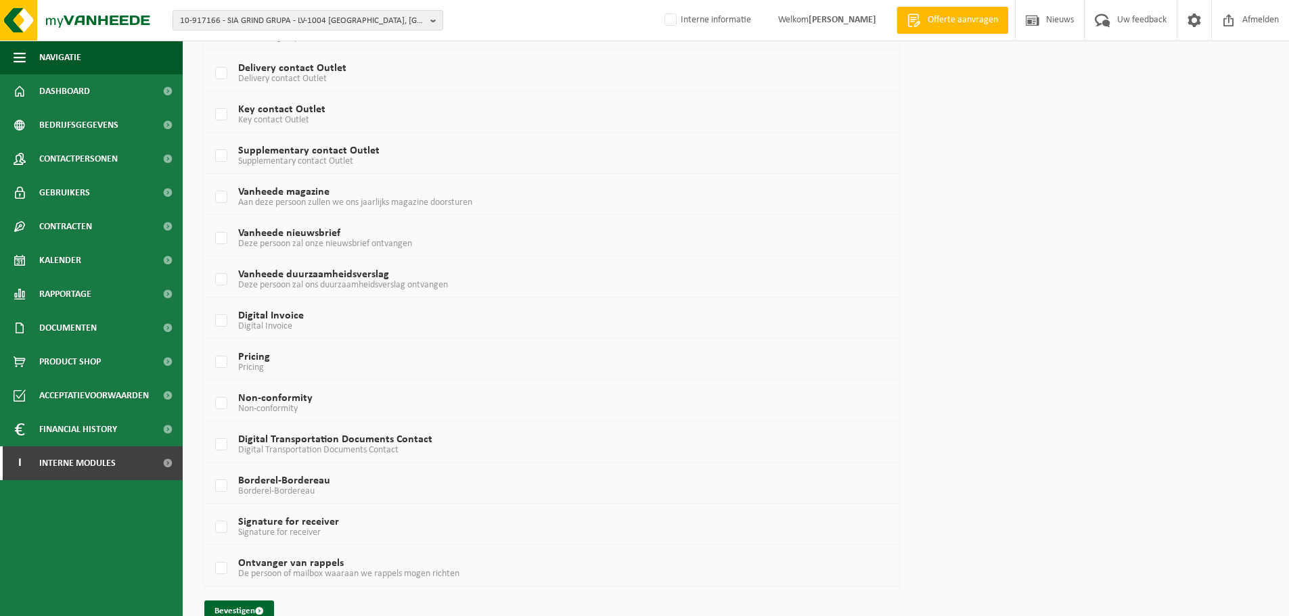
scroll to position [727, 0]
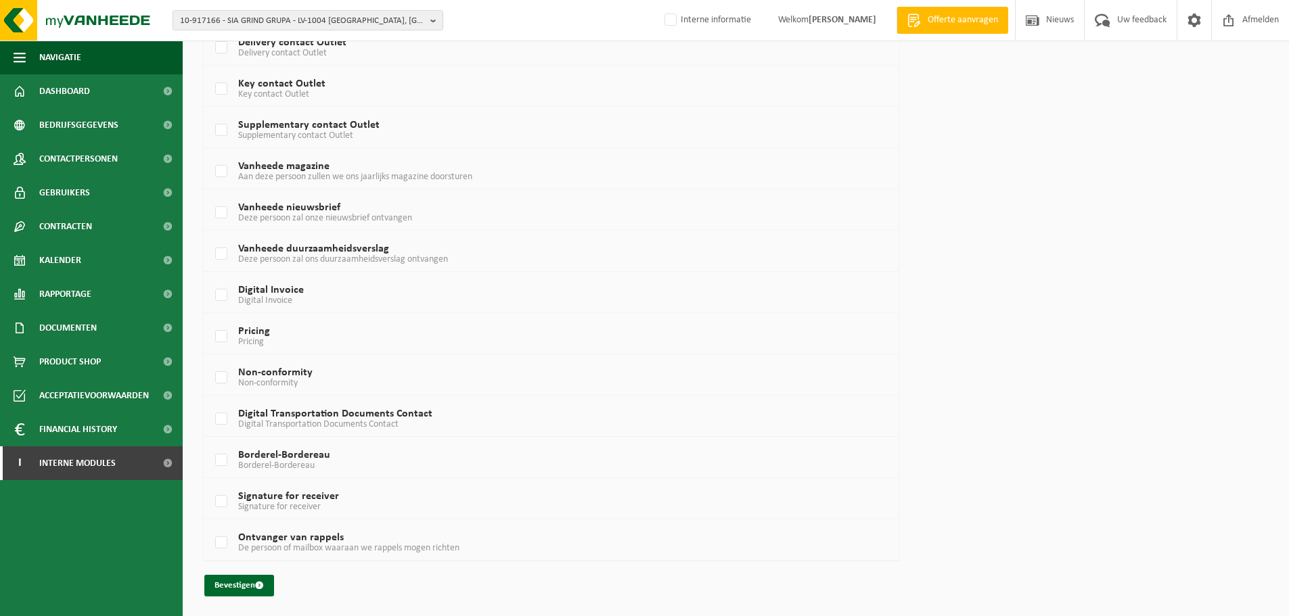
drag, startPoint x: 232, startPoint y: 580, endPoint x: 239, endPoint y: 555, distance: 25.9
click at [232, 580] on button "Bevestigen" at bounding box center [239, 586] width 70 height 22
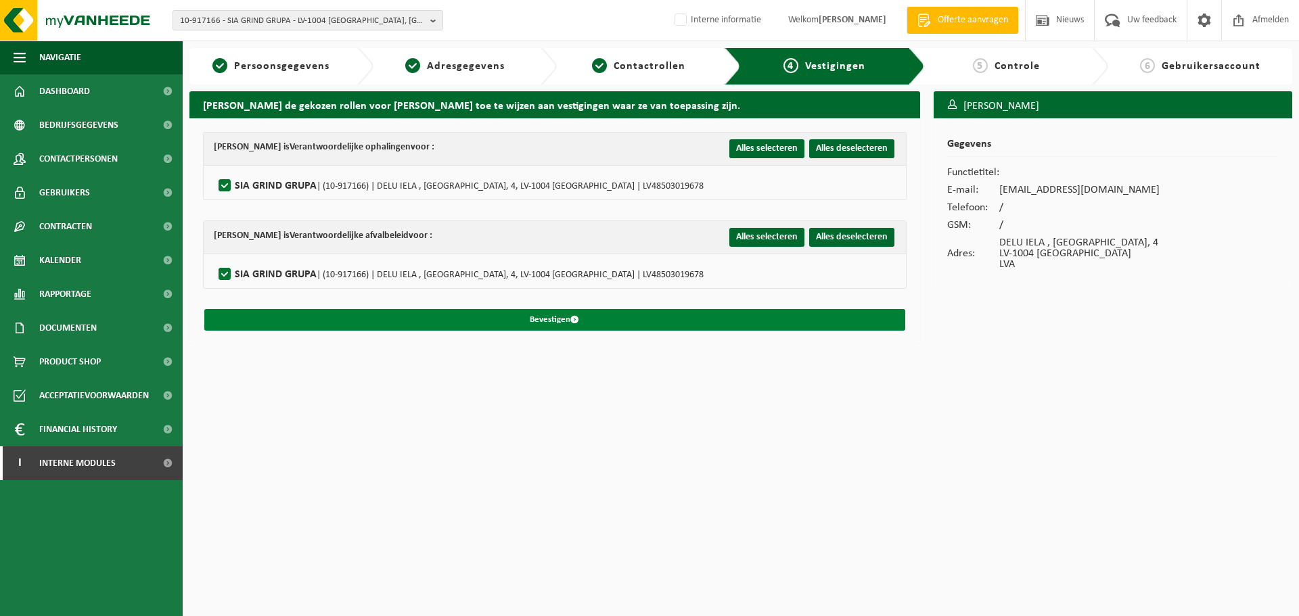
click at [235, 313] on button "Bevestigen" at bounding box center [554, 320] width 701 height 22
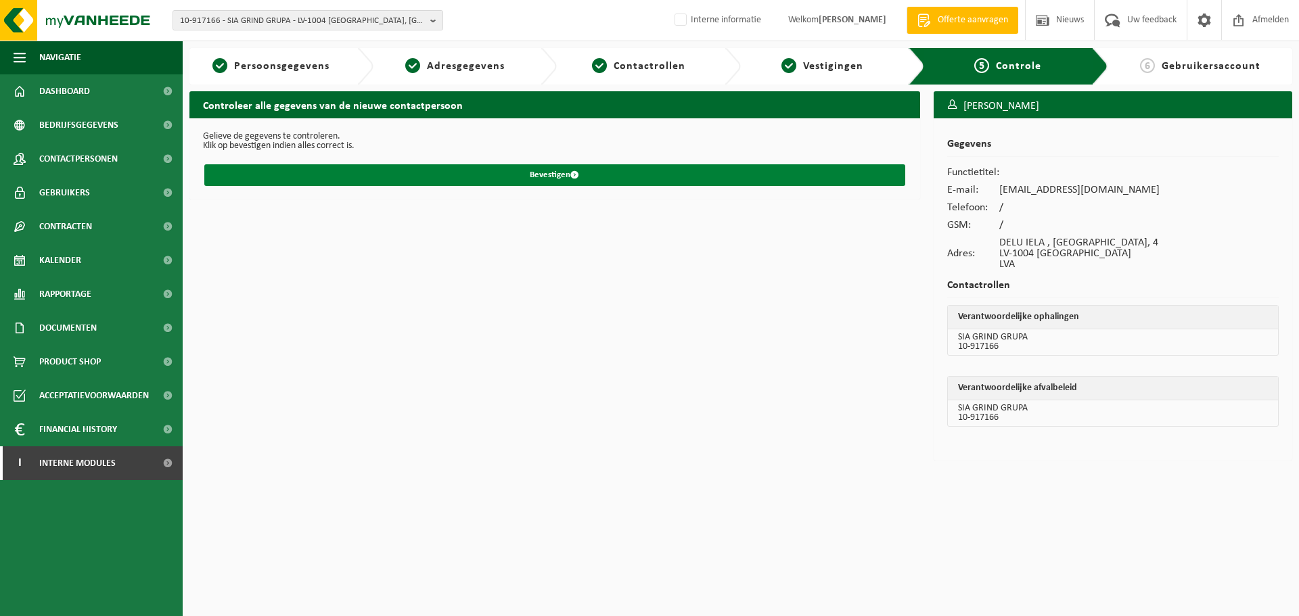
click at [284, 173] on button "Bevestigen" at bounding box center [554, 175] width 701 height 22
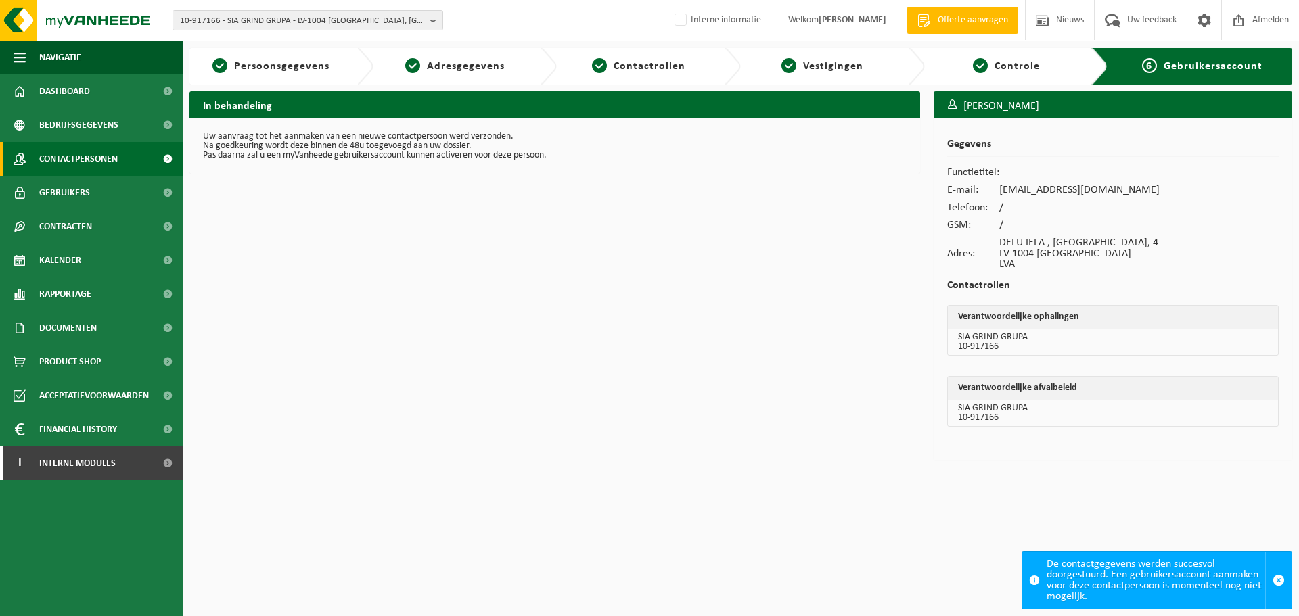
click at [106, 158] on span "Contactpersonen" at bounding box center [78, 159] width 78 height 34
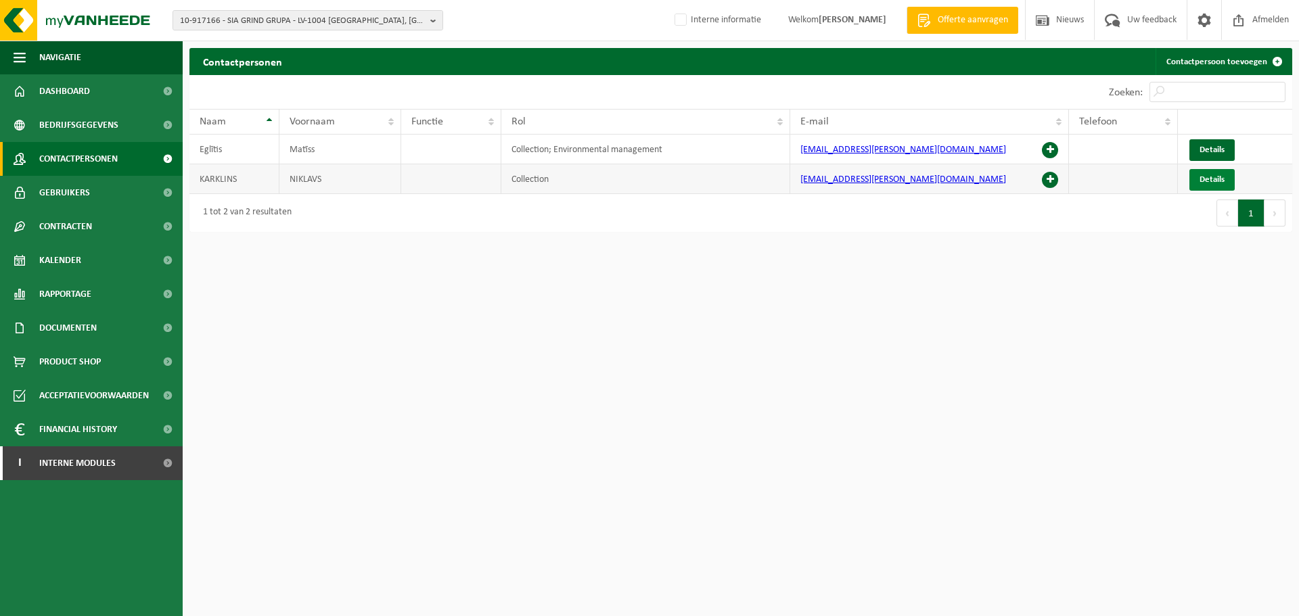
click at [1207, 184] on span "Details" at bounding box center [1211, 179] width 25 height 9
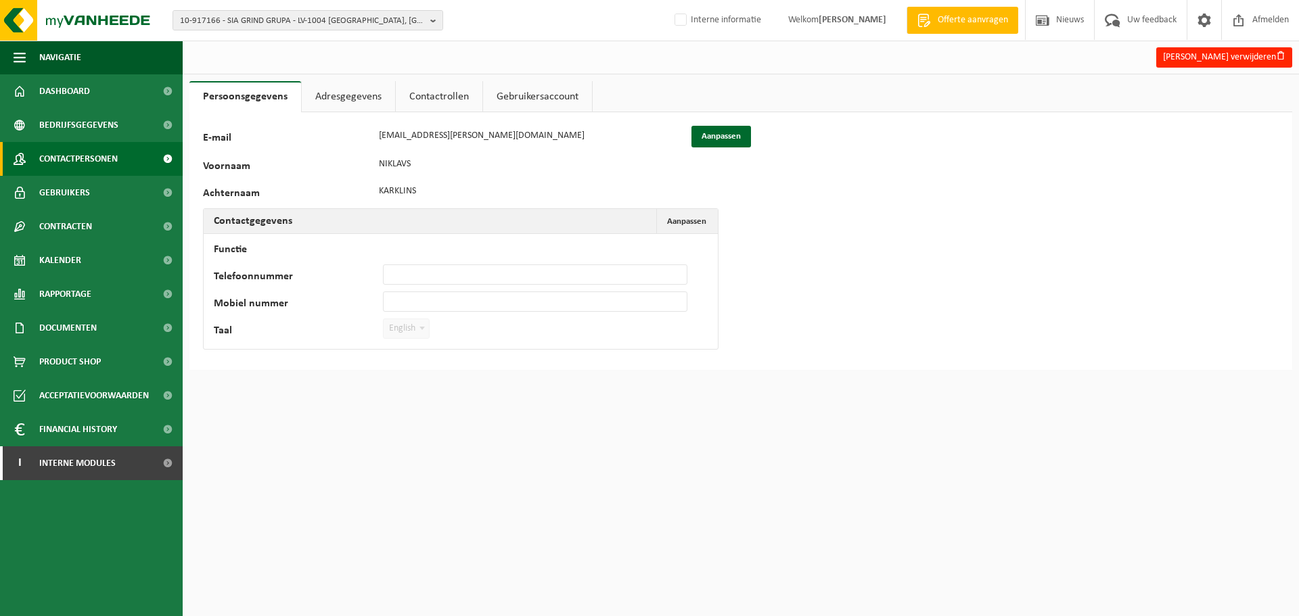
click at [91, 157] on span "Contactpersonen" at bounding box center [78, 159] width 78 height 34
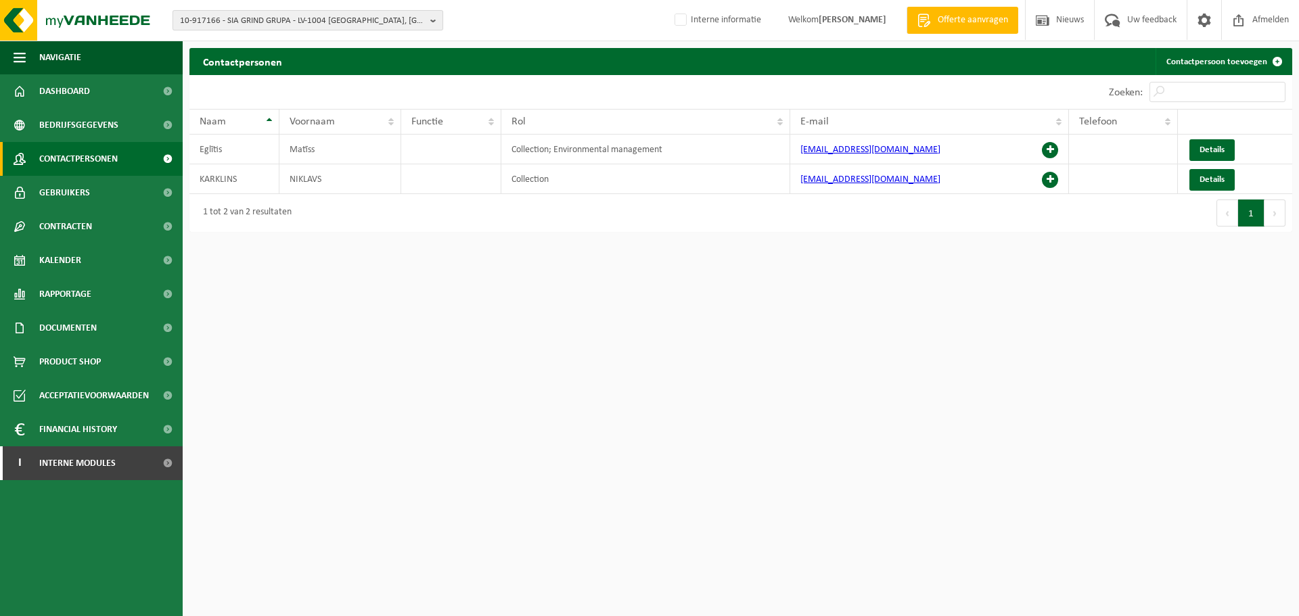
click at [321, 21] on span "10-917166 - SIA GRIND GRUPA - LV-1004 RIGA, DELU IELA , RIGA, 4" at bounding box center [302, 21] width 245 height 20
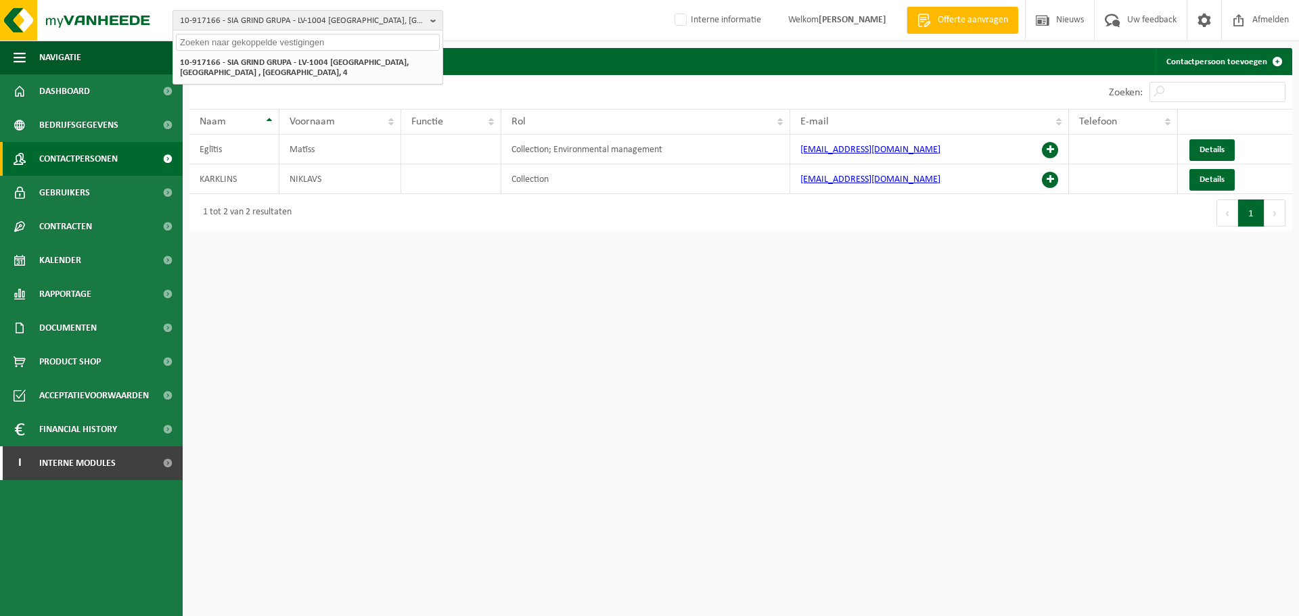
paste input "10-801686"
type input "10-801686"
click at [257, 68] on li "10-801686 - DE NACHTWACHT - 8500 KORTRIJK, MEENSESTEENWEG 121" at bounding box center [308, 62] width 264 height 17
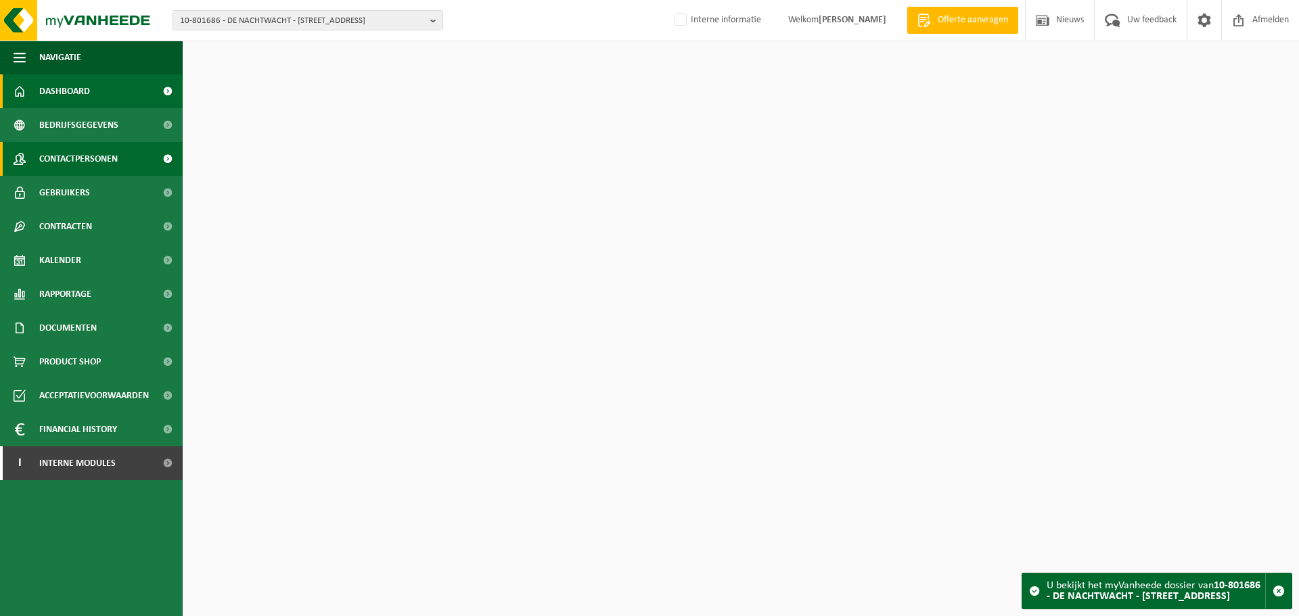
click at [107, 162] on span "Contactpersonen" at bounding box center [78, 159] width 78 height 34
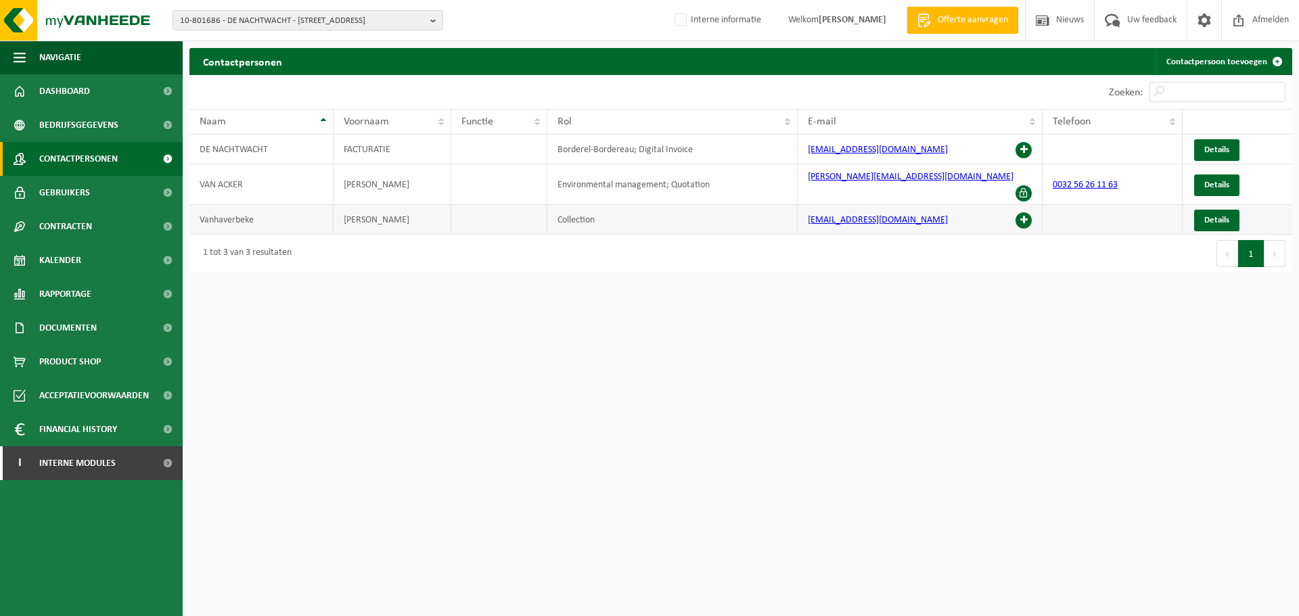
click at [1024, 212] on span at bounding box center [1023, 220] width 16 height 16
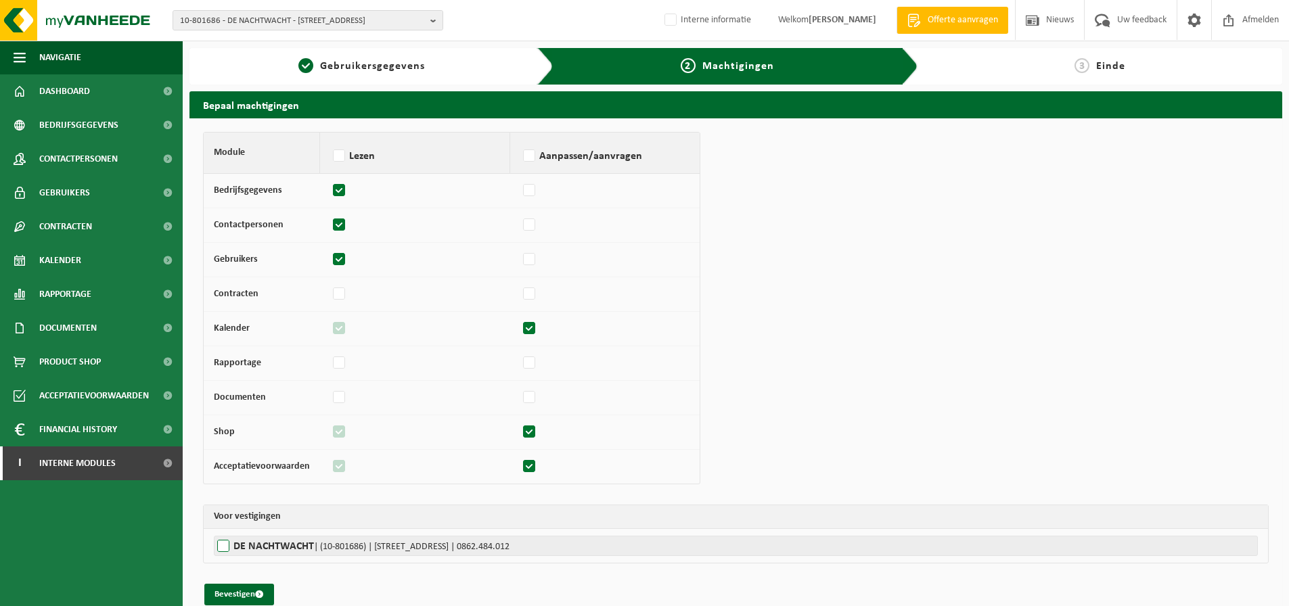
click at [224, 547] on label"] "DE NACHTWACHT | (10-801686) | [STREET_ADDRESS] | 0862.484.012" at bounding box center [736, 546] width 1044 height 20
click at [224, 547] on input "DE NACHTWACHT | (10-801686) | [STREET_ADDRESS] | 0862.484.012" at bounding box center [858, 546] width 1289 height 20
checkbox input "true"
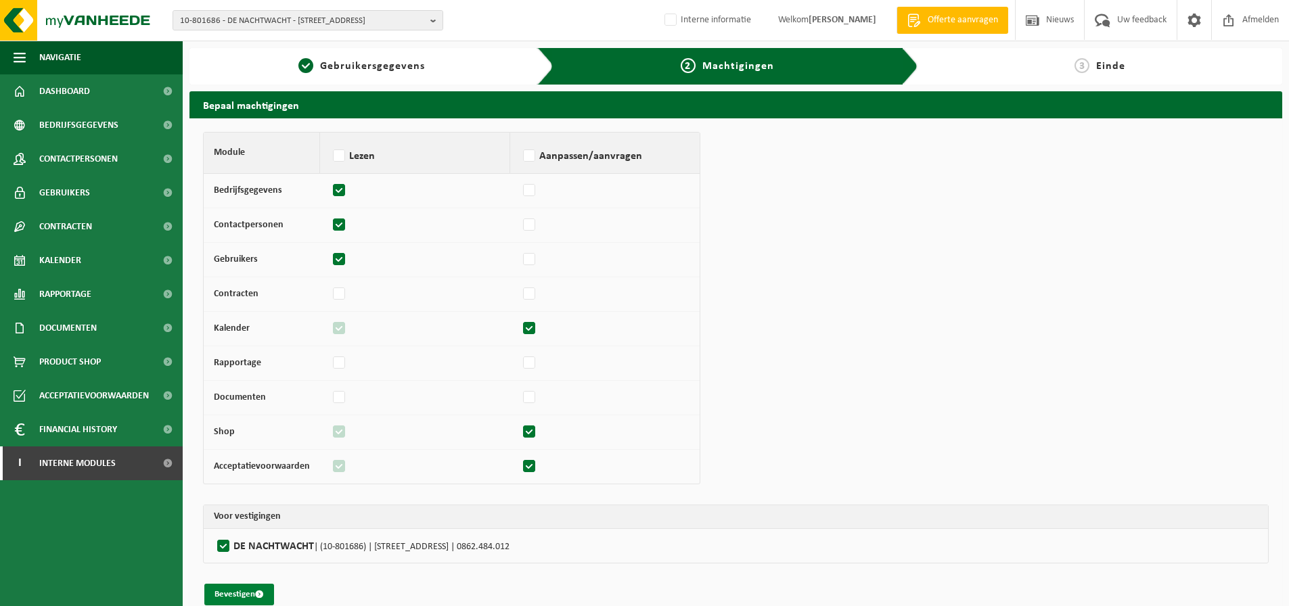
click at [233, 592] on button "Bevestigen" at bounding box center [239, 595] width 70 height 22
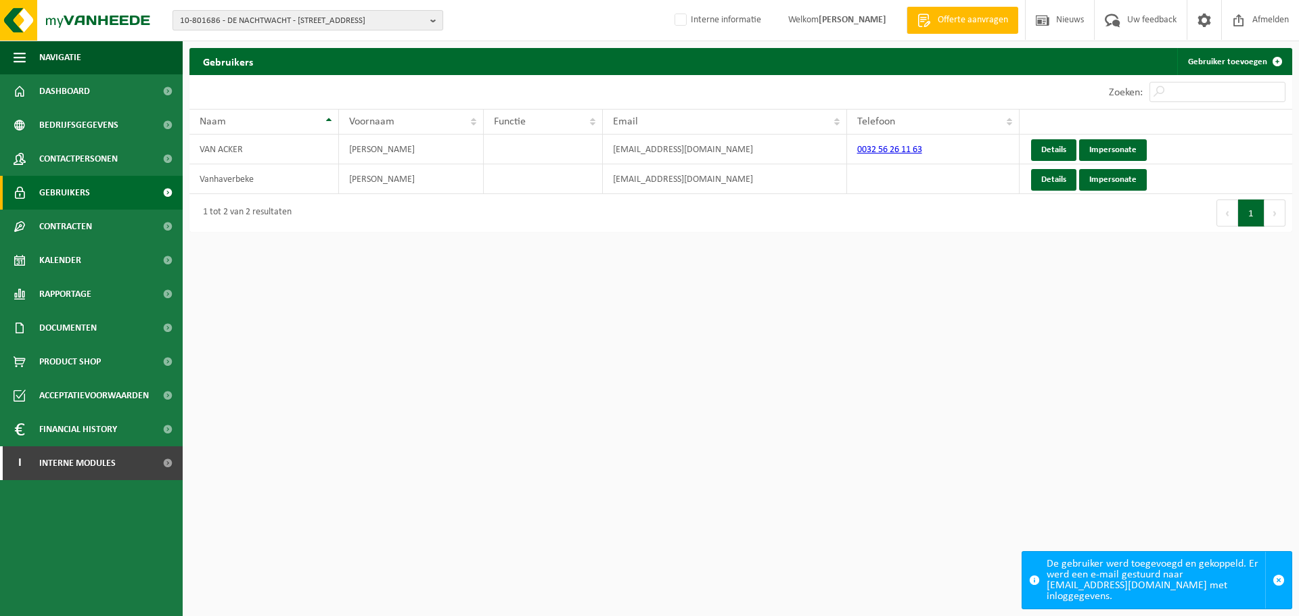
click at [252, 18] on span "10-801686 - DE NACHTWACHT - 8500 KORTRIJK, MEENSESTEENWEG 121" at bounding box center [302, 21] width 245 height 20
paste input "01-900173"
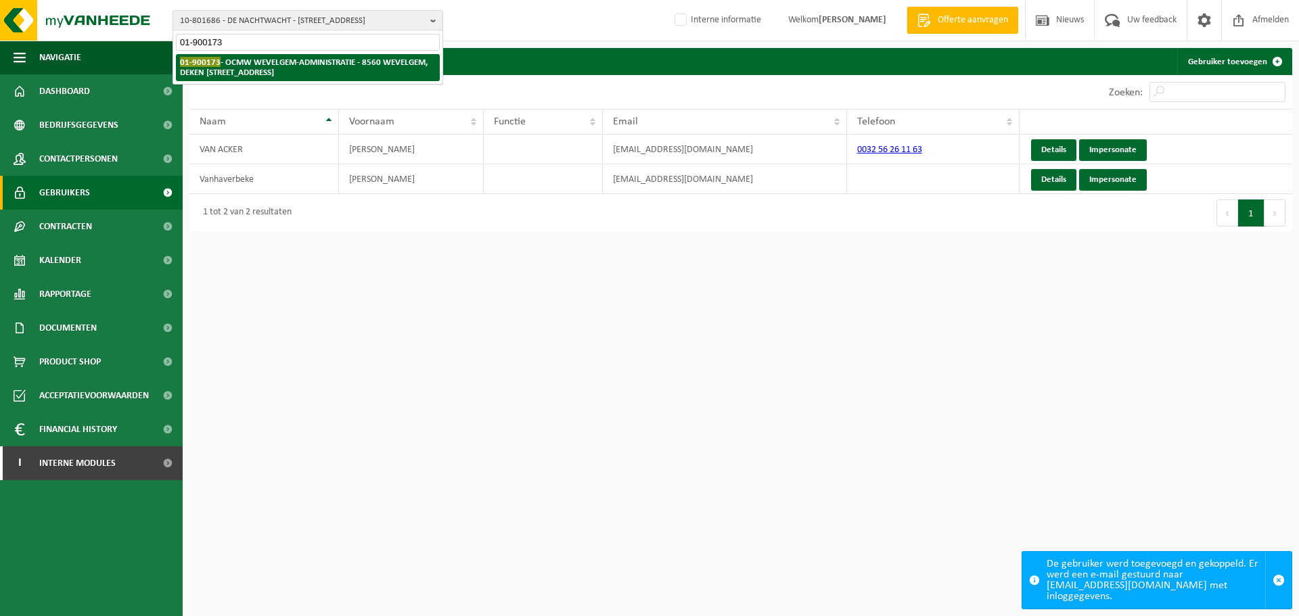
type input "01-900173"
click at [258, 56] on li "01-900173 - OCMW WEVELGEM-ADMINISTRATIE - 8560 WEVELGEM, DEKEN JONCKHEERESTRAAT…" at bounding box center [308, 67] width 264 height 27
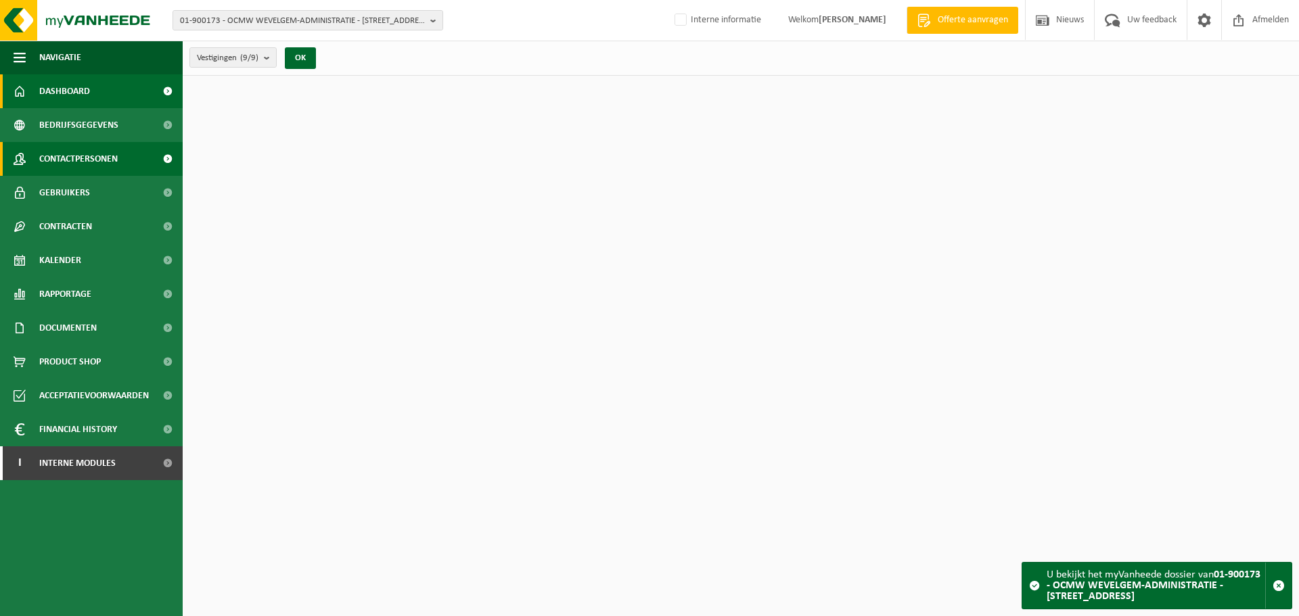
click at [95, 160] on span "Contactpersonen" at bounding box center [78, 159] width 78 height 34
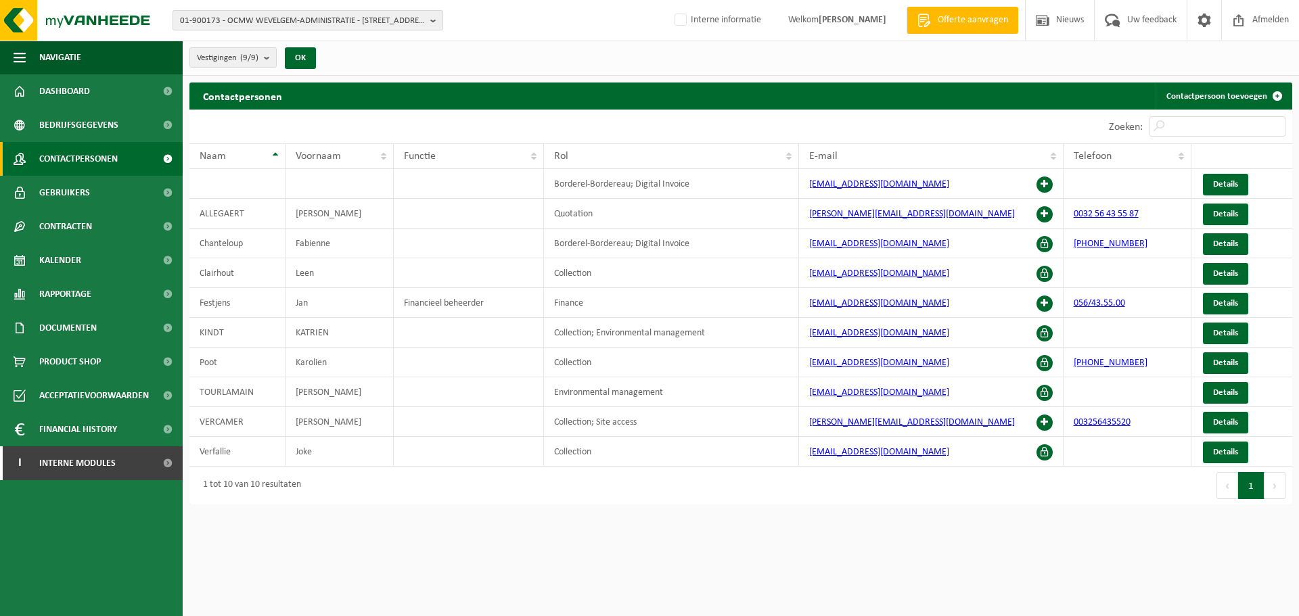
click at [251, 24] on span "01-900173 - OCMW WEVELGEM-ADMINISTRATIE - 8560 WEVELGEM, DEKEN JONCKHEERESTRAAT…" at bounding box center [302, 21] width 245 height 20
paste input "10-746135"
type input "10-746135"
click at [256, 65] on li "10-746135 - VDAB ERIESTRAAT - 8000 BRUGGE, ERIESTRAAT 2" at bounding box center [308, 62] width 264 height 17
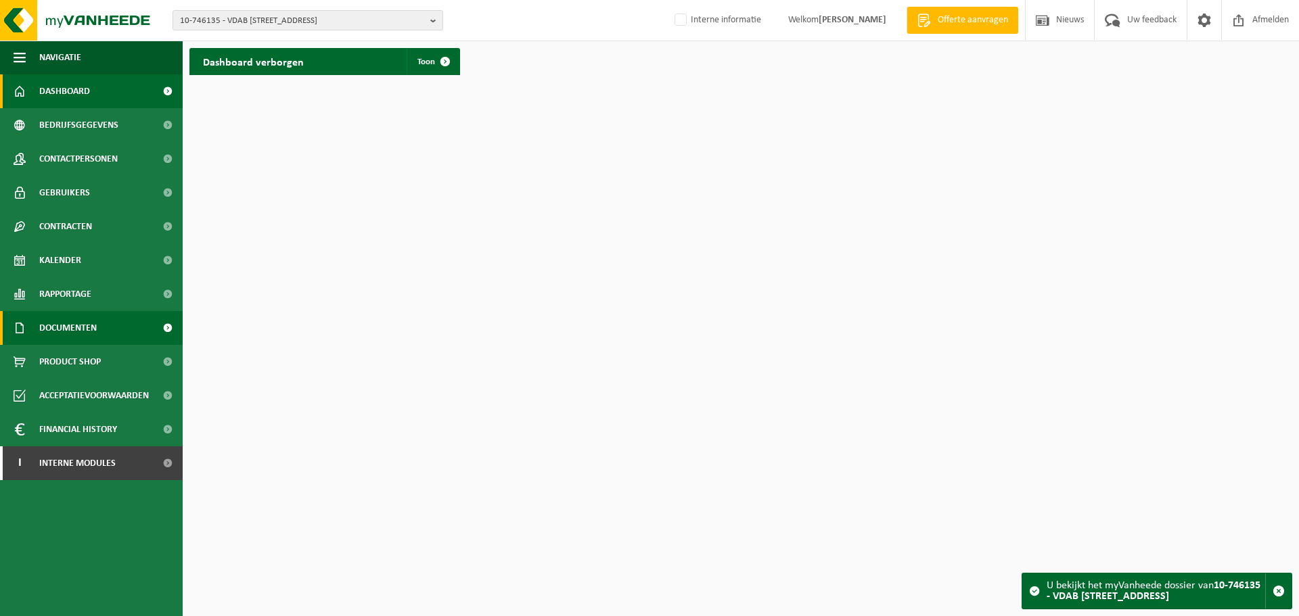
click at [84, 329] on span "Documenten" at bounding box center [68, 328] width 58 height 34
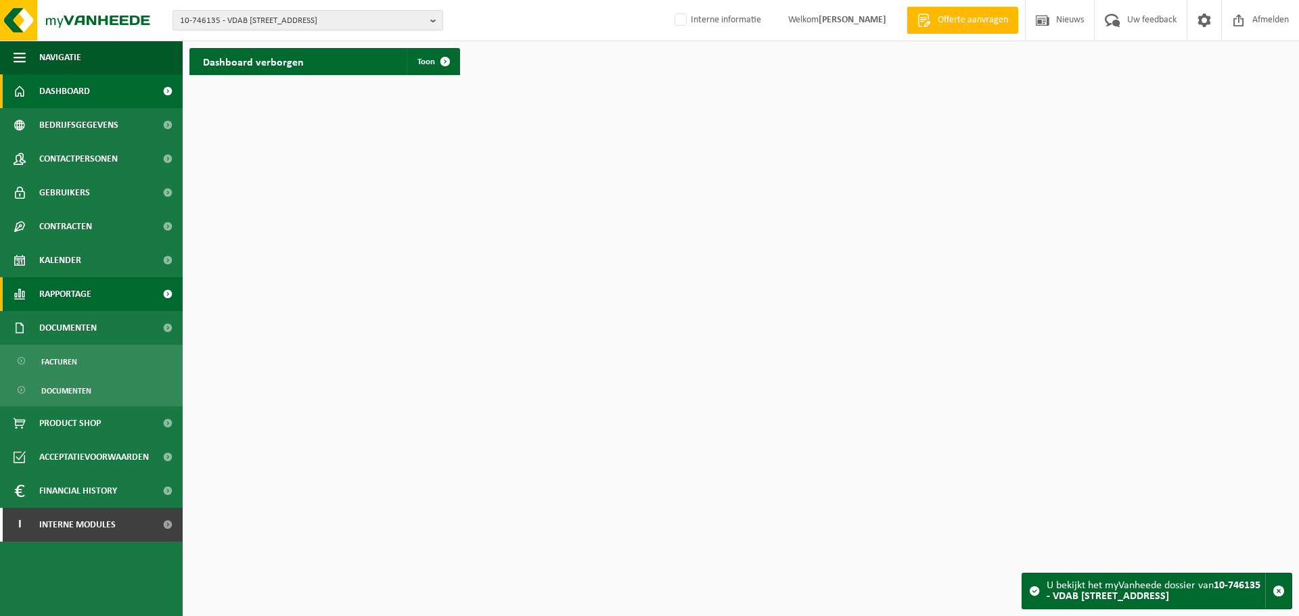
click at [77, 295] on span "Rapportage" at bounding box center [65, 294] width 52 height 34
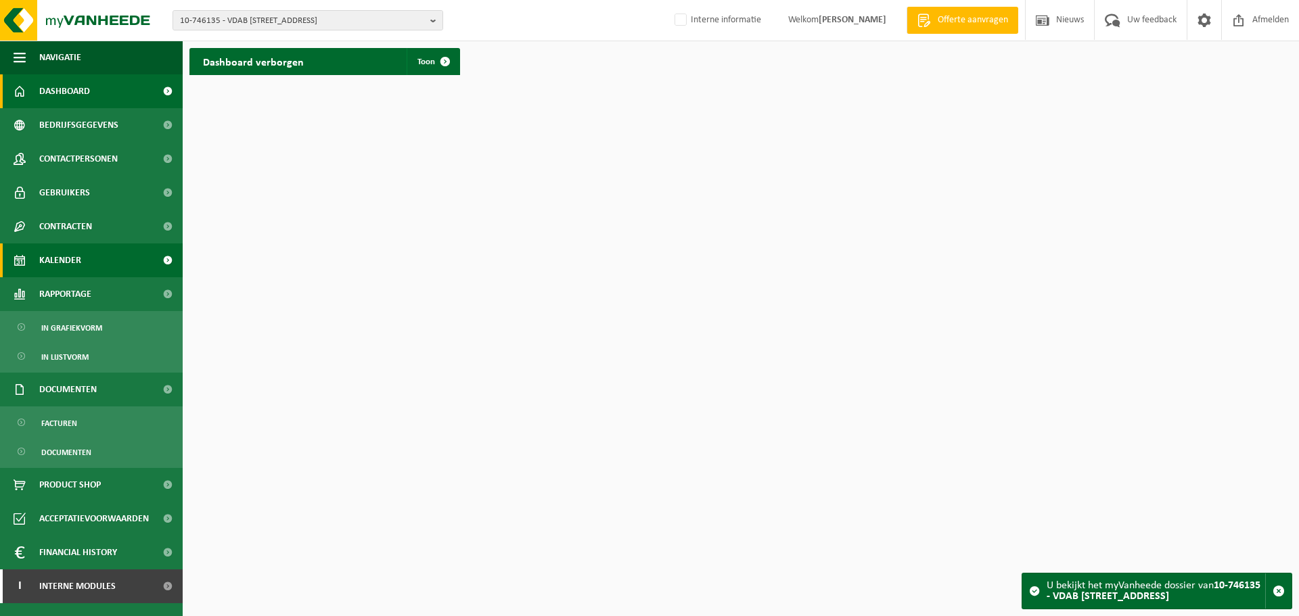
click at [76, 258] on span "Kalender" at bounding box center [60, 261] width 42 height 34
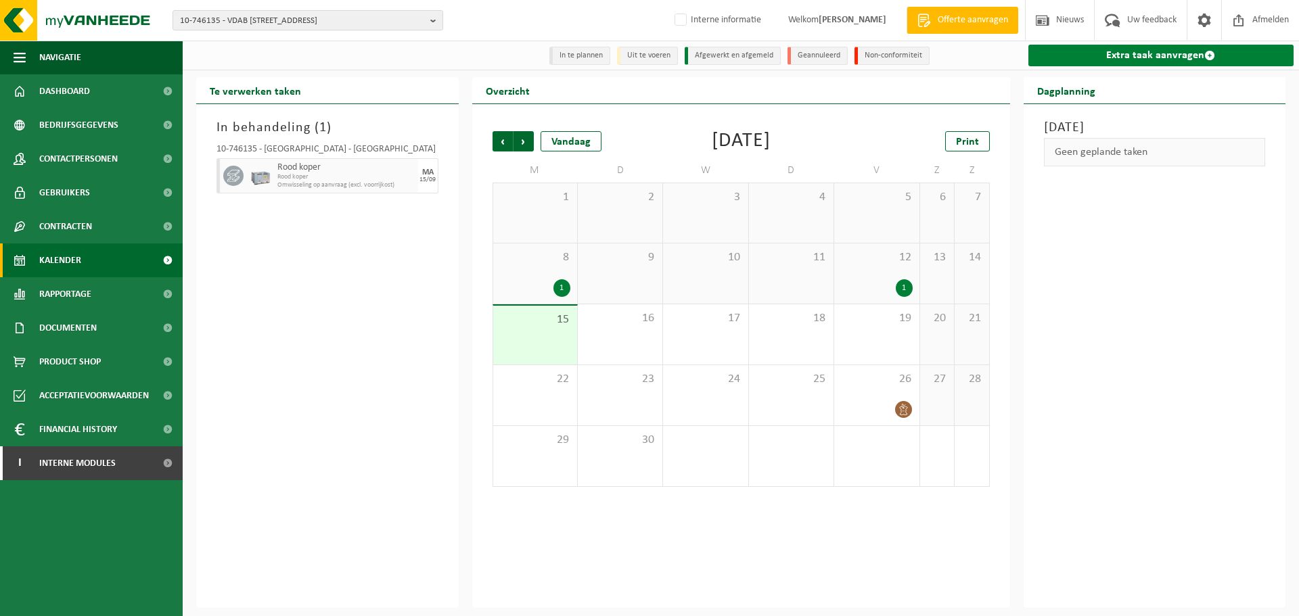
click at [1051, 47] on link "Extra taak aanvragen" at bounding box center [1161, 56] width 266 height 22
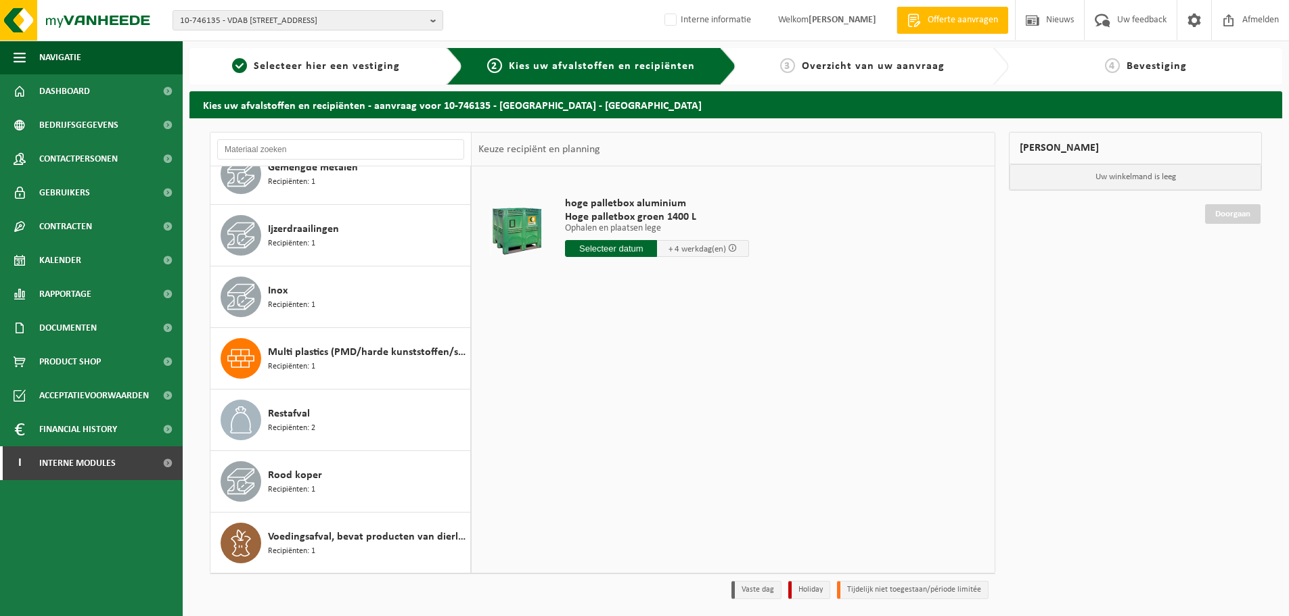
scroll to position [208, 0]
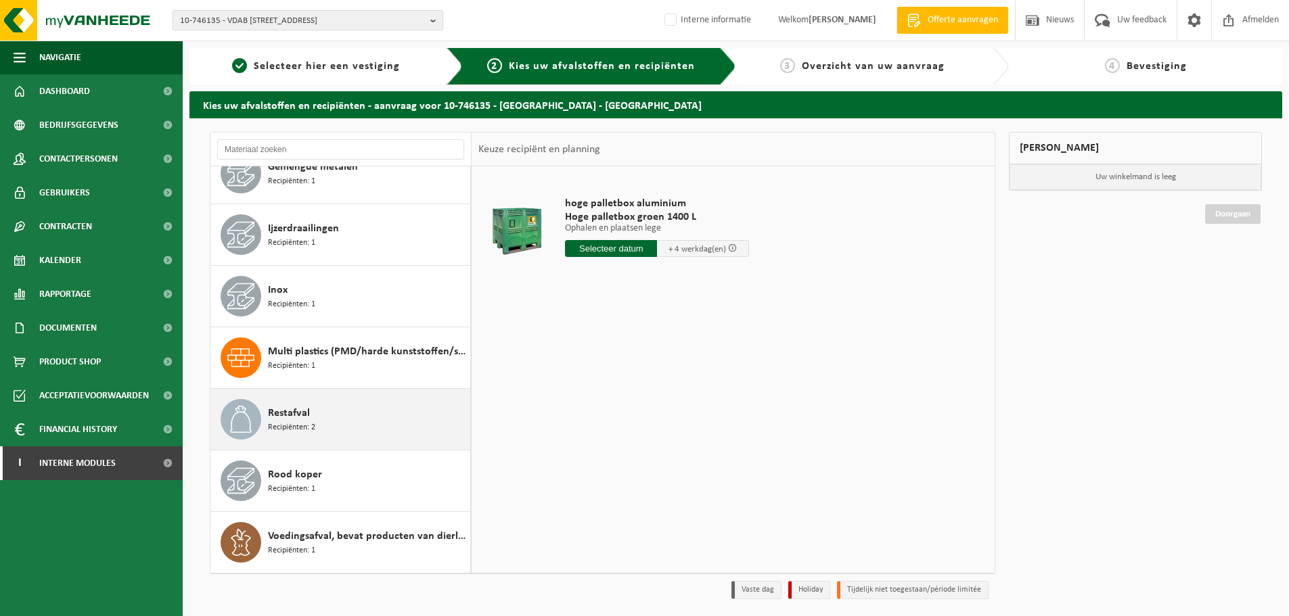
click at [351, 421] on div "Restafval Recipiënten: 2" at bounding box center [367, 419] width 199 height 41
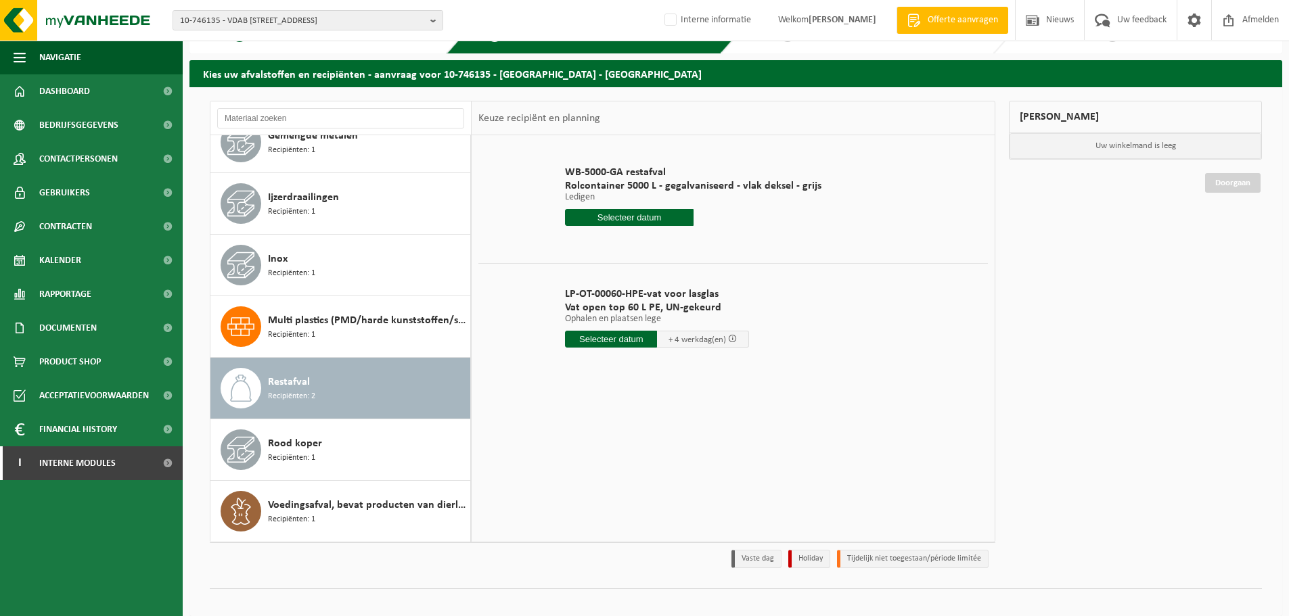
scroll to position [45, 0]
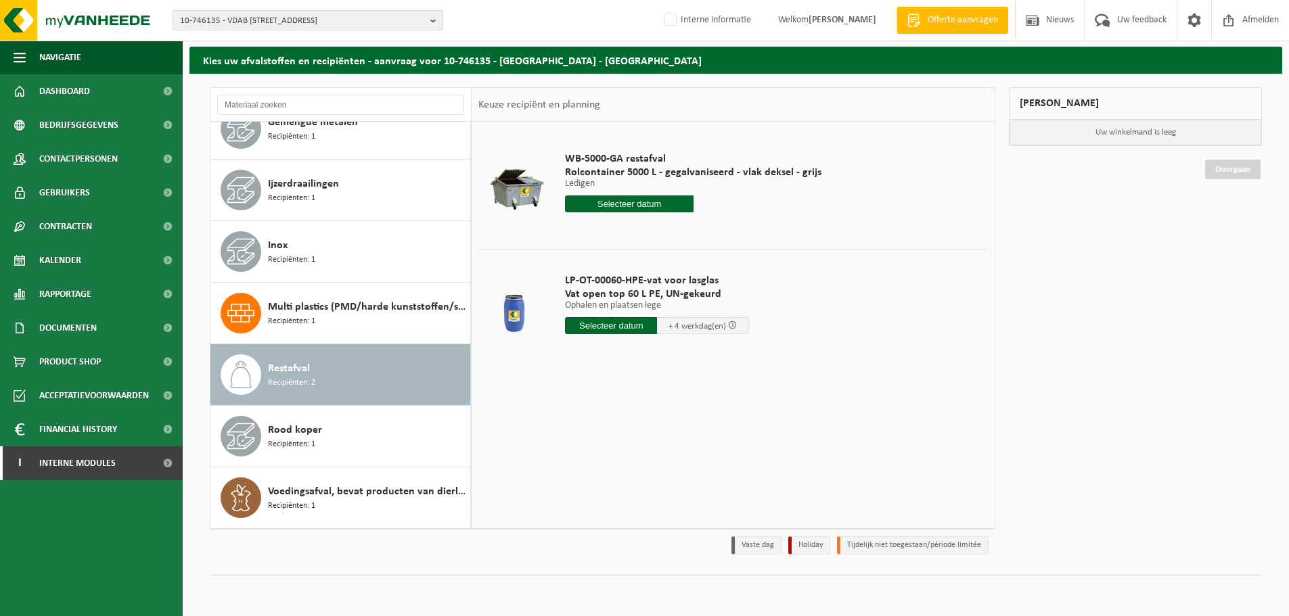
click at [251, 21] on span "10-746135 - VDAB [STREET_ADDRESS]" at bounding box center [302, 21] width 245 height 20
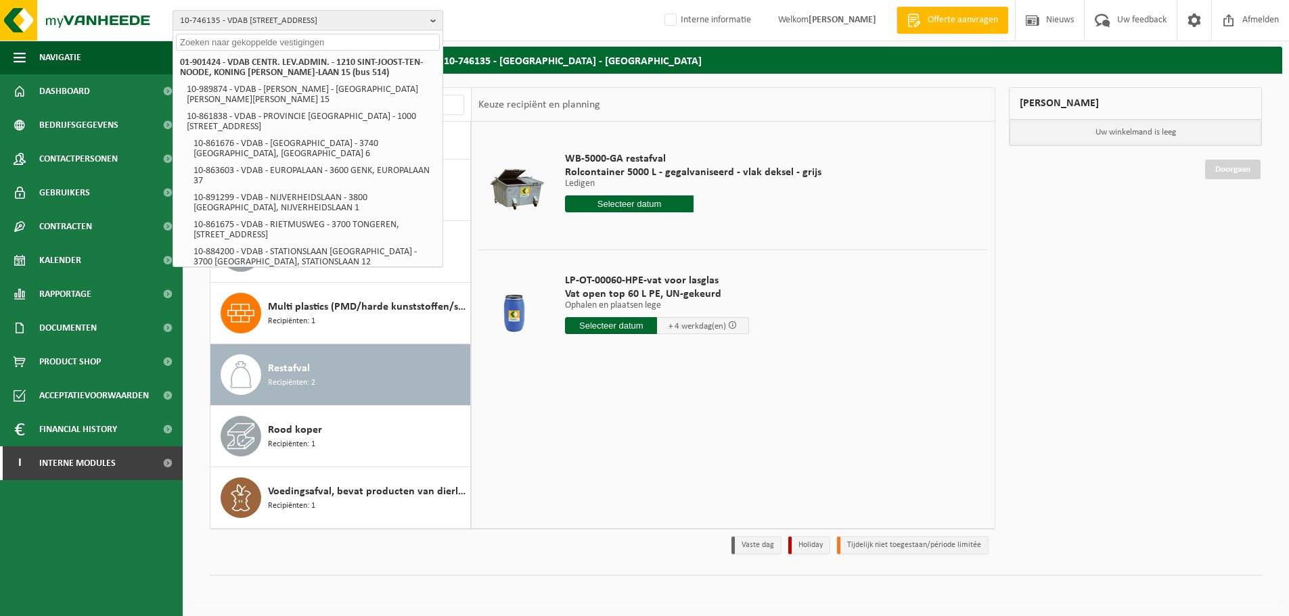
paste input "10-917166"
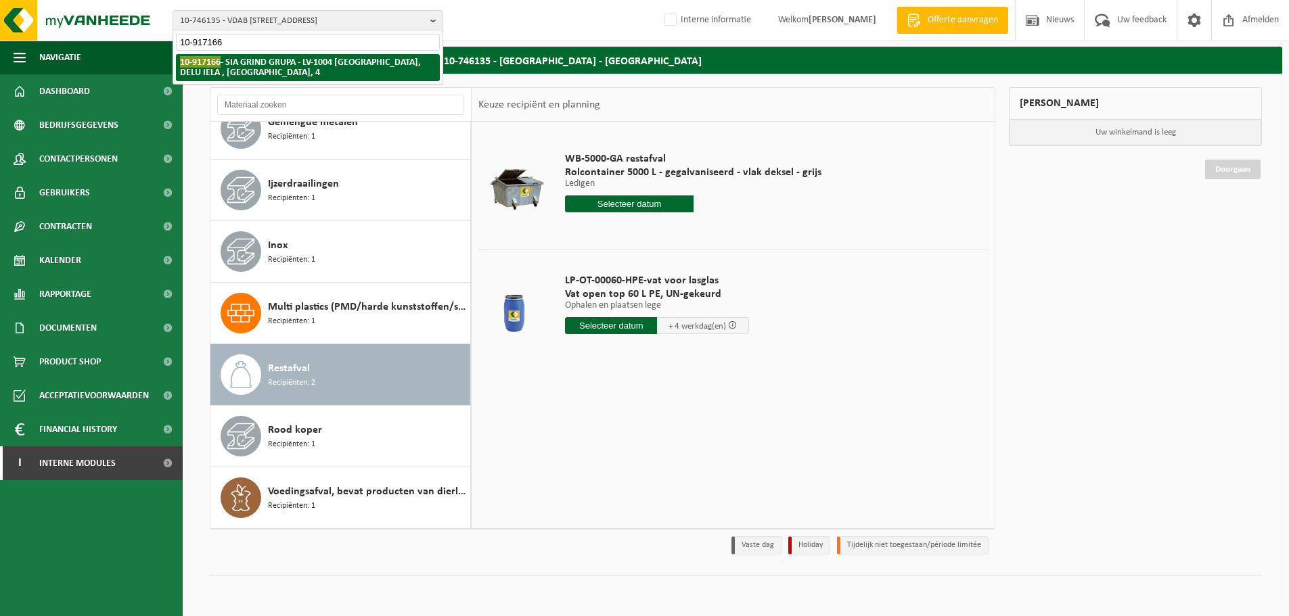
type input "10-917166"
click at [242, 63] on strong "10-917166 - SIA GRIND GRUPA - LV-1004 [GEOGRAPHIC_DATA], [GEOGRAPHIC_DATA] , [G…" at bounding box center [300, 67] width 241 height 22
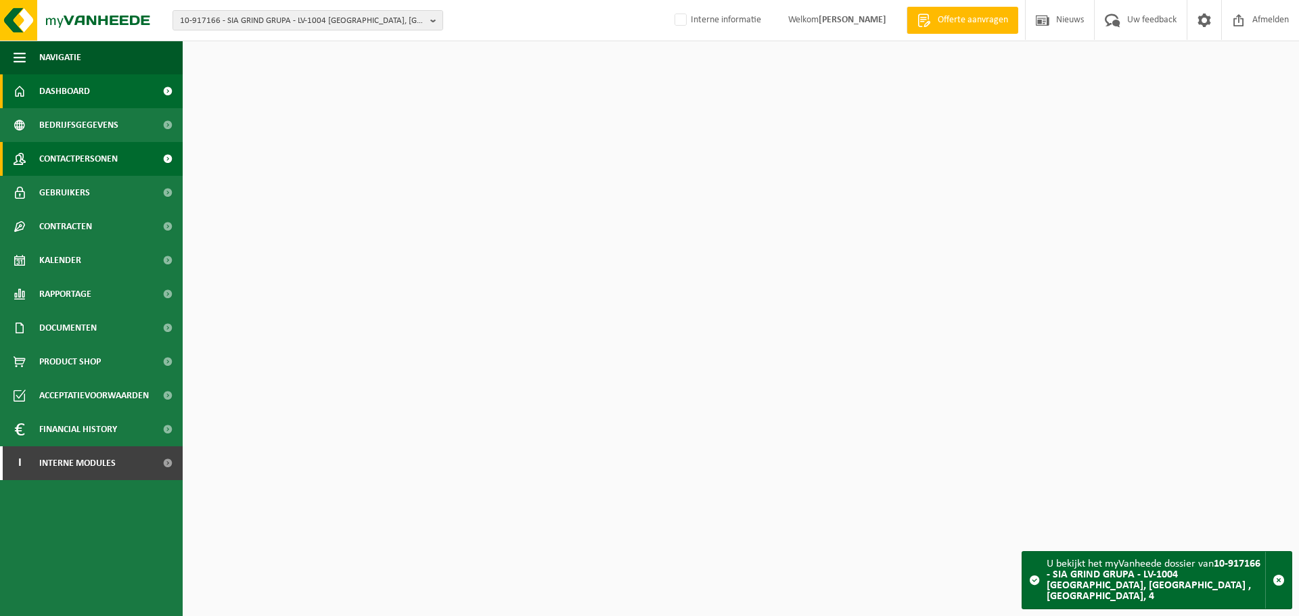
click at [95, 156] on span "Contactpersonen" at bounding box center [78, 159] width 78 height 34
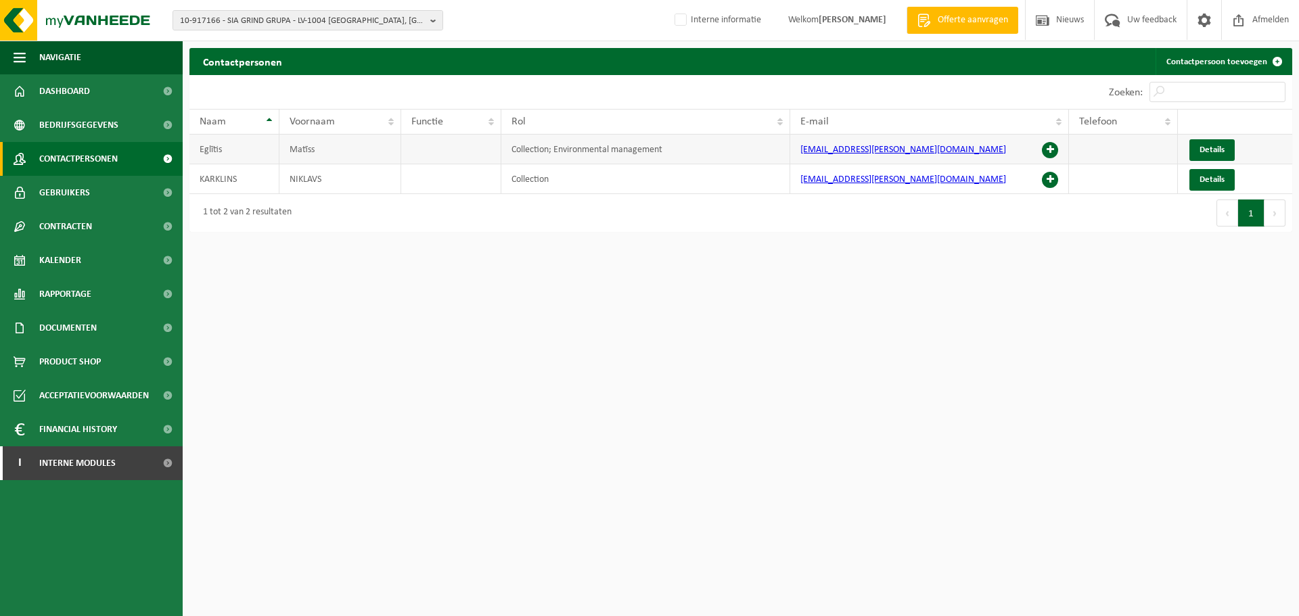
click at [1049, 151] on span at bounding box center [1050, 150] width 16 height 16
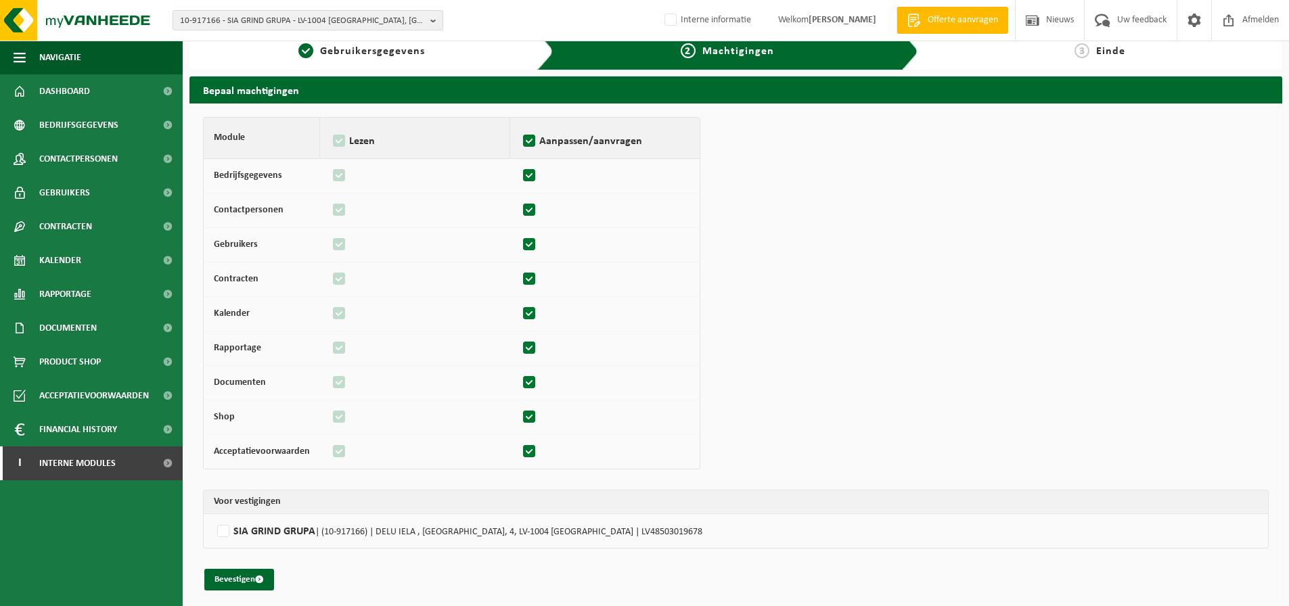
scroll to position [19, 0]
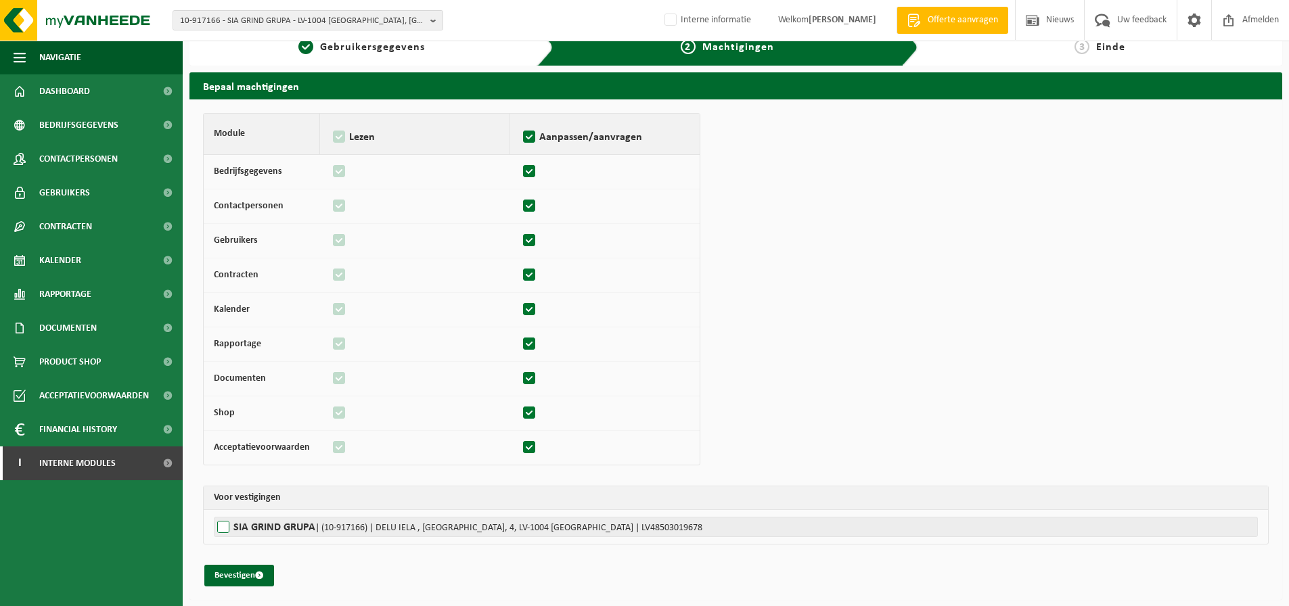
click at [227, 524] on label"] "SIA GRIND GRUPA | (10-917166) | DELU IELA , RIGA, 4, LV-1004 RIGA | LV485030196…" at bounding box center [736, 527] width 1044 height 20
click at [227, 524] on input "SIA GRIND GRUPA | (10-917166) | DELU IELA , RIGA, 4, LV-1004 RIGA | LV485030196…" at bounding box center [858, 527] width 1289 height 20
checkbox input "true"
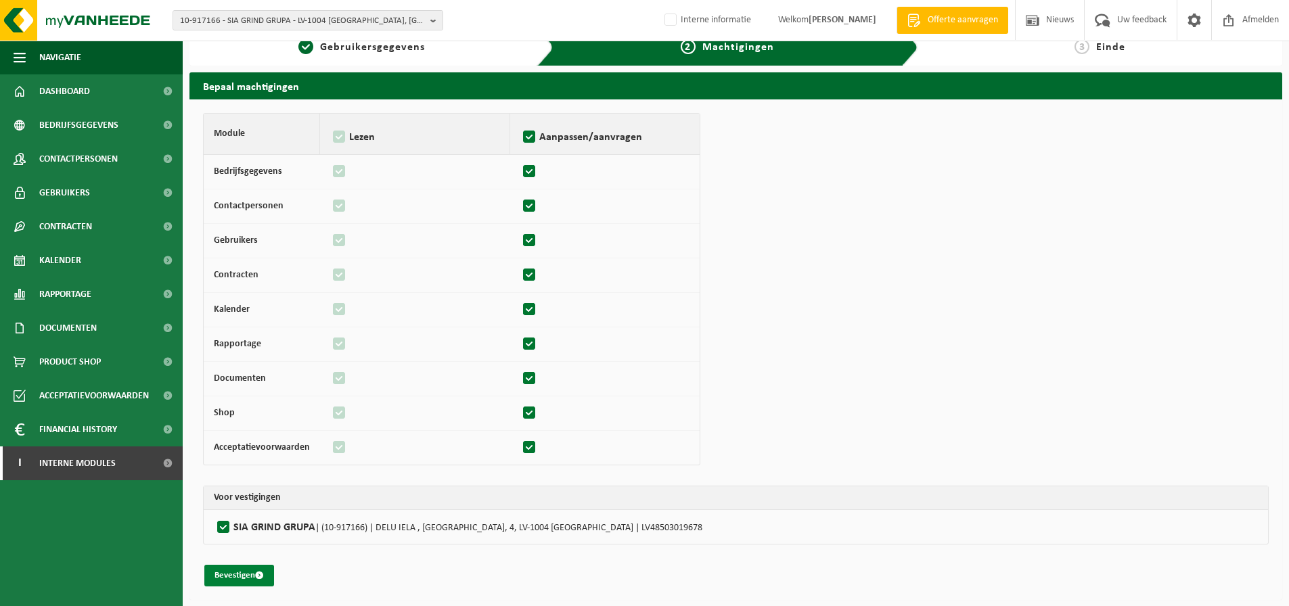
click at [251, 580] on button "Bevestigen" at bounding box center [239, 576] width 70 height 22
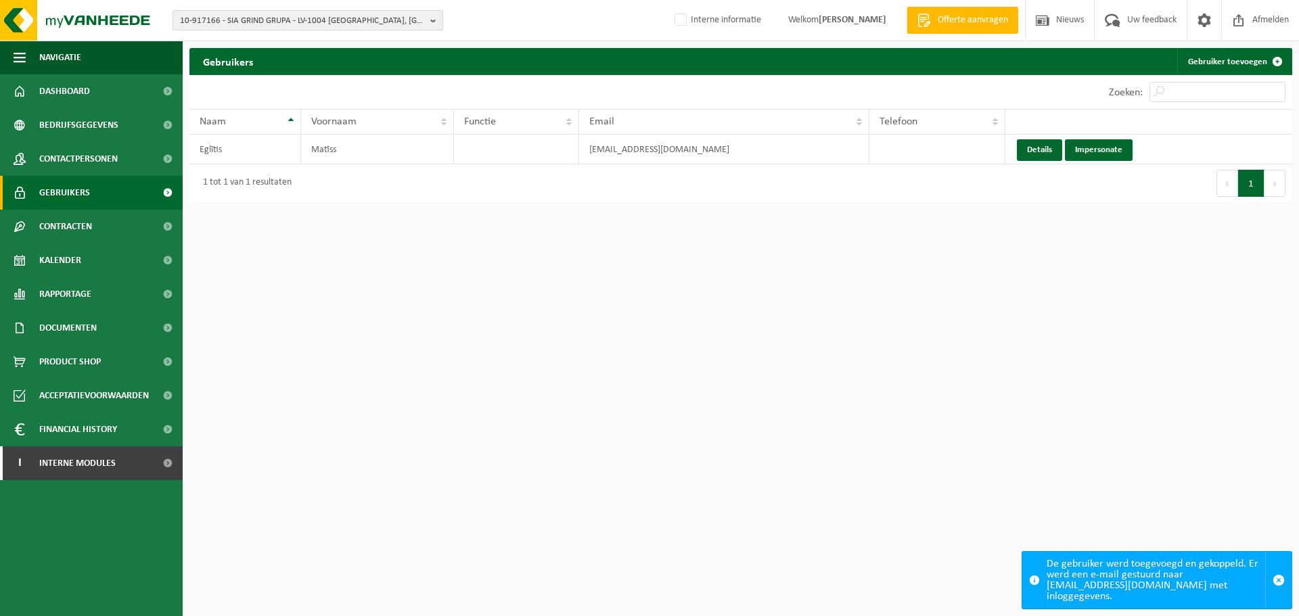
click at [257, 20] on span "10-917166 - SIA GRIND GRUPA - LV-1004 [GEOGRAPHIC_DATA], [GEOGRAPHIC_DATA] , [G…" at bounding box center [302, 21] width 245 height 20
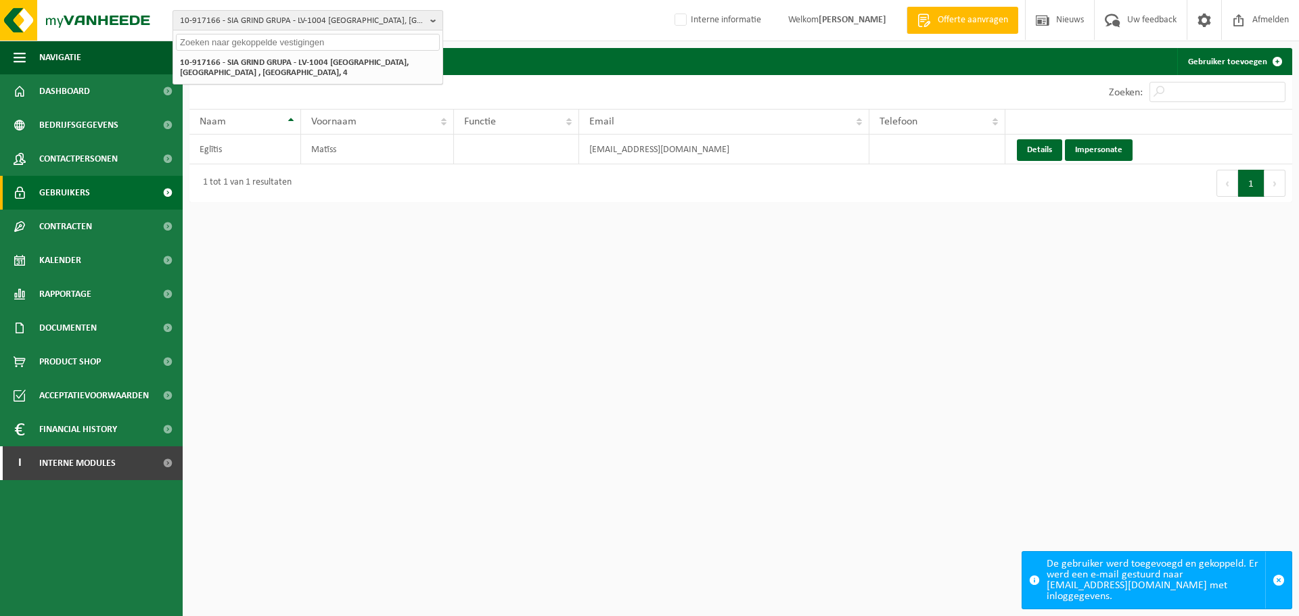
paste input "01-075260"
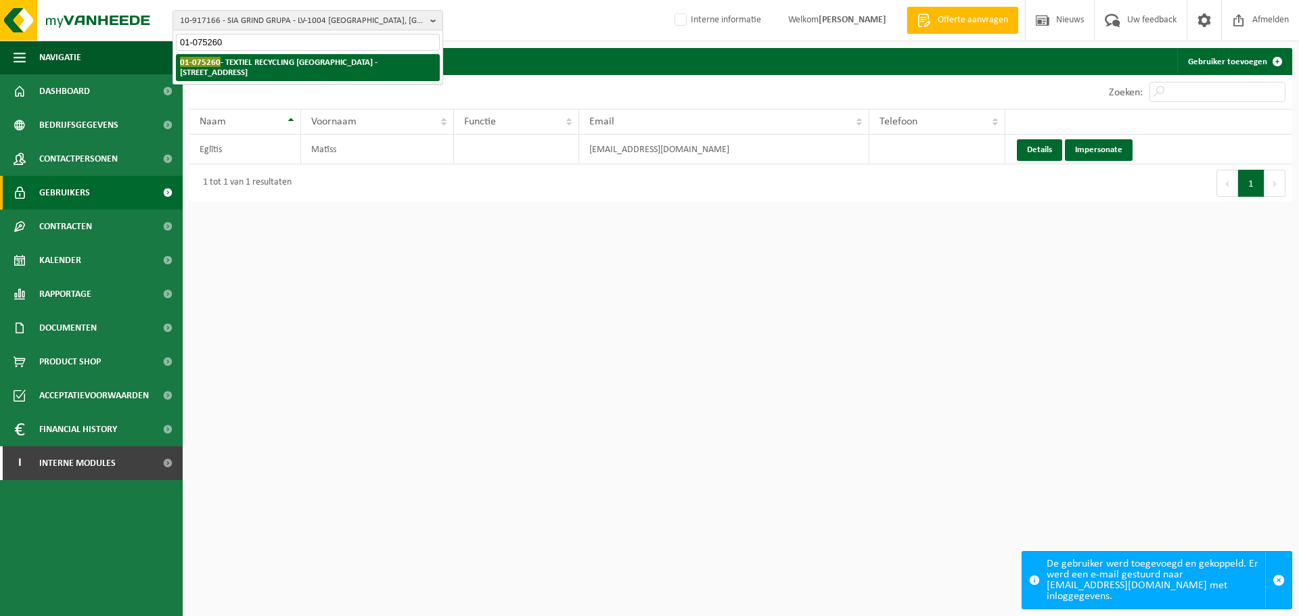
type input "01-075260"
click at [237, 58] on strong "01-075260 - TEXTIEL RECYCLING DORDRECHT - 3316 BN DORDRECHT, BOOGAERDTSTRAAT 2" at bounding box center [279, 67] width 198 height 20
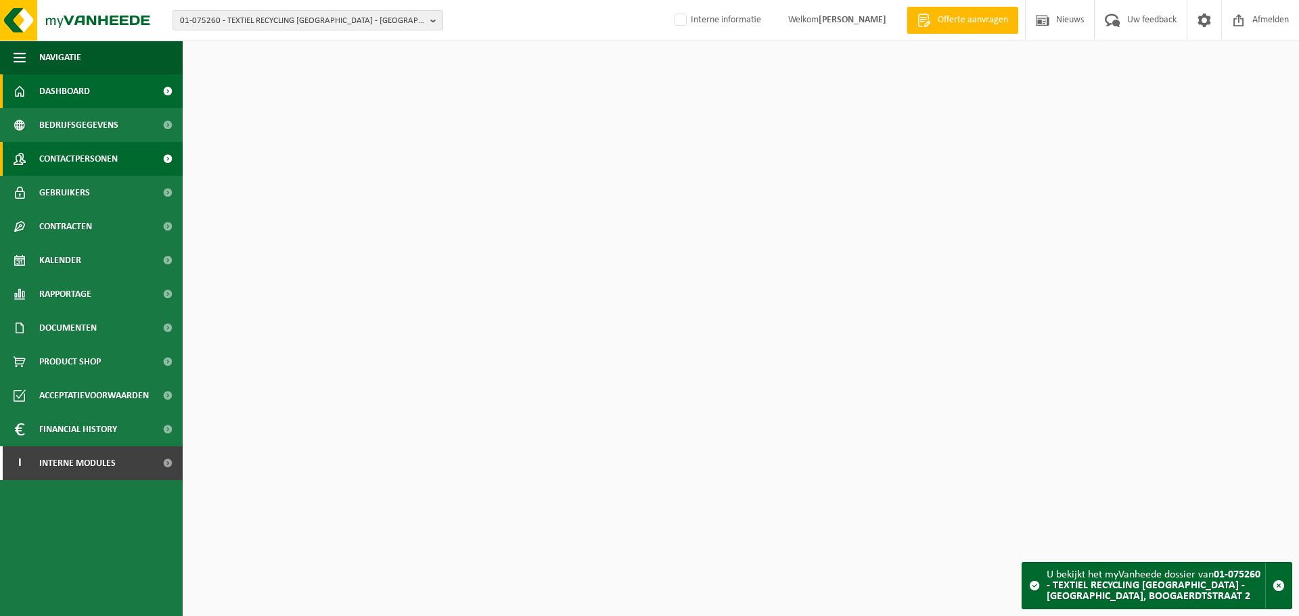
click at [82, 159] on span "Contactpersonen" at bounding box center [78, 159] width 78 height 34
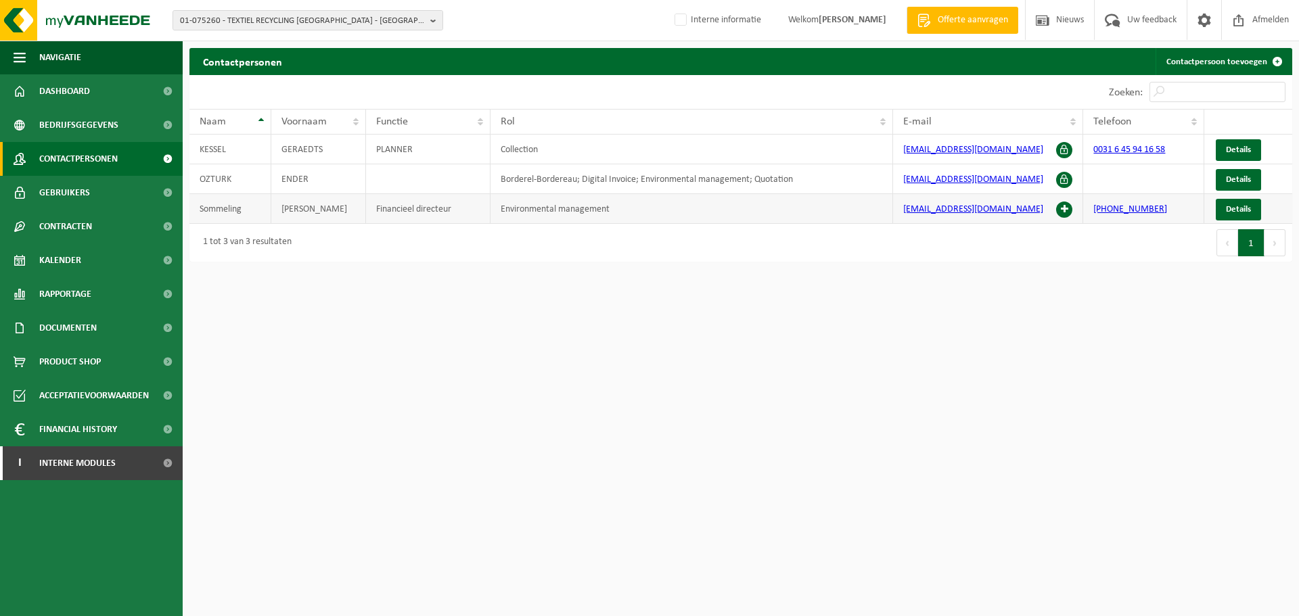
click at [1065, 210] on span at bounding box center [1064, 210] width 16 height 16
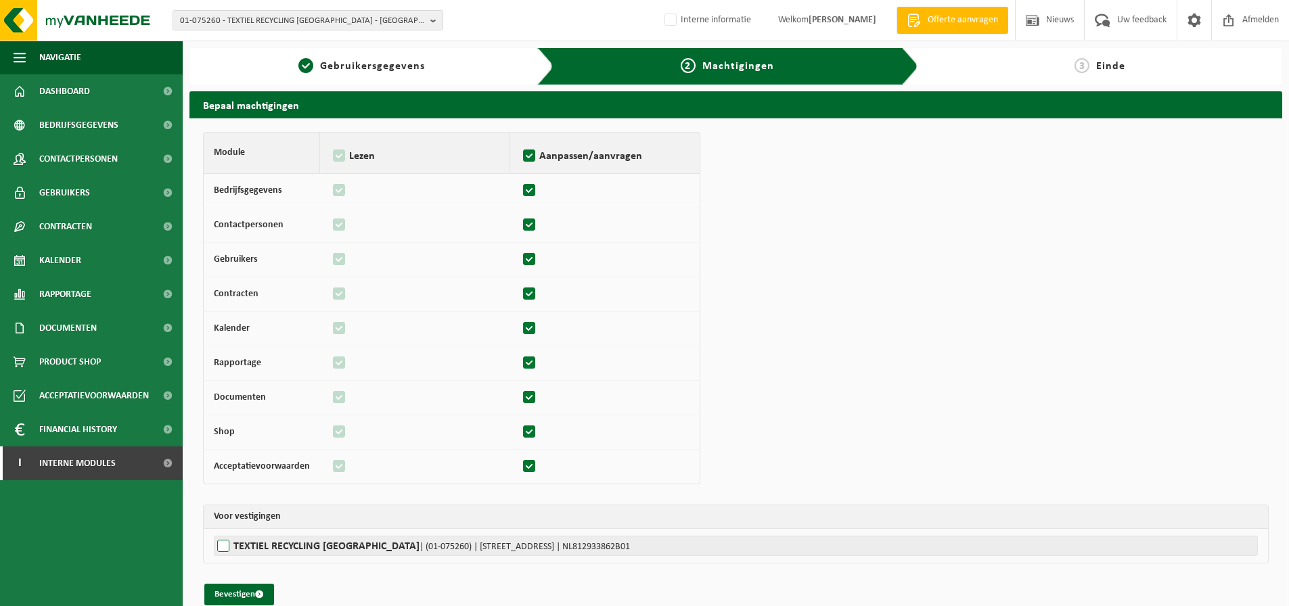
drag, startPoint x: 218, startPoint y: 545, endPoint x: 239, endPoint y: 538, distance: 22.0
click at [219, 545] on label"] "TEXTIEL RECYCLING [GEOGRAPHIC_DATA] | (01-075260) | [STREET_ADDRESS] | NL812933…" at bounding box center [736, 546] width 1044 height 20
click at [219, 545] on input "TEXTIEL RECYCLING [GEOGRAPHIC_DATA] | (01-075260) | [STREET_ADDRESS] | NL812933…" at bounding box center [858, 546] width 1289 height 20
checkbox input "true"
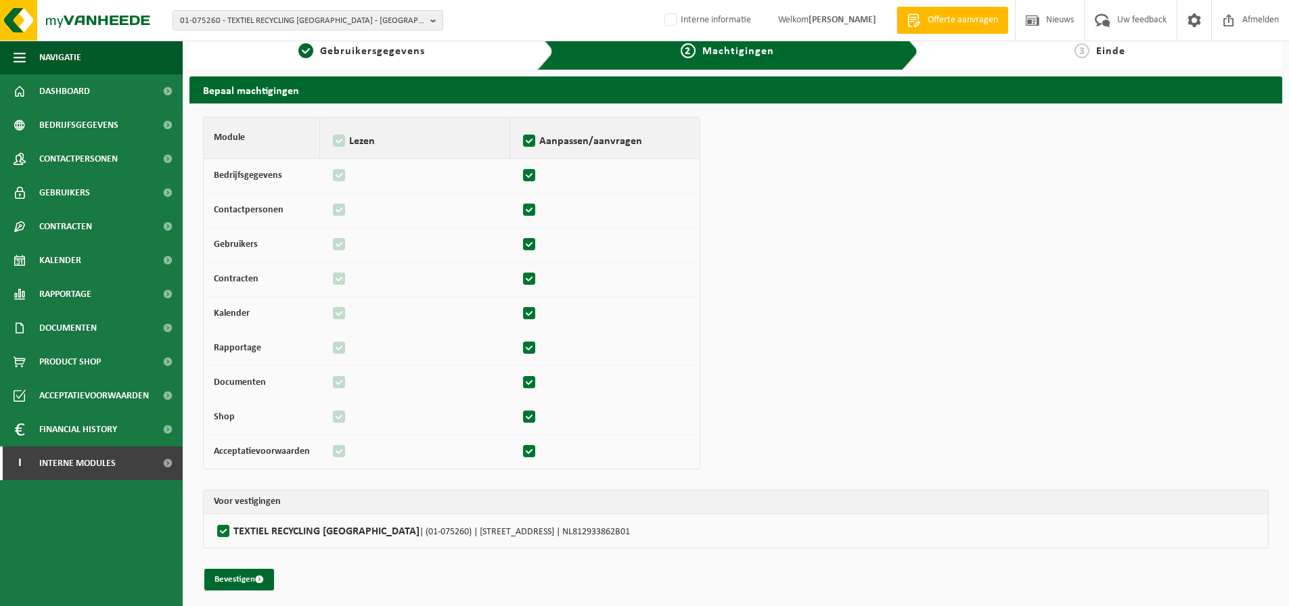
scroll to position [19, 0]
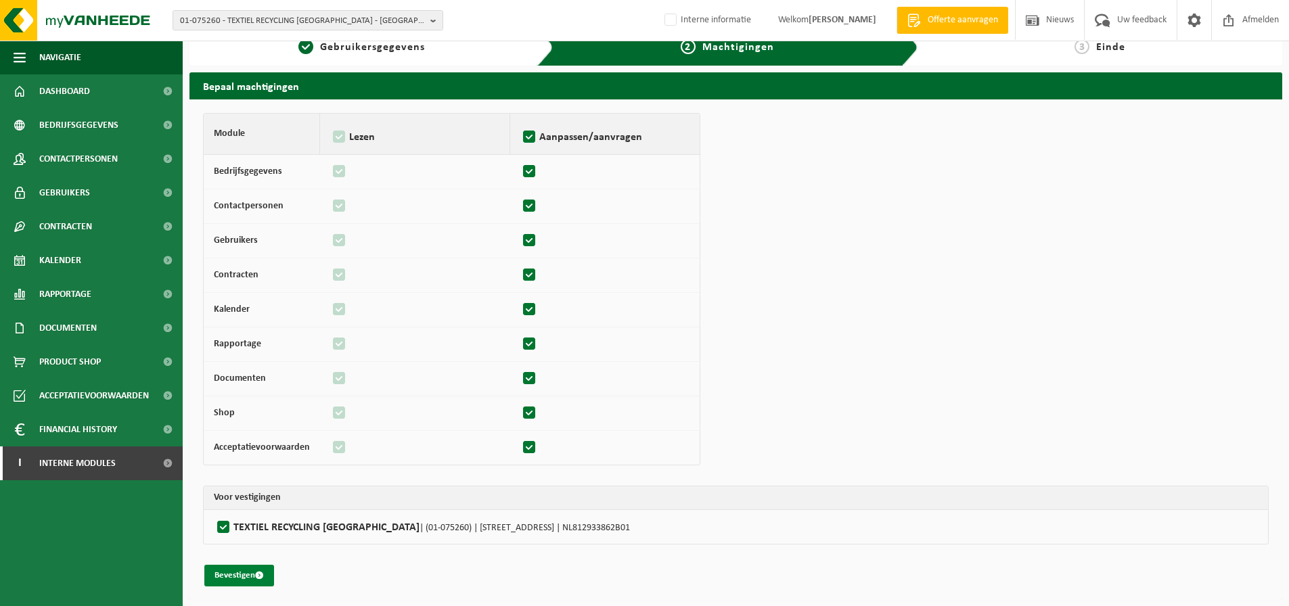
click at [244, 572] on button "Bevestigen" at bounding box center [239, 576] width 70 height 22
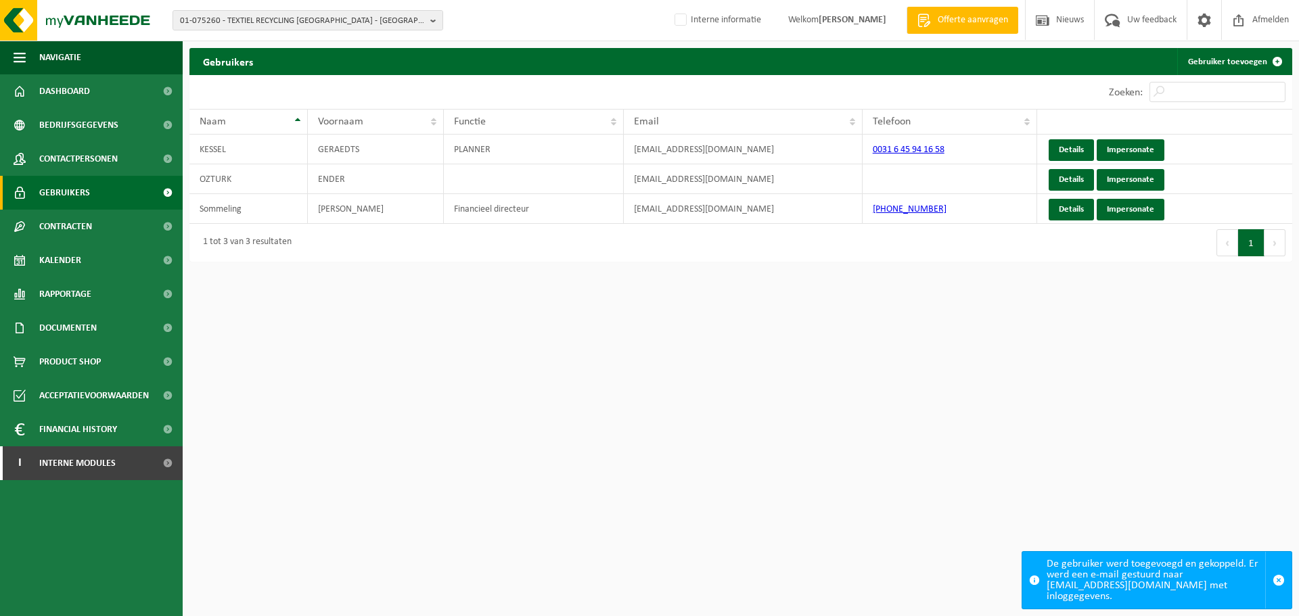
click at [653, 515] on html "01-075260 - TEXTIEL RECYCLING [GEOGRAPHIC_DATA] - [GEOGRAPHIC_DATA], BOOGAERDTS…" at bounding box center [649, 308] width 1299 height 616
